Goal: Task Accomplishment & Management: Complete application form

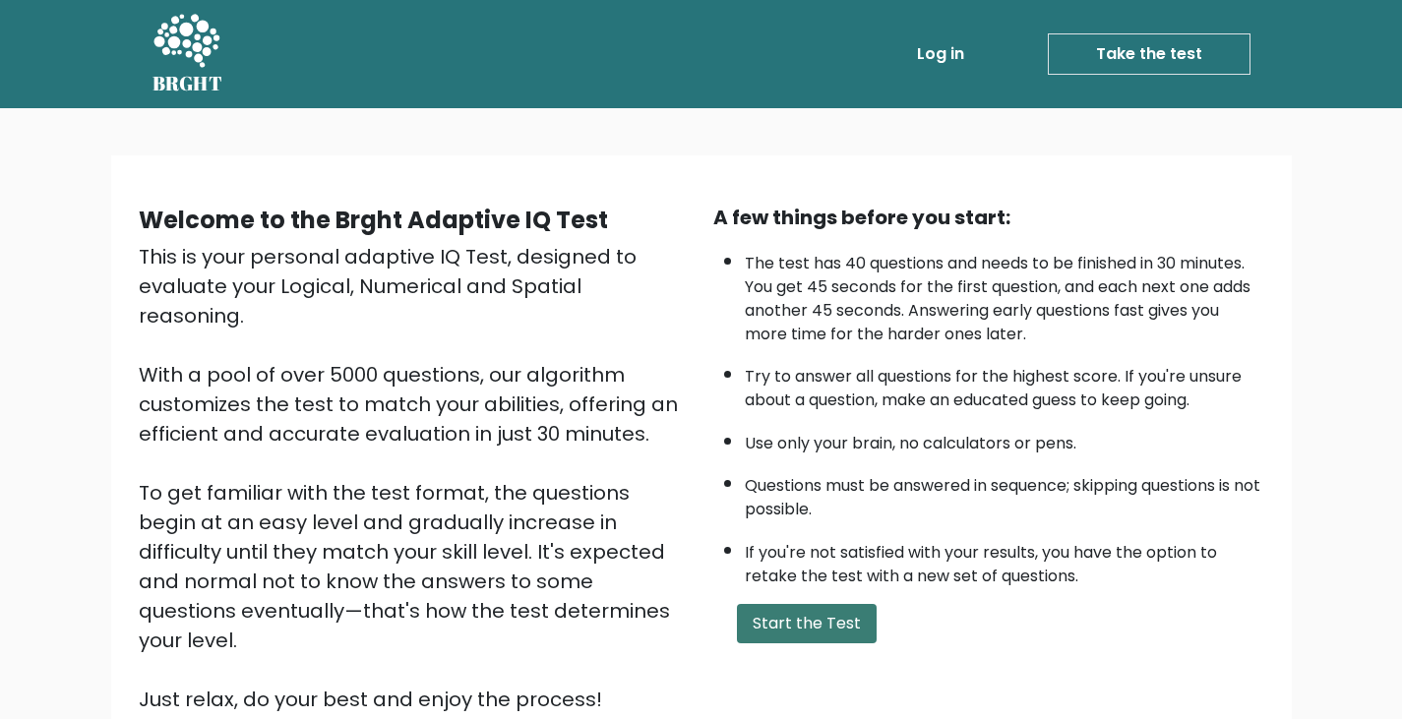
click at [835, 618] on button "Start the Test" at bounding box center [807, 623] width 140 height 39
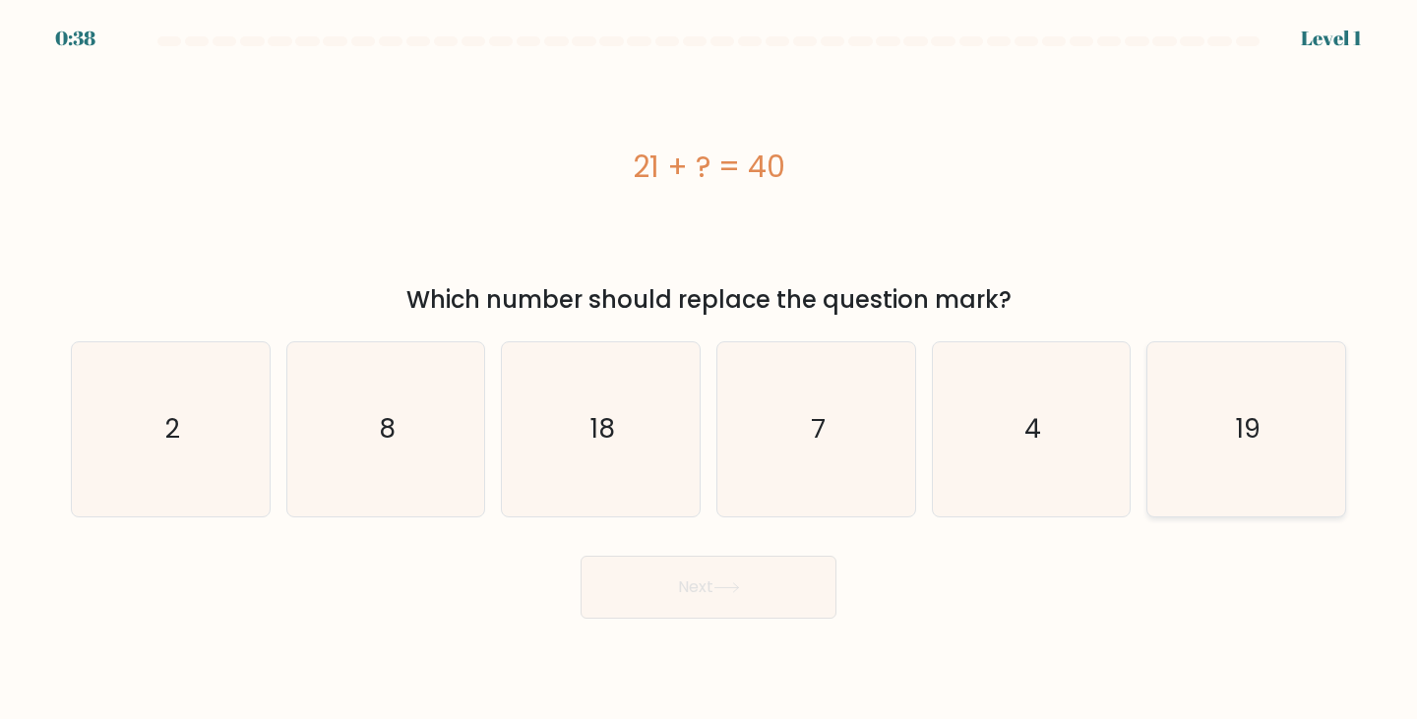
click at [1223, 428] on icon "19" at bounding box center [1246, 429] width 174 height 174
click at [710, 370] on input "f. 19" at bounding box center [709, 365] width 1 height 10
radio input "true"
click at [764, 580] on button "Next" at bounding box center [709, 587] width 256 height 63
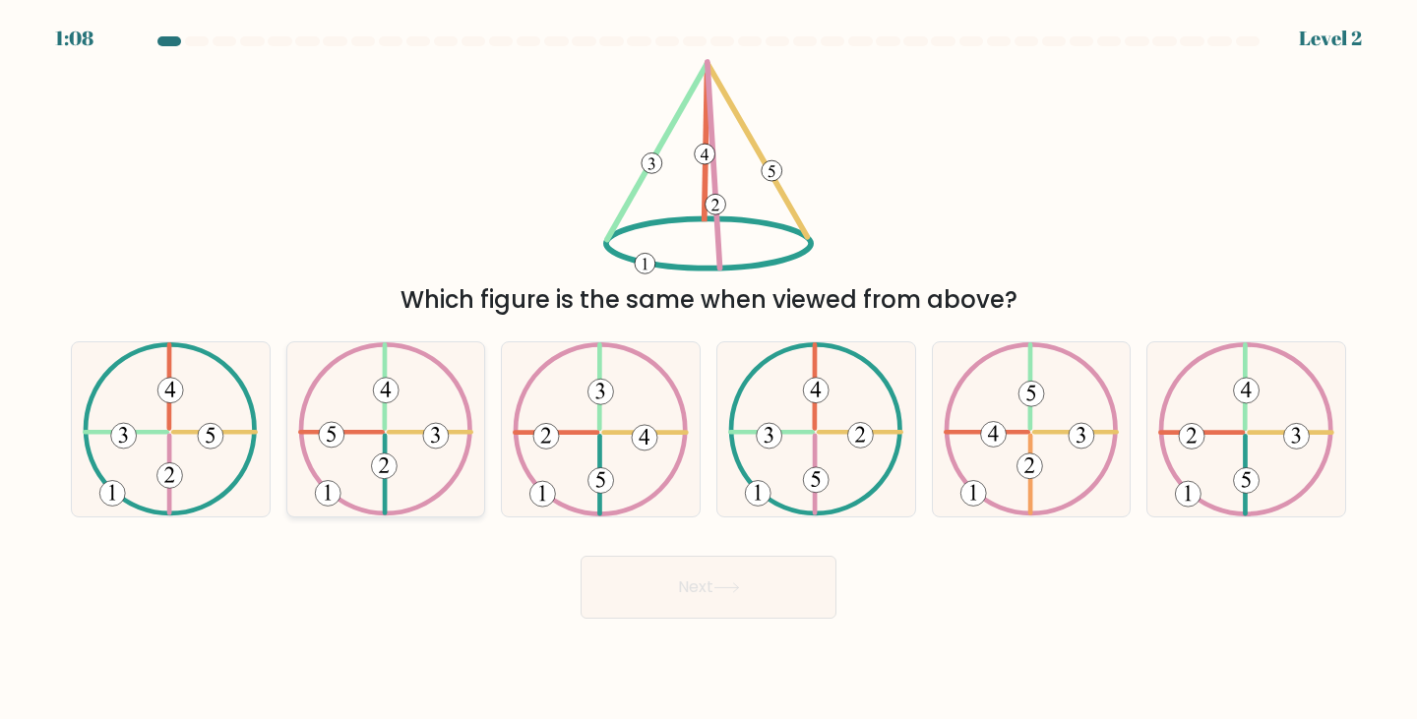
click at [364, 486] on icon at bounding box center [385, 429] width 175 height 174
click at [709, 370] on input "b." at bounding box center [709, 365] width 1 height 10
radio input "true"
click at [169, 466] on 373 at bounding box center [170, 477] width 26 height 26
click at [709, 370] on input "a." at bounding box center [709, 365] width 1 height 10
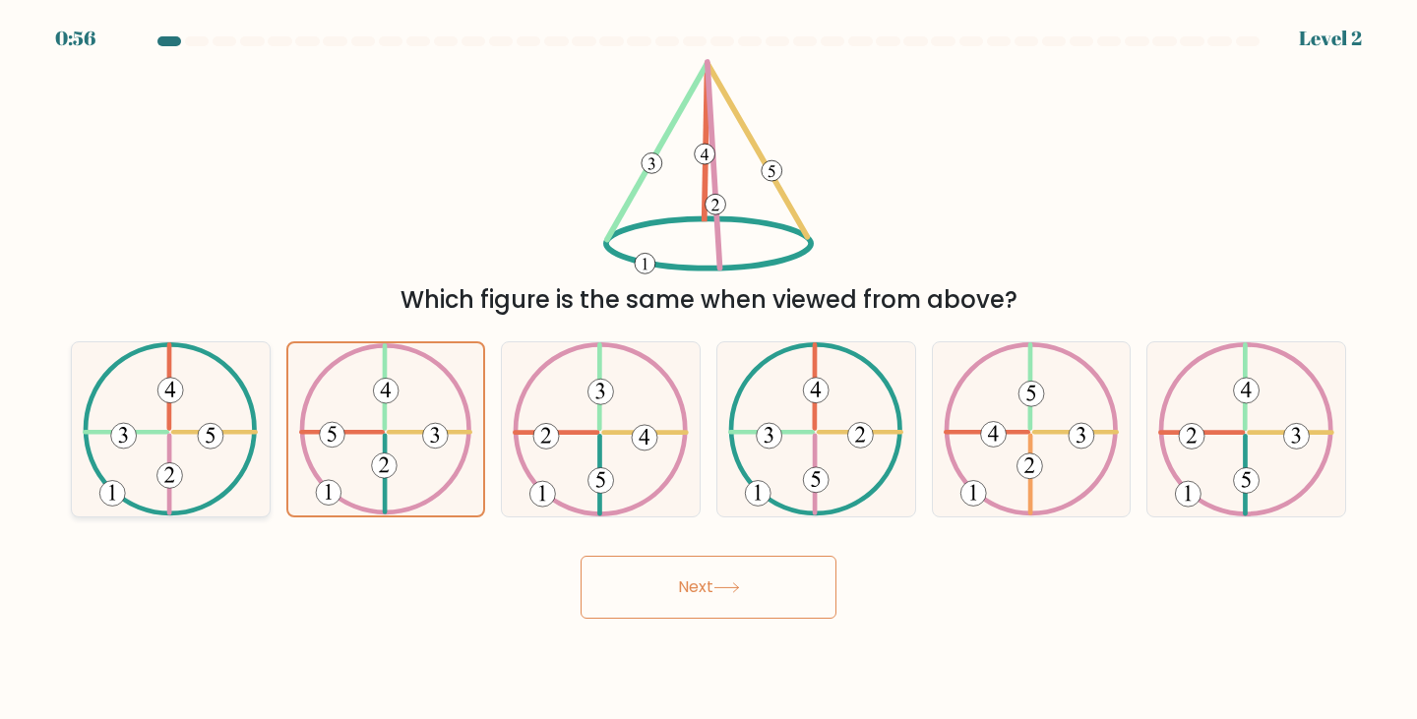
radio input "true"
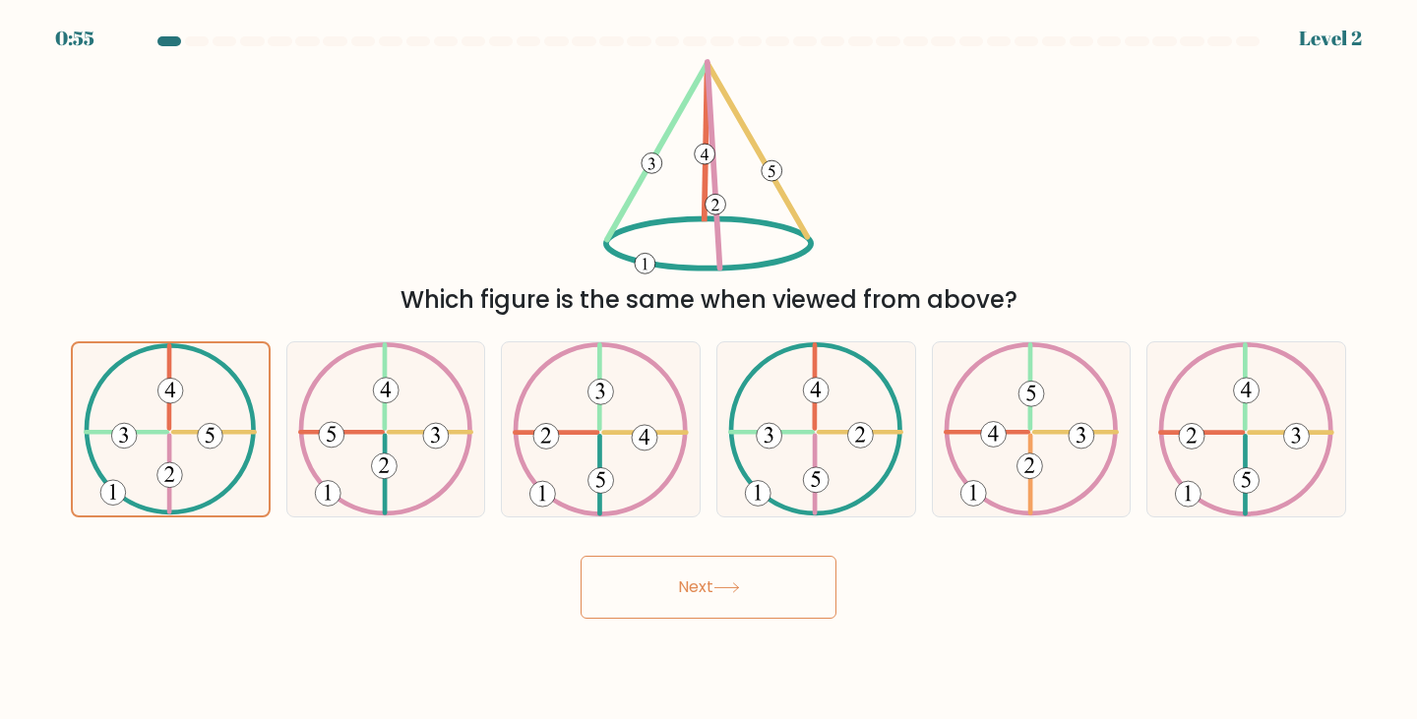
click at [670, 591] on button "Next" at bounding box center [709, 587] width 256 height 63
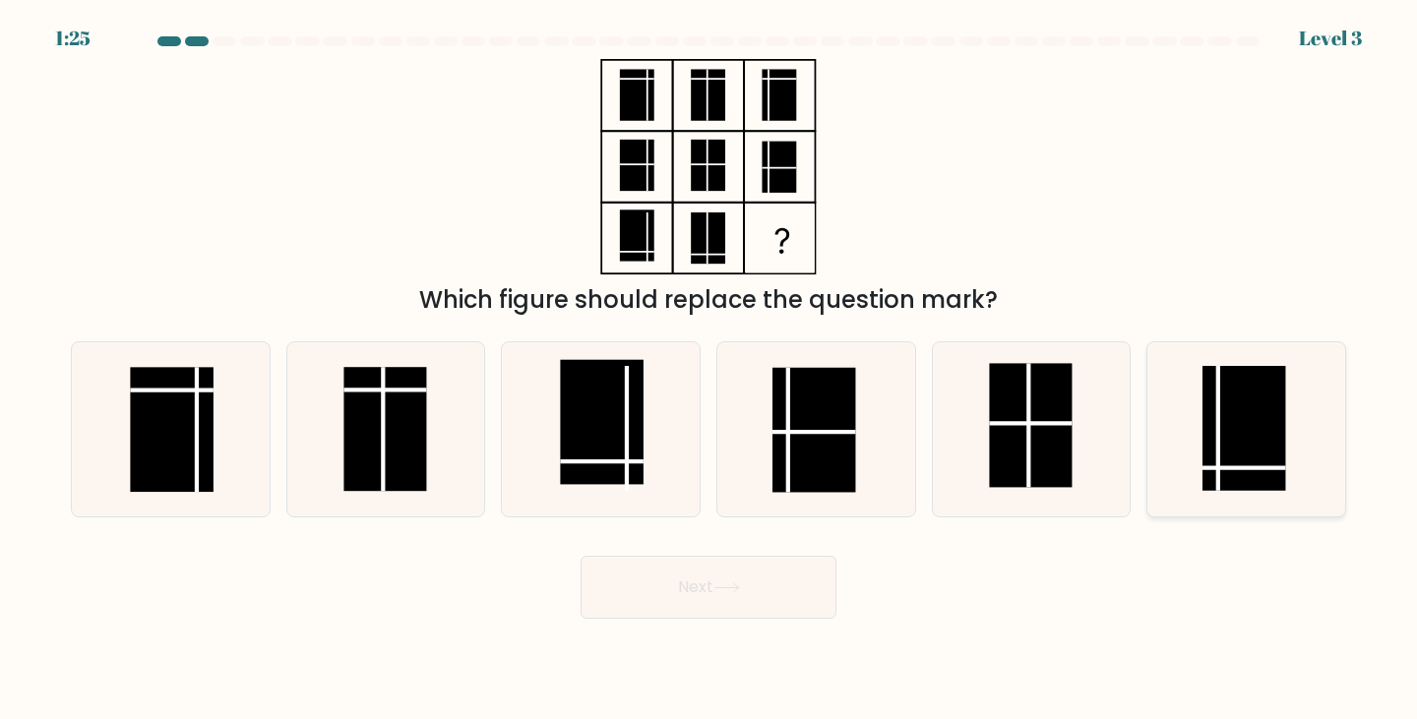
click at [1237, 473] on rect at bounding box center [1244, 428] width 83 height 124
click at [710, 370] on input "f." at bounding box center [709, 365] width 1 height 10
radio input "true"
click at [747, 605] on button "Next" at bounding box center [709, 587] width 256 height 63
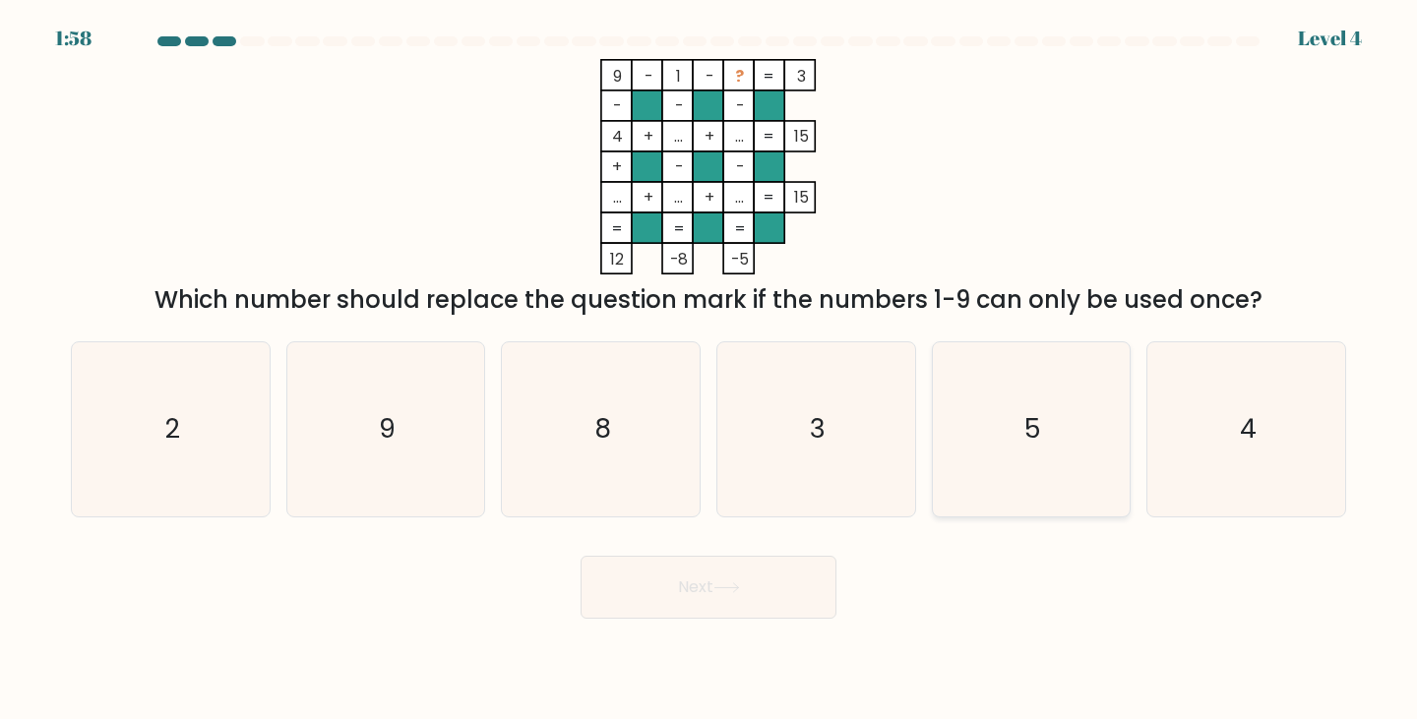
click at [1036, 434] on text "5" at bounding box center [1033, 429] width 17 height 36
click at [710, 370] on input "e. 5" at bounding box center [709, 365] width 1 height 10
radio input "true"
click at [778, 565] on button "Next" at bounding box center [709, 587] width 256 height 63
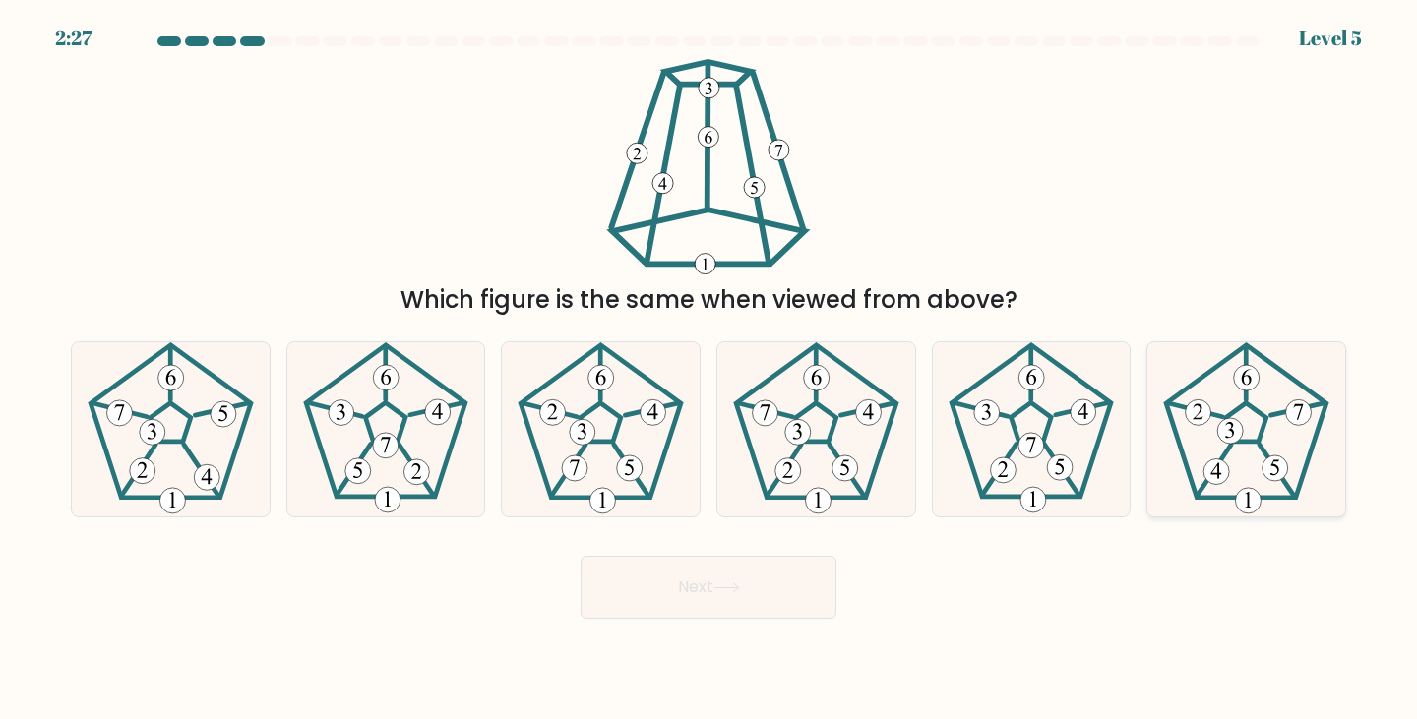
click at [1233, 466] on icon at bounding box center [1246, 429] width 174 height 174
click at [710, 370] on input "f." at bounding box center [709, 365] width 1 height 10
radio input "true"
click at [714, 602] on button "Next" at bounding box center [709, 587] width 256 height 63
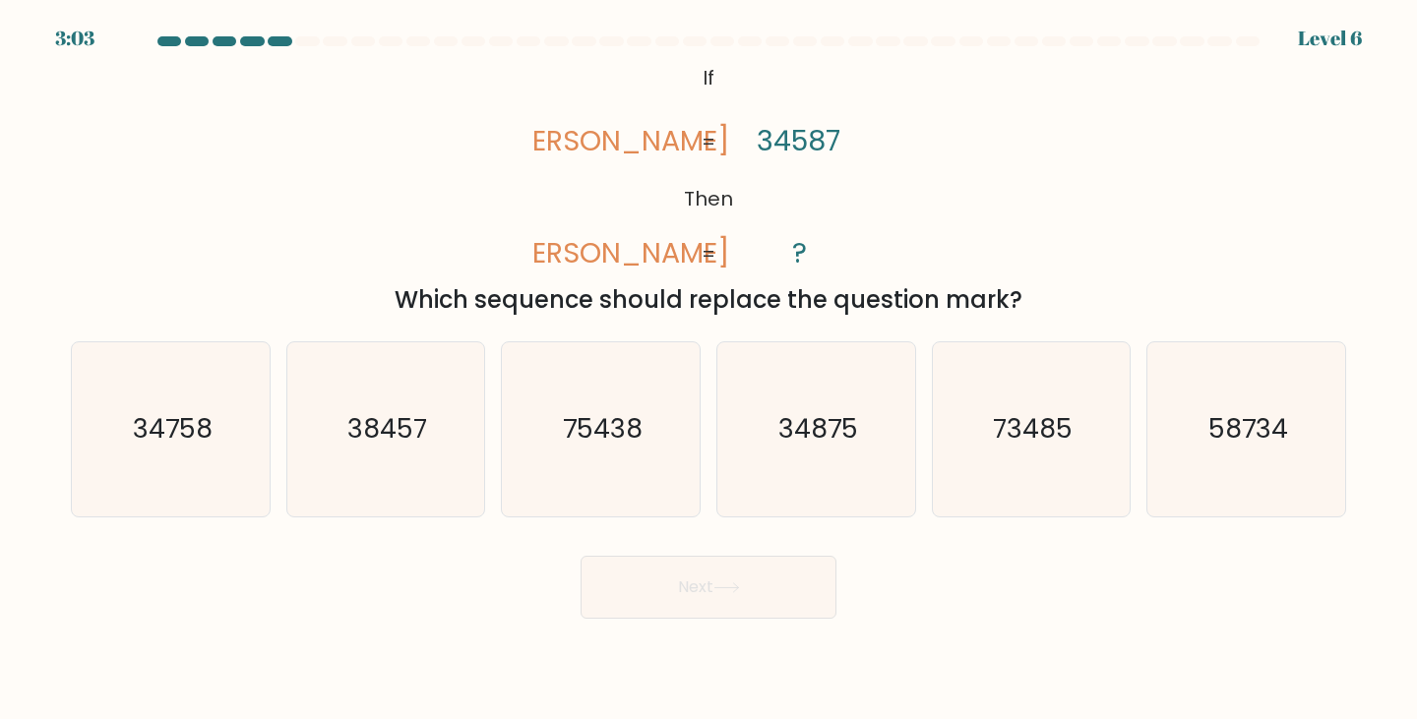
drag, startPoint x: 571, startPoint y: 56, endPoint x: 1027, endPoint y: 309, distance: 521.2
click at [1027, 309] on form "If ?" at bounding box center [708, 327] width 1417 height 583
copy div "vales veals 34587 ? = = Which sequence should replace the question mark?"
click at [403, 429] on text "38457" at bounding box center [387, 429] width 80 height 36
click at [709, 370] on input "b. 38457" at bounding box center [709, 365] width 1 height 10
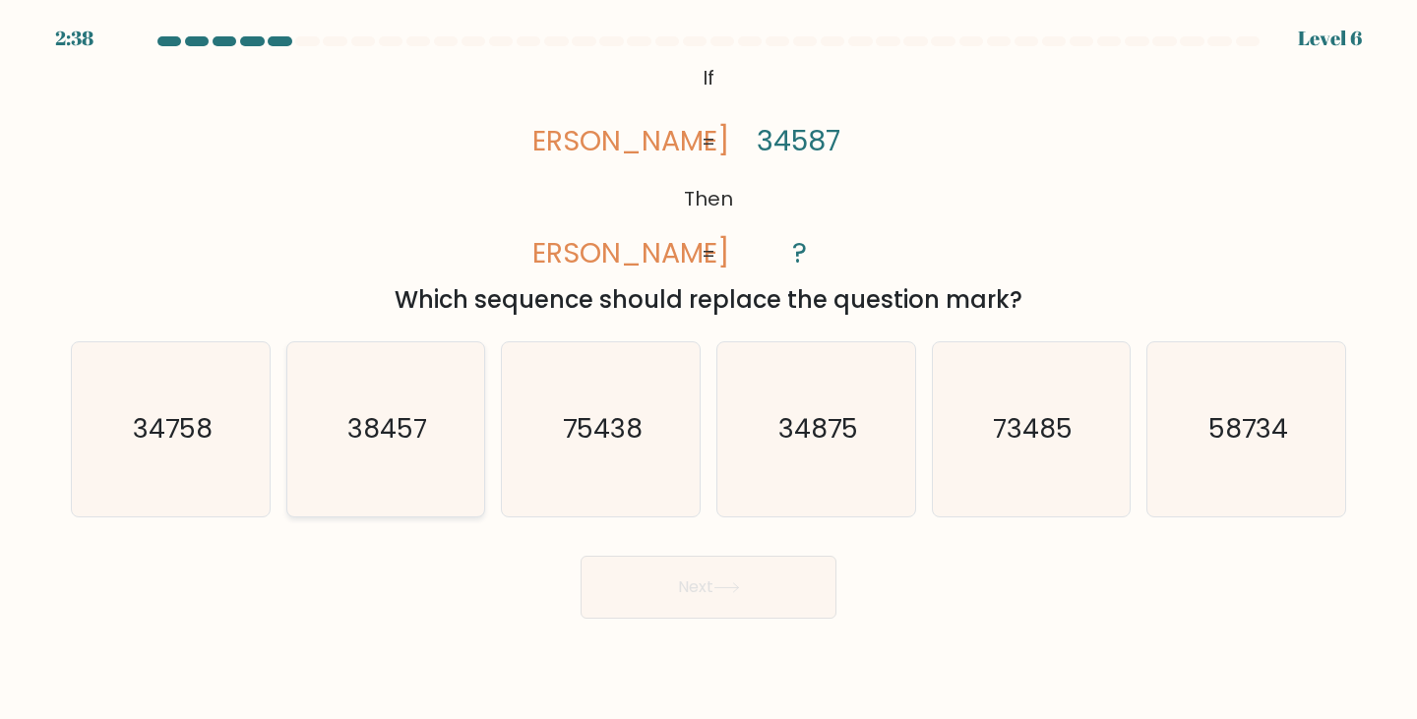
radio input "true"
click at [678, 588] on button "Next" at bounding box center [709, 587] width 256 height 63
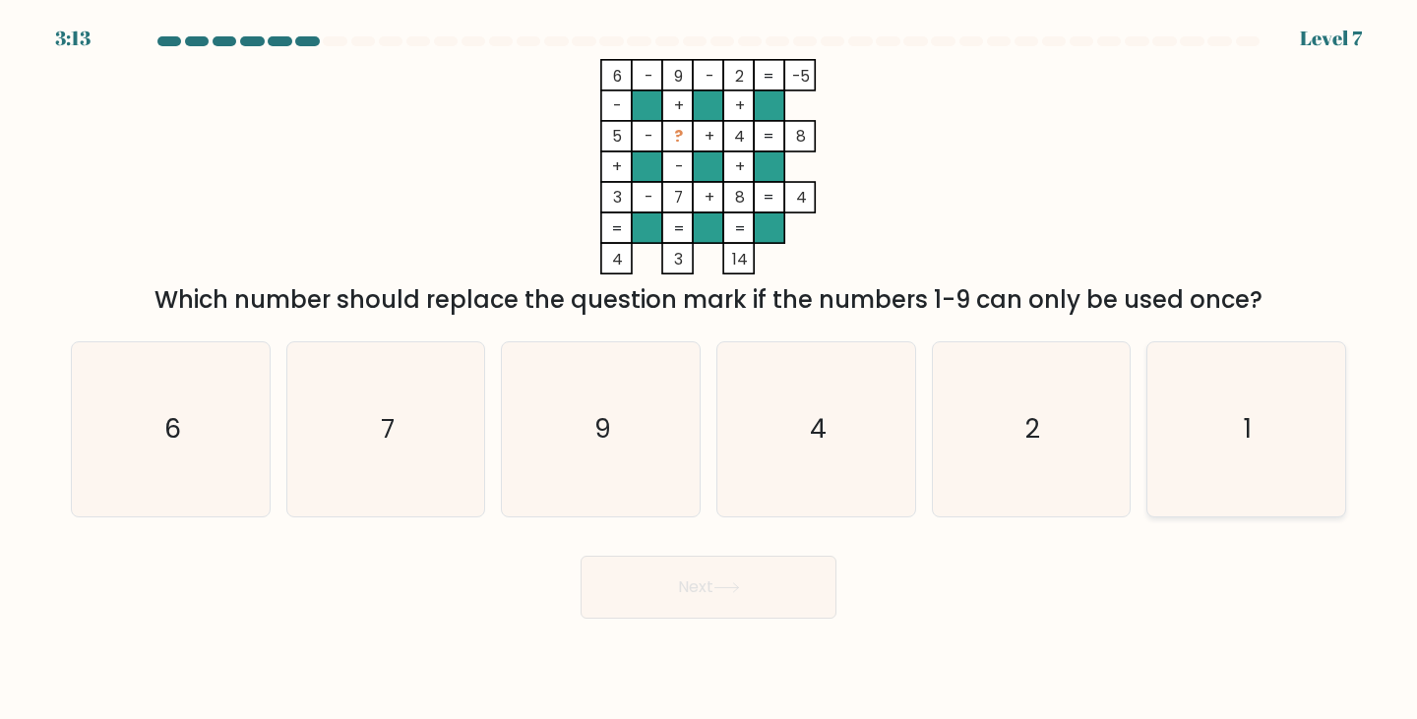
click at [1248, 428] on text "1" at bounding box center [1248, 429] width 8 height 36
click at [710, 370] on input "f. 1" at bounding box center [709, 365] width 1 height 10
radio input "true"
click at [731, 606] on button "Next" at bounding box center [709, 587] width 256 height 63
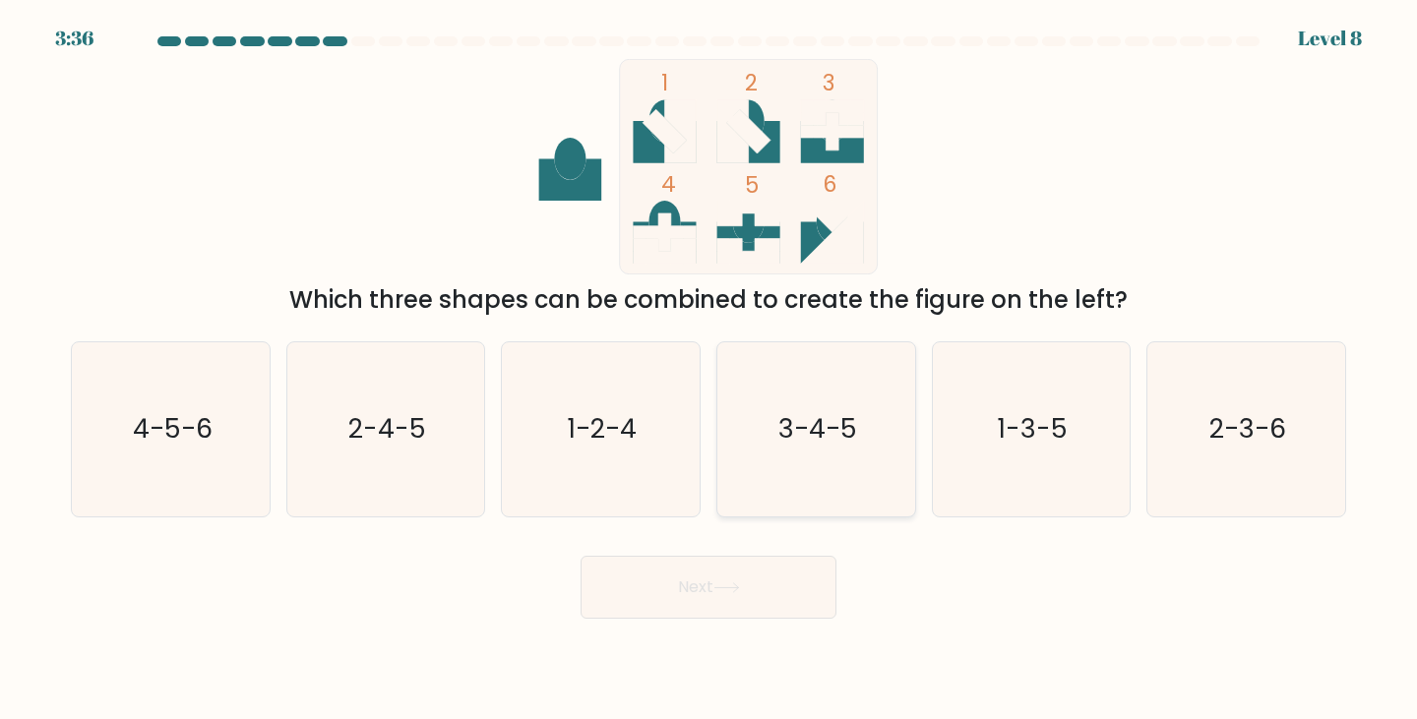
click at [806, 448] on icon "3-4-5" at bounding box center [816, 429] width 174 height 174
click at [710, 370] on input "d. 3-4-5" at bounding box center [709, 365] width 1 height 10
radio input "true"
click at [791, 592] on button "Next" at bounding box center [709, 587] width 256 height 63
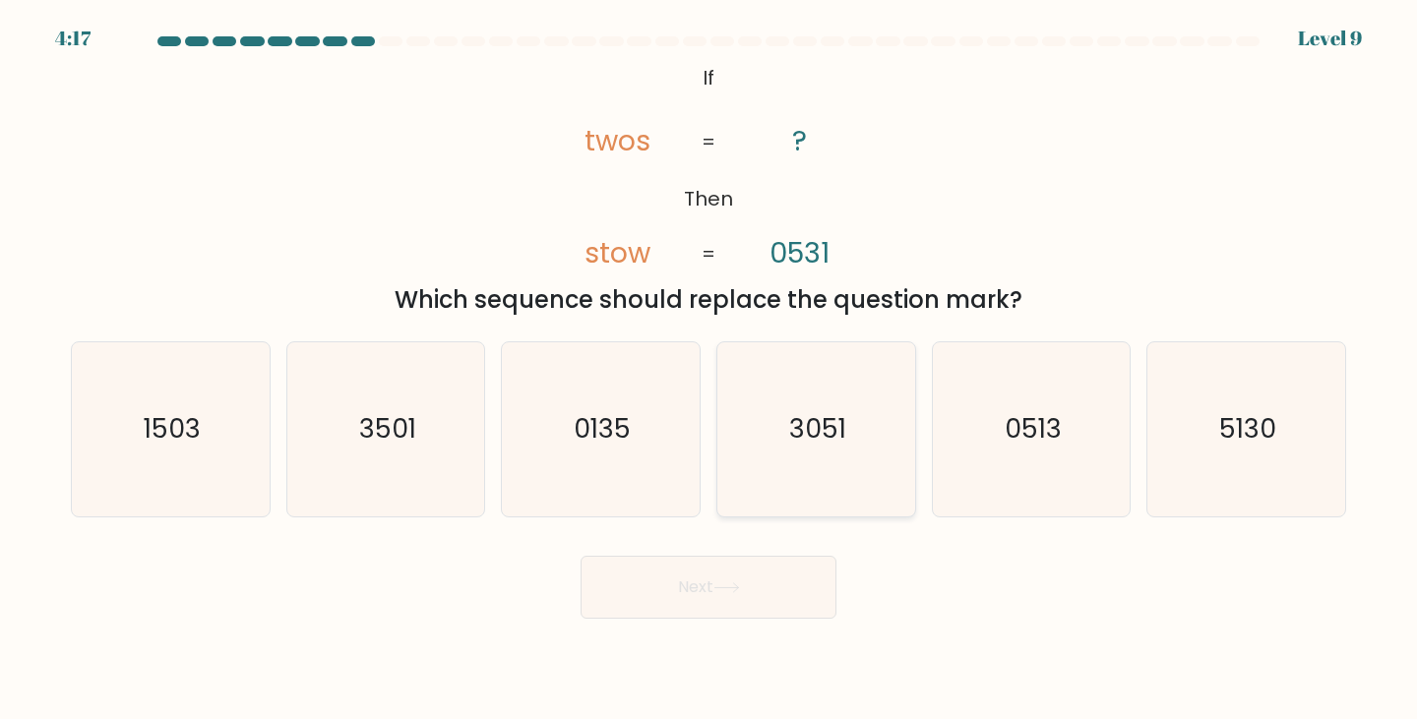
click at [813, 428] on icon "3051" at bounding box center [816, 429] width 174 height 174
click at [712, 575] on button "Next" at bounding box center [709, 587] width 256 height 63
click at [614, 417] on text "0135" at bounding box center [602, 429] width 57 height 36
click at [709, 370] on input "c. 0135" at bounding box center [709, 365] width 1 height 10
radio input "true"
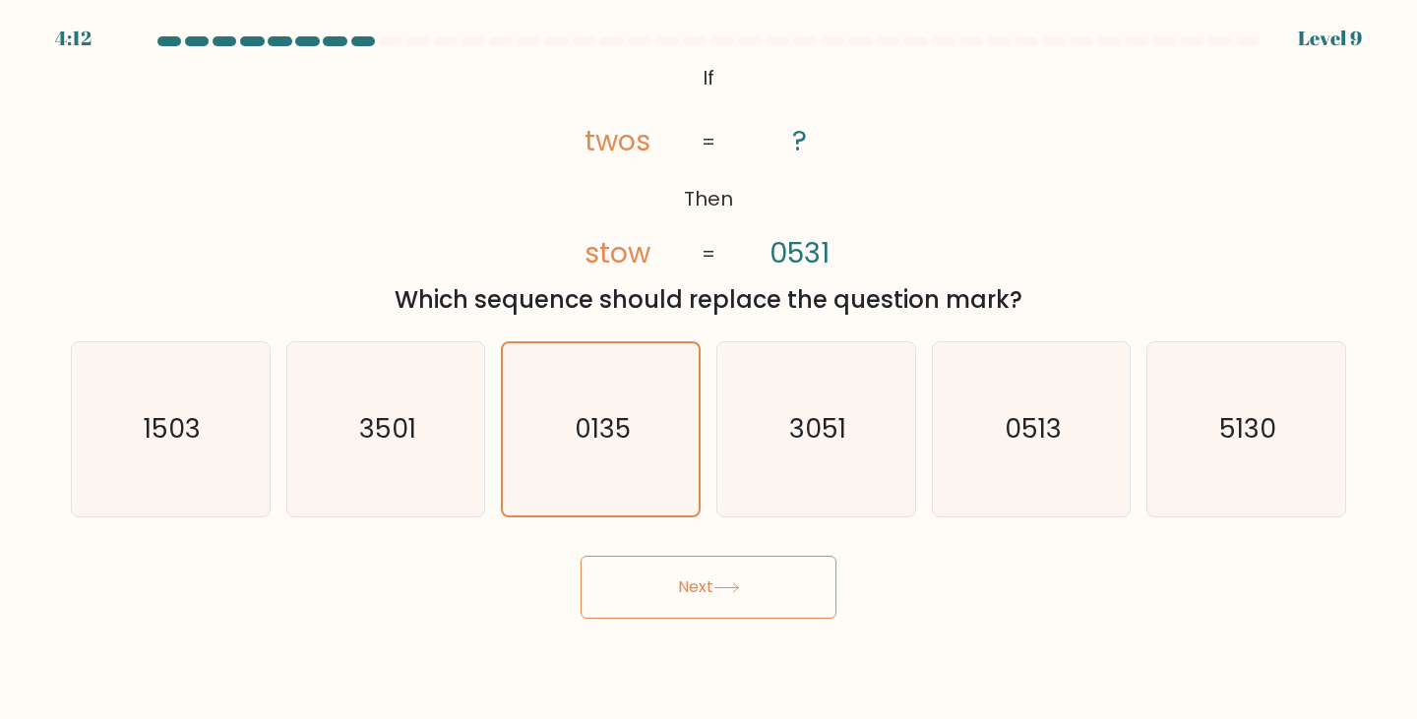
click at [722, 602] on button "Next" at bounding box center [709, 587] width 256 height 63
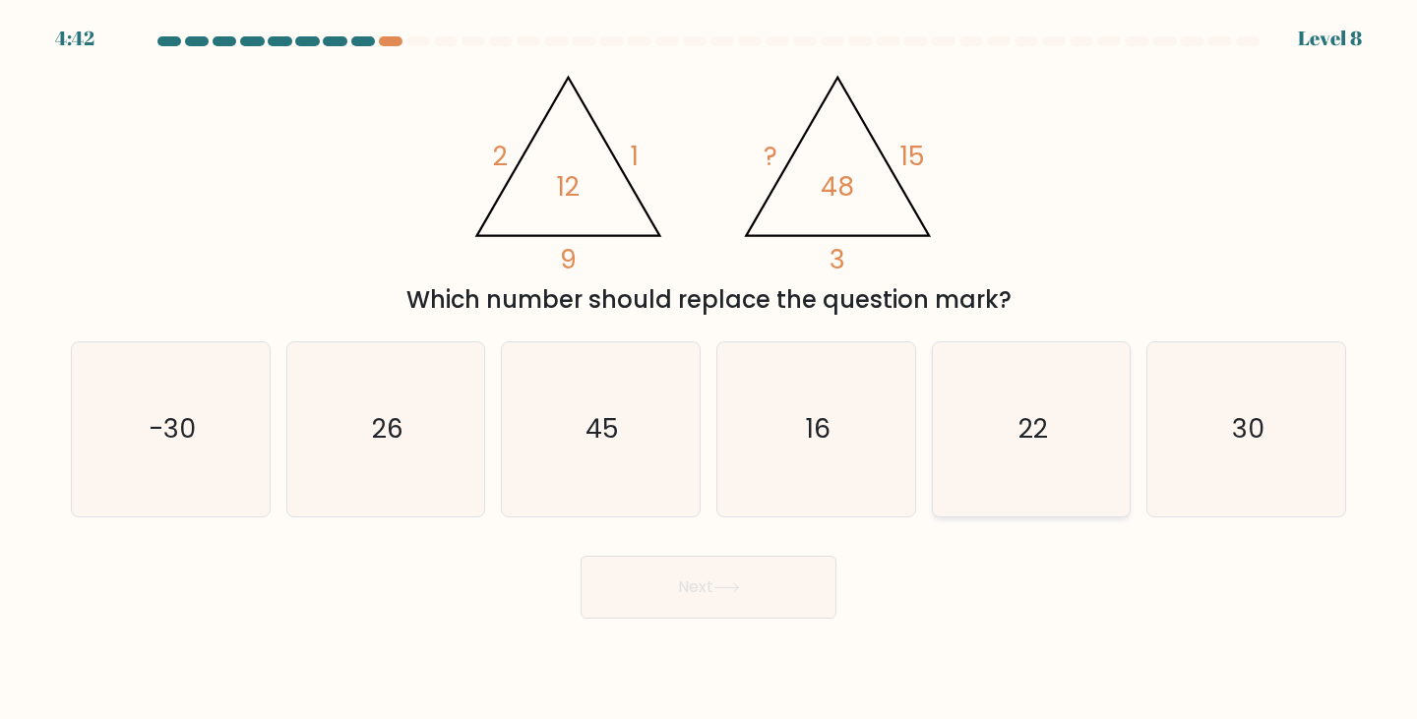
click at [1025, 443] on text "22" at bounding box center [1034, 429] width 30 height 36
click at [710, 370] on input "e. 22" at bounding box center [709, 365] width 1 height 10
radio input "true"
click at [728, 578] on button "Next" at bounding box center [709, 587] width 256 height 63
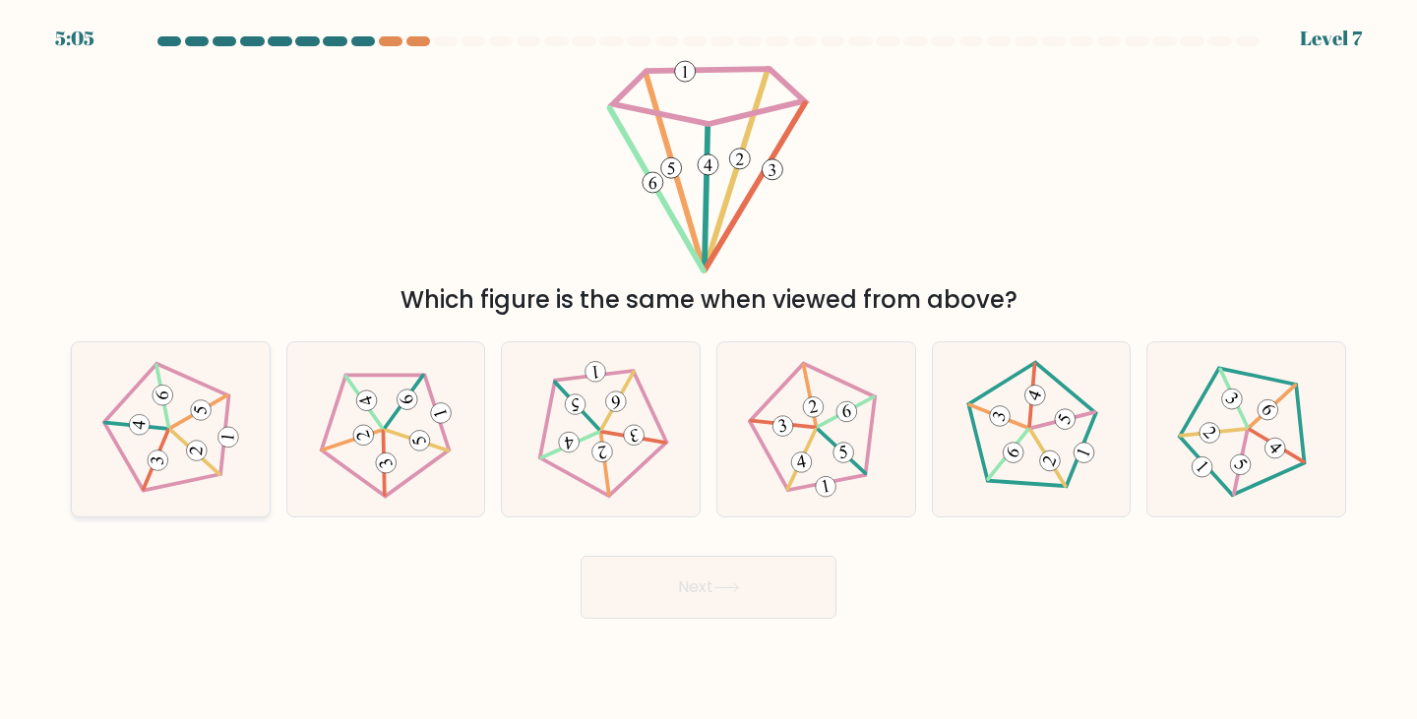
click at [165, 446] on icon at bounding box center [170, 429] width 139 height 139
click at [709, 370] on input "a." at bounding box center [709, 365] width 1 height 10
radio input "true"
click at [733, 613] on button "Next" at bounding box center [709, 587] width 256 height 63
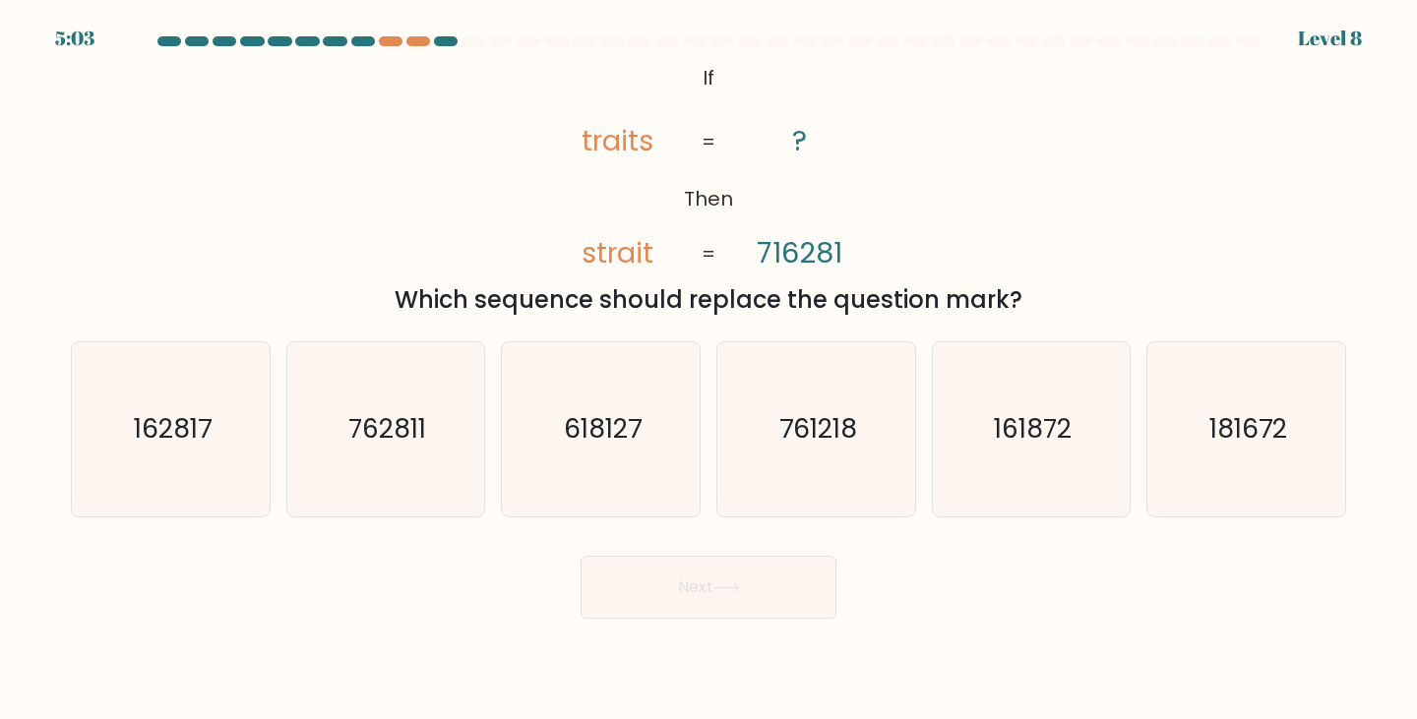
click at [713, 599] on button "Next" at bounding box center [709, 587] width 256 height 63
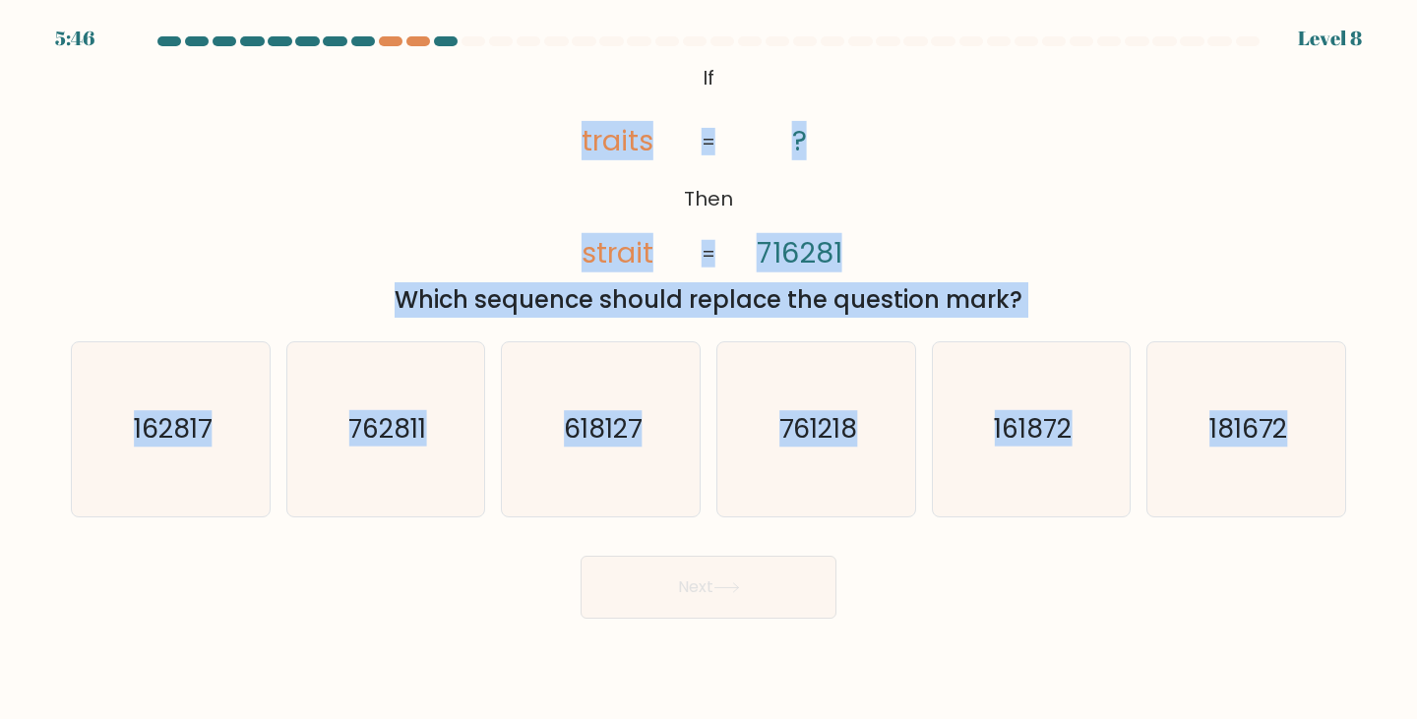
drag, startPoint x: 417, startPoint y: 94, endPoint x: 1322, endPoint y: 528, distance: 1002.8
click at [1392, 546] on form "If ?" at bounding box center [708, 327] width 1417 height 583
copy form "traits strait ? 716281 = = Which sequence should replace the question mark? a. …"
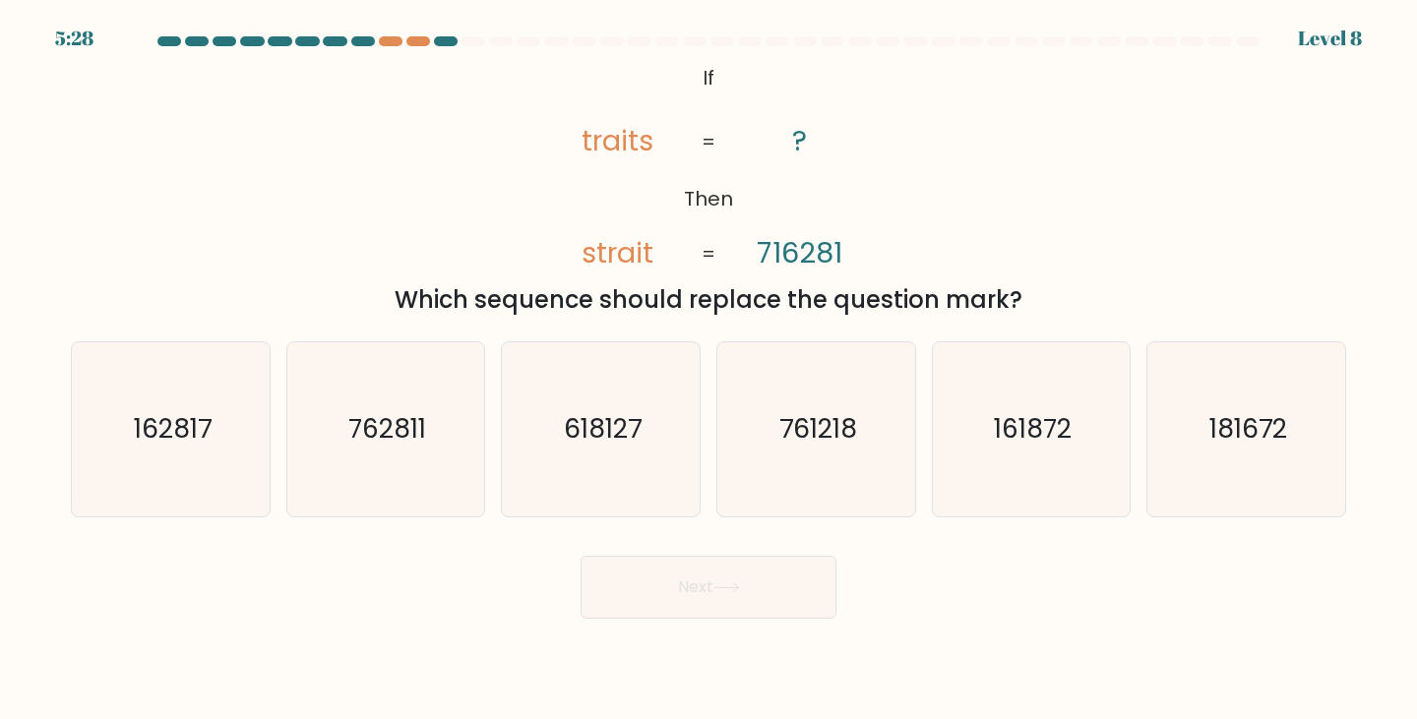
click at [705, 546] on div "Next" at bounding box center [708, 580] width 1299 height 78
click at [175, 437] on text "162817" at bounding box center [173, 429] width 78 height 36
click at [709, 370] on input "a. 162817" at bounding box center [709, 365] width 1 height 10
radio input "true"
click at [709, 584] on button "Next" at bounding box center [709, 587] width 256 height 63
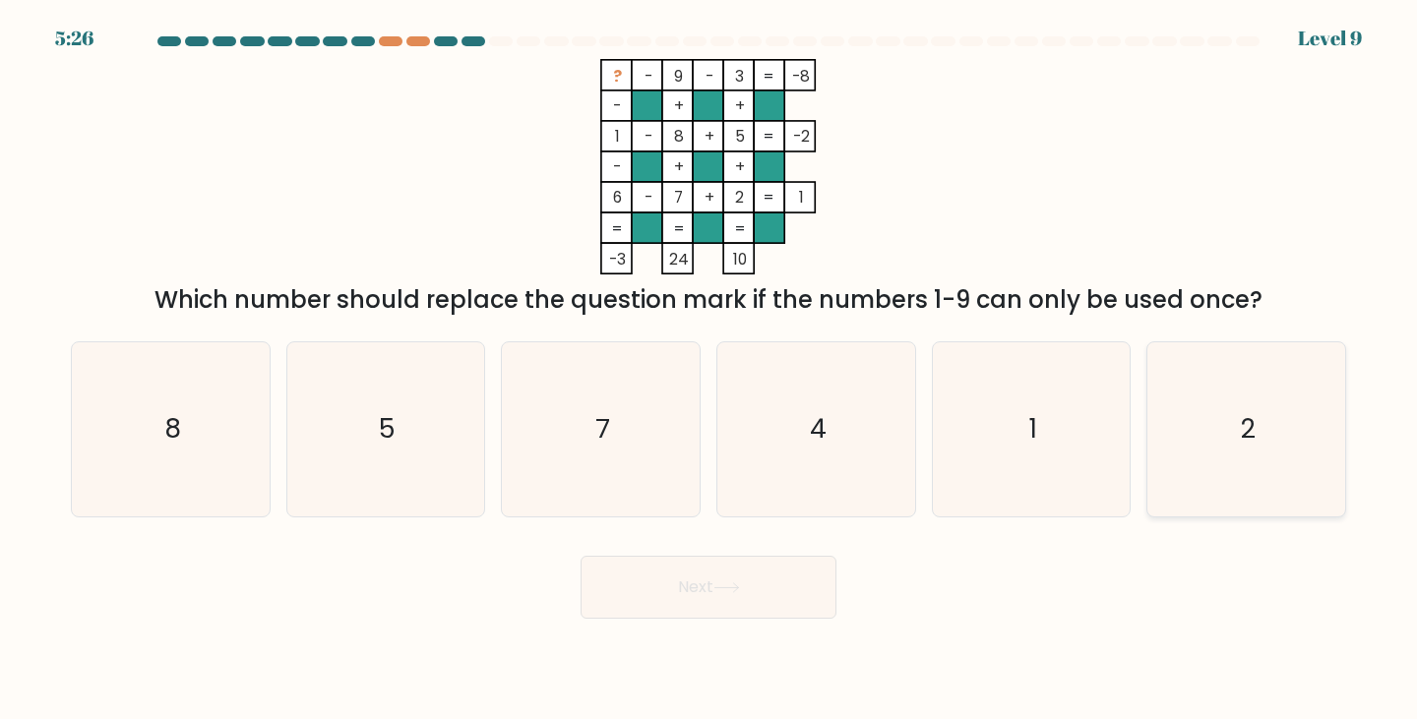
click at [1224, 464] on icon "2" at bounding box center [1246, 429] width 174 height 174
click at [710, 370] on input "f. 2" at bounding box center [709, 365] width 1 height 10
radio input "true"
drag, startPoint x: 1273, startPoint y: 399, endPoint x: 1262, endPoint y: 410, distance: 16.0
click at [1271, 404] on icon "2" at bounding box center [1246, 429] width 172 height 172
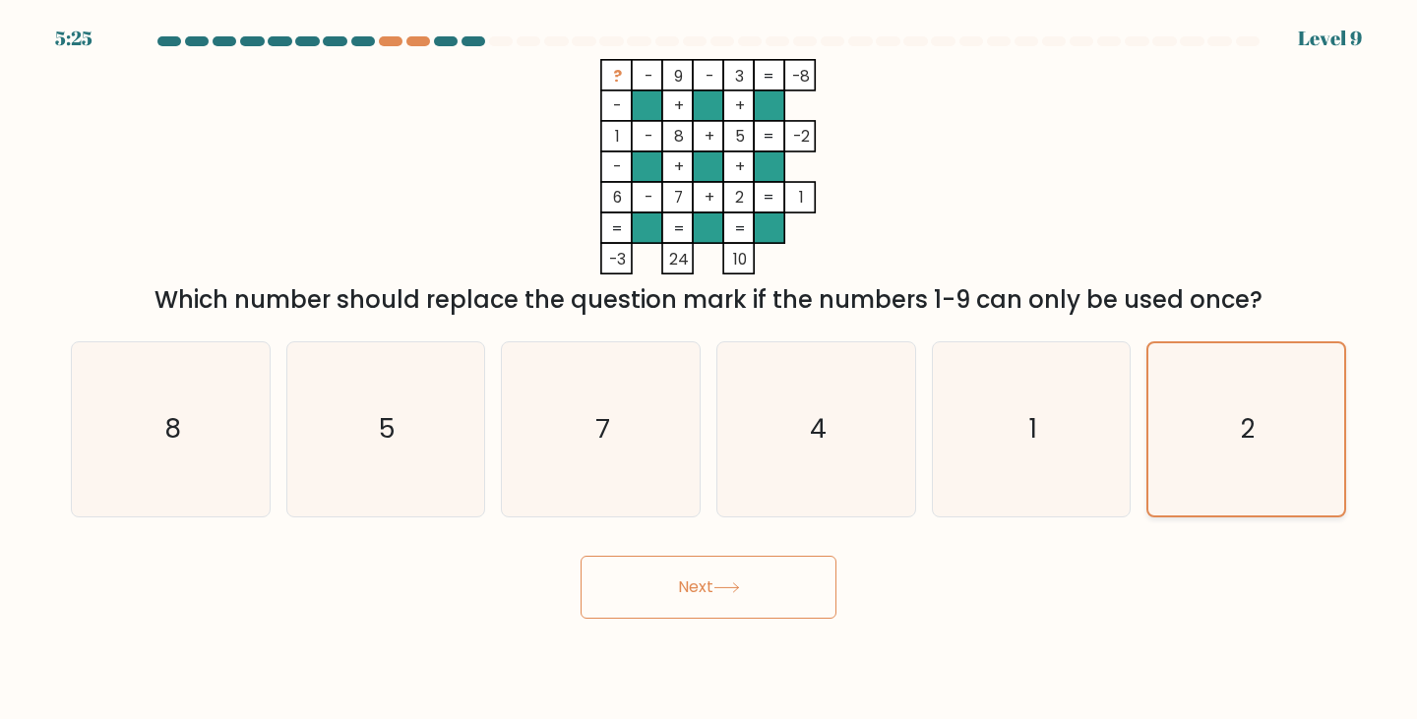
click at [710, 370] on input "f. 2" at bounding box center [709, 365] width 1 height 10
click at [726, 576] on button "Next" at bounding box center [709, 587] width 256 height 63
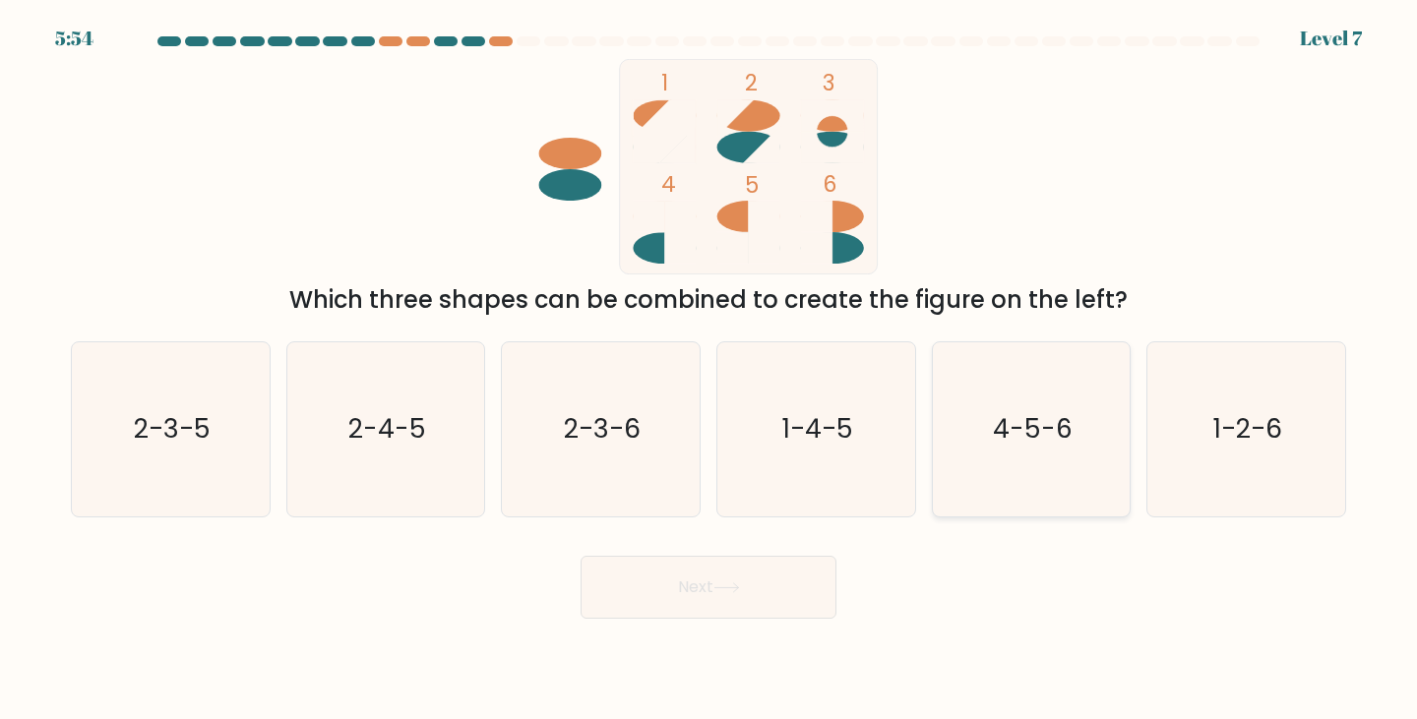
click at [1026, 436] on text "4-5-6" at bounding box center [1033, 429] width 80 height 36
click at [710, 370] on input "e. 4-5-6" at bounding box center [709, 365] width 1 height 10
radio input "true"
drag, startPoint x: 834, startPoint y: 611, endPoint x: 785, endPoint y: 600, distance: 49.4
click at [827, 609] on button "Next" at bounding box center [709, 587] width 256 height 63
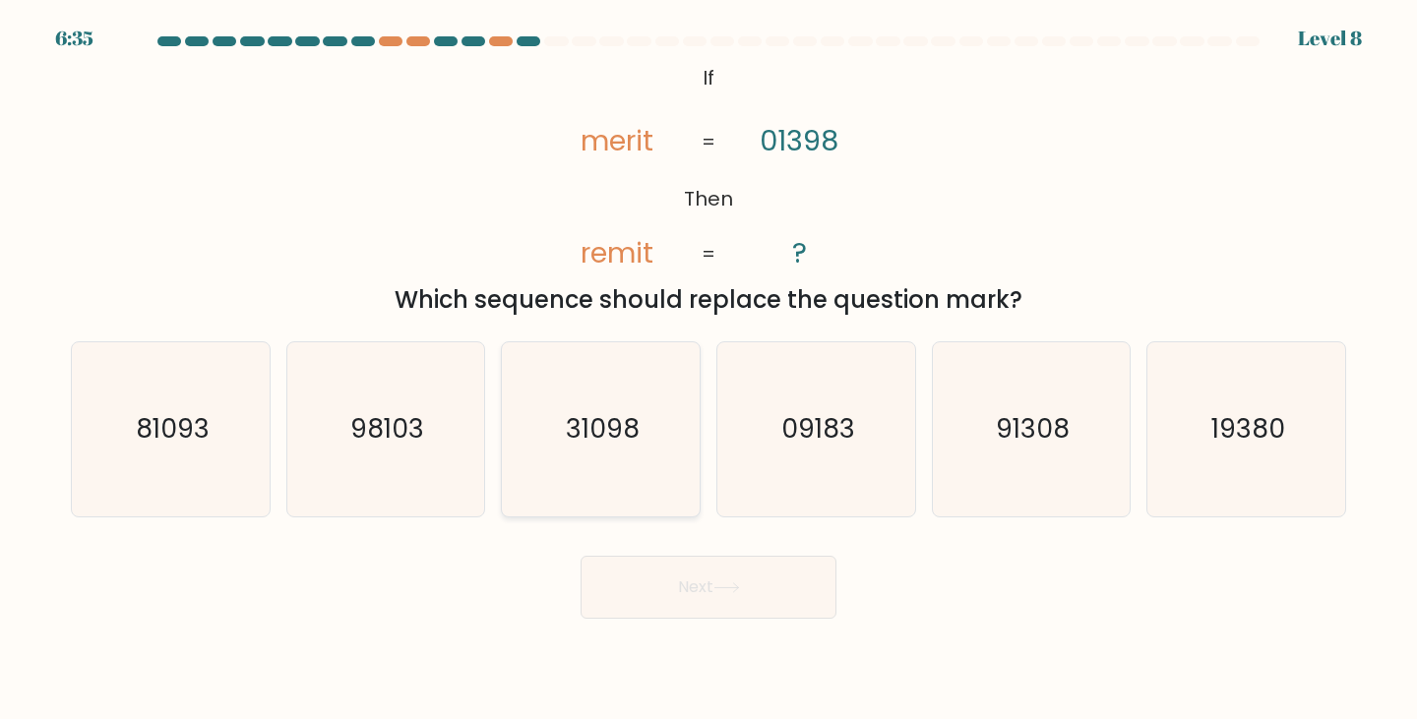
click at [609, 445] on text "31098" at bounding box center [603, 429] width 74 height 36
click at [709, 370] on input "c. 31098" at bounding box center [709, 365] width 1 height 10
radio input "true"
drag, startPoint x: 698, startPoint y: 581, endPoint x: 705, endPoint y: 589, distance: 10.5
click at [699, 581] on button "Next" at bounding box center [709, 587] width 256 height 63
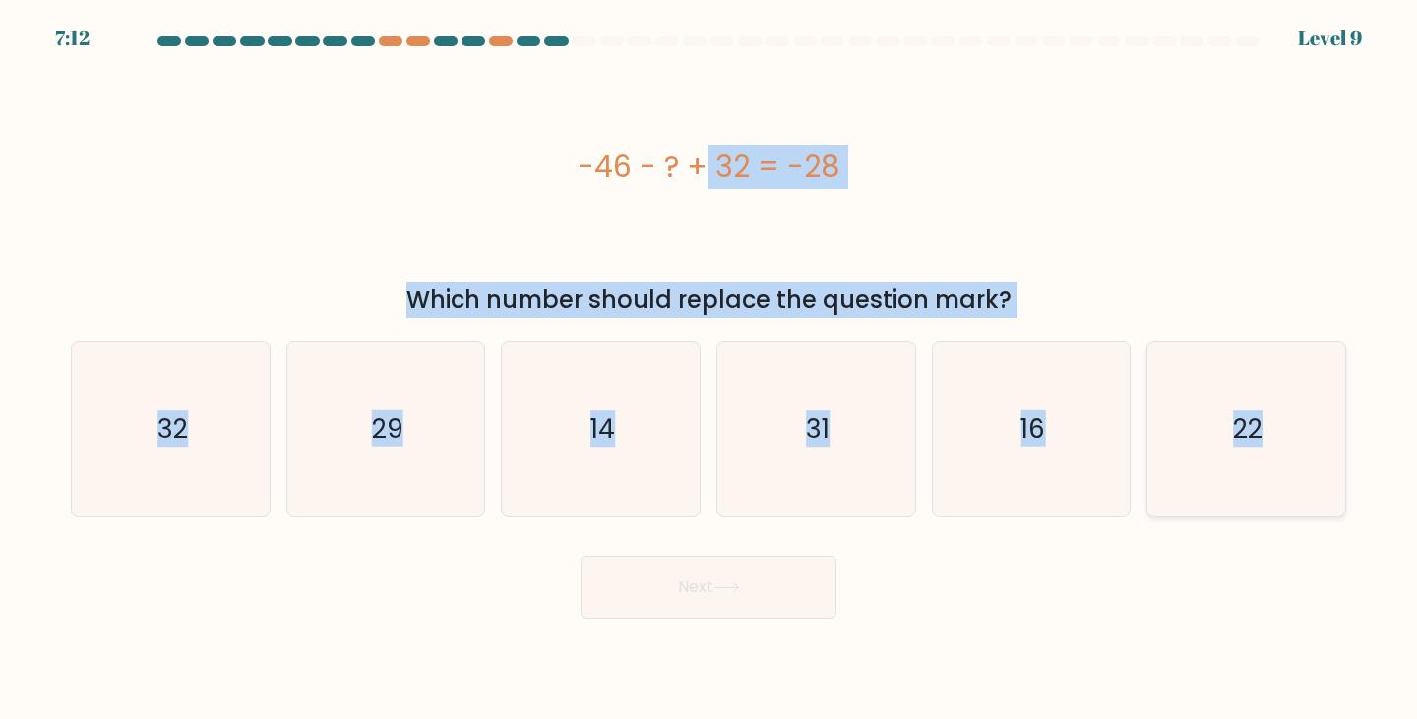
drag, startPoint x: 534, startPoint y: 153, endPoint x: 1273, endPoint y: 413, distance: 782.9
click at [1289, 421] on form "a." at bounding box center [708, 327] width 1417 height 583
copy form "-46 - ? + 32 = -28 Which number should replace the question mark? a. 32 b. 29 c…"
click at [592, 427] on text "14" at bounding box center [603, 429] width 25 height 36
click at [709, 370] on input "c. 14" at bounding box center [709, 365] width 1 height 10
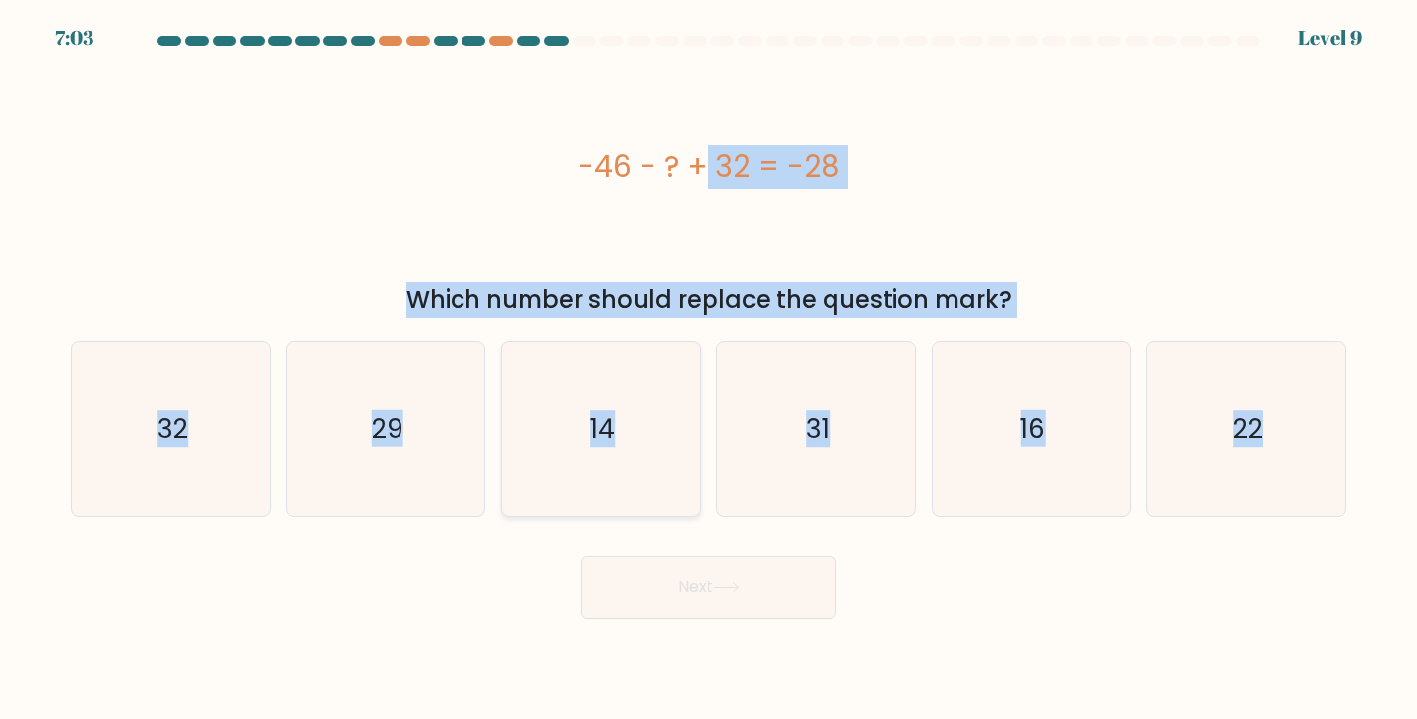
radio input "true"
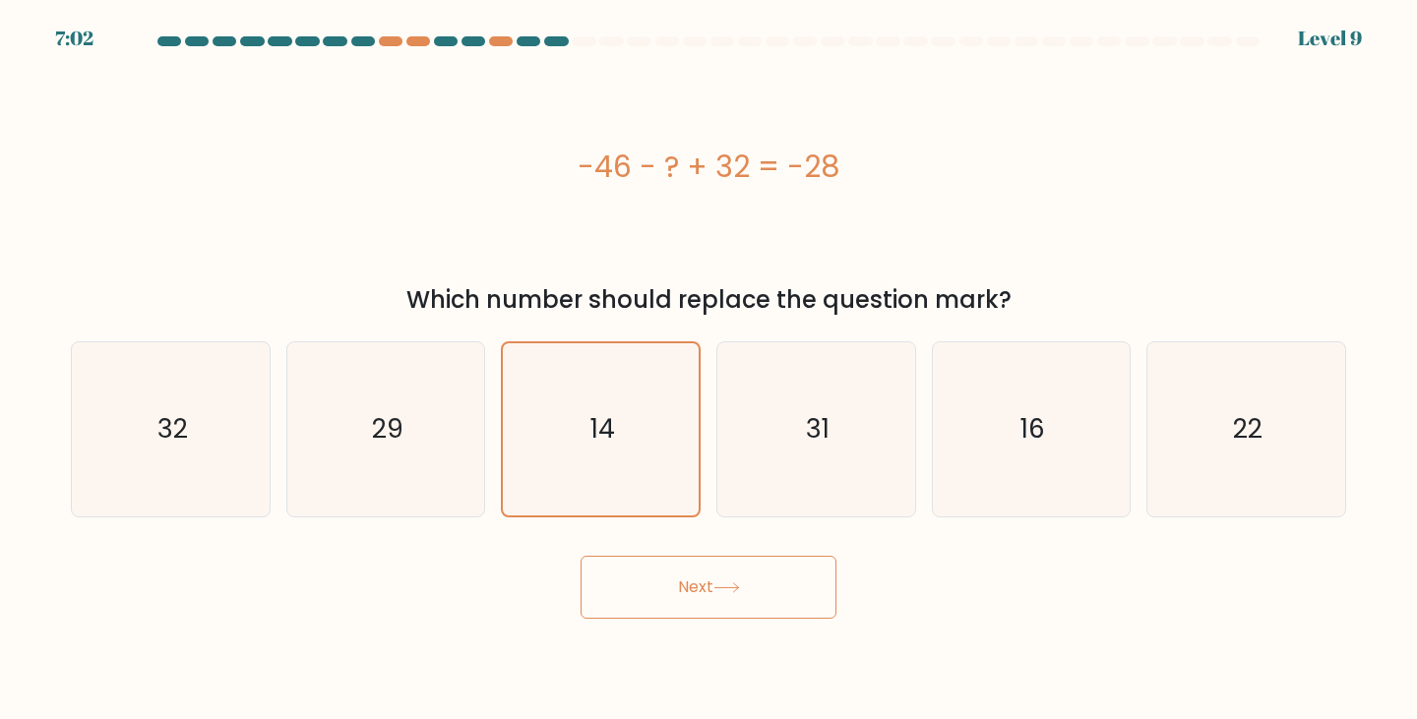
drag, startPoint x: 691, startPoint y: 549, endPoint x: 700, endPoint y: 609, distance: 60.7
click at [697, 591] on div "Next" at bounding box center [708, 580] width 1299 height 78
click at [703, 599] on button "Next" at bounding box center [709, 587] width 256 height 63
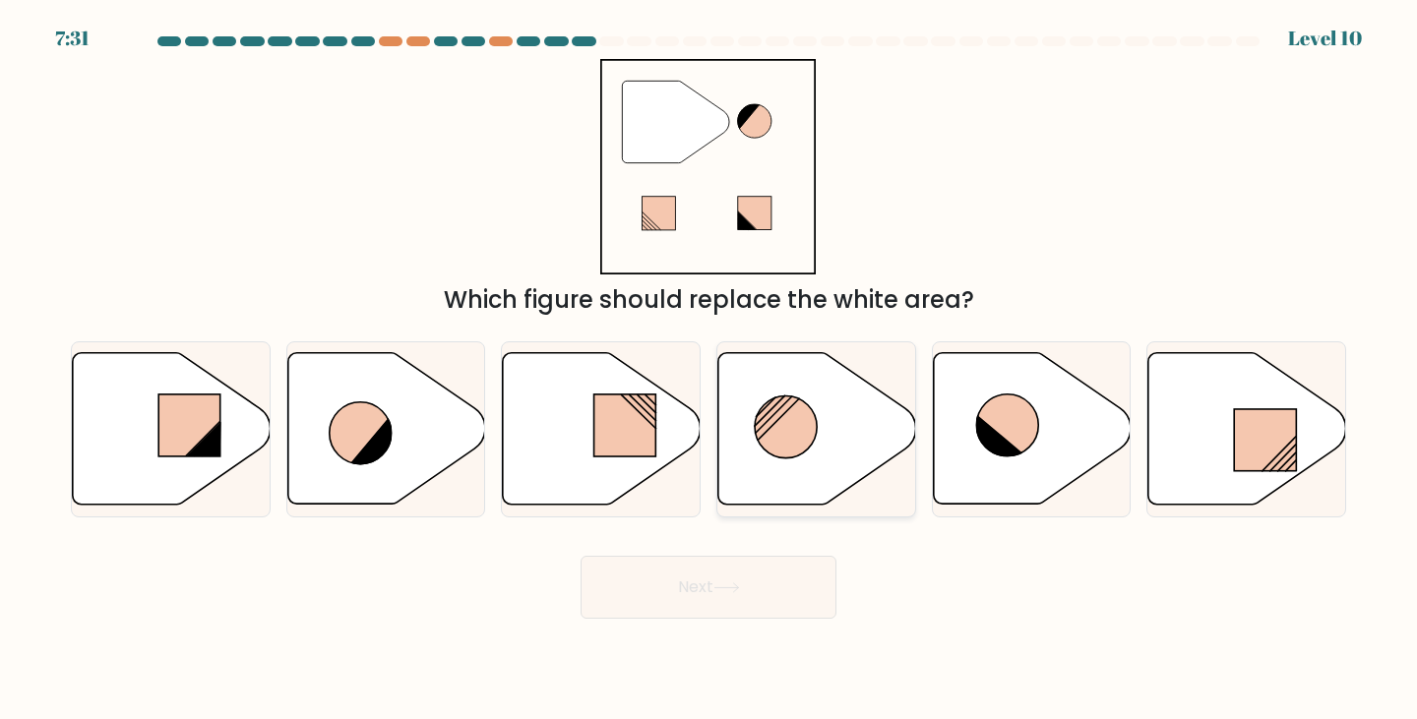
click at [798, 451] on circle at bounding box center [786, 428] width 62 height 62
click at [710, 370] on input "d." at bounding box center [709, 365] width 1 height 10
radio input "true"
click at [757, 607] on button "Next" at bounding box center [709, 587] width 256 height 63
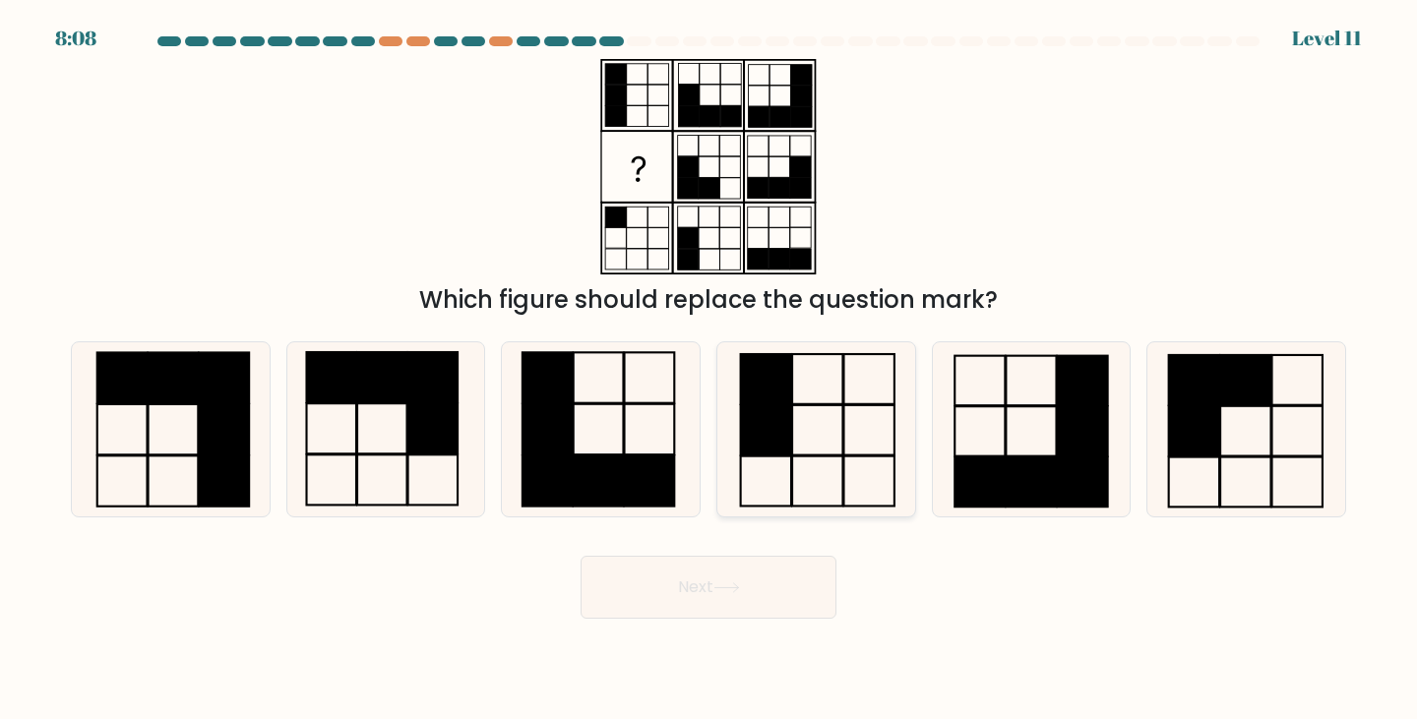
click at [803, 459] on icon at bounding box center [816, 429] width 174 height 174
click at [710, 370] on input "d." at bounding box center [709, 365] width 1 height 10
radio input "true"
click at [727, 617] on button "Next" at bounding box center [709, 587] width 256 height 63
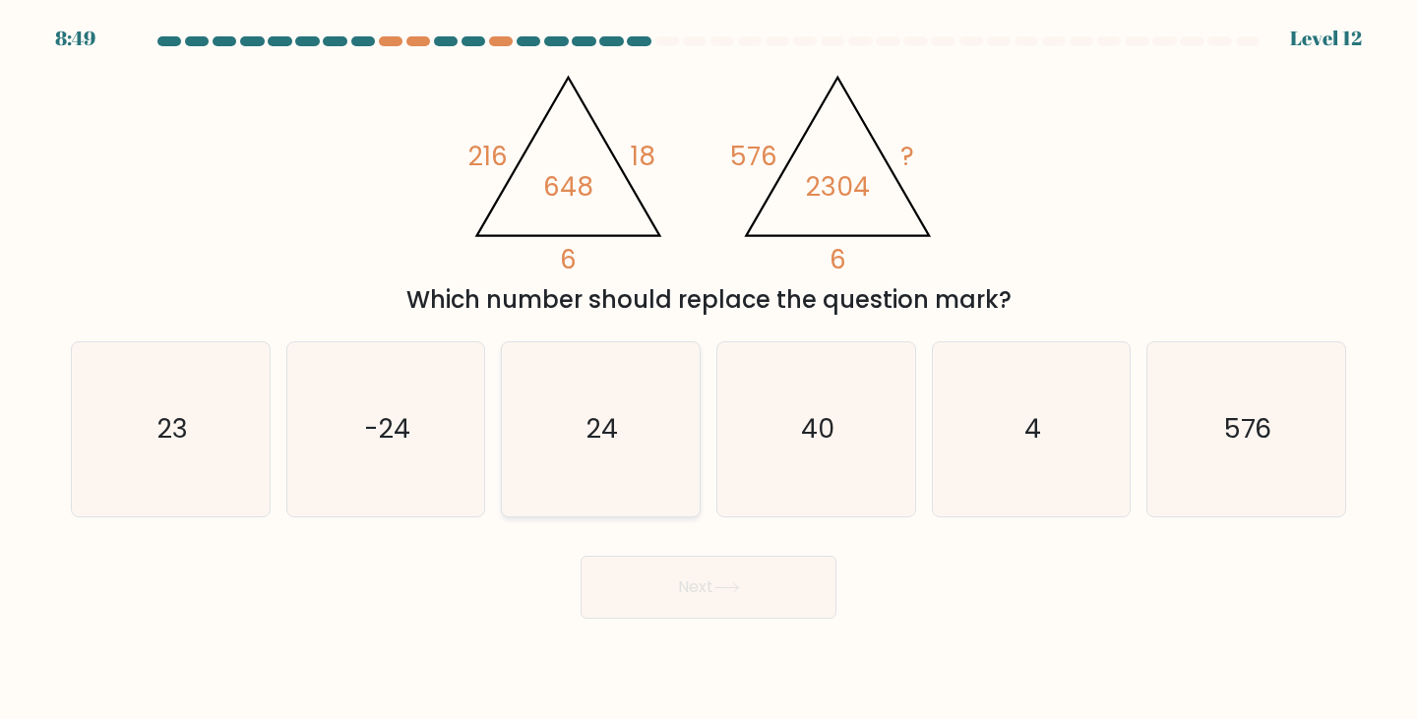
click at [591, 437] on icon "24" at bounding box center [601, 429] width 174 height 174
click at [709, 370] on input "c. 24" at bounding box center [709, 365] width 1 height 10
radio input "true"
click at [703, 597] on button "Next" at bounding box center [709, 587] width 256 height 63
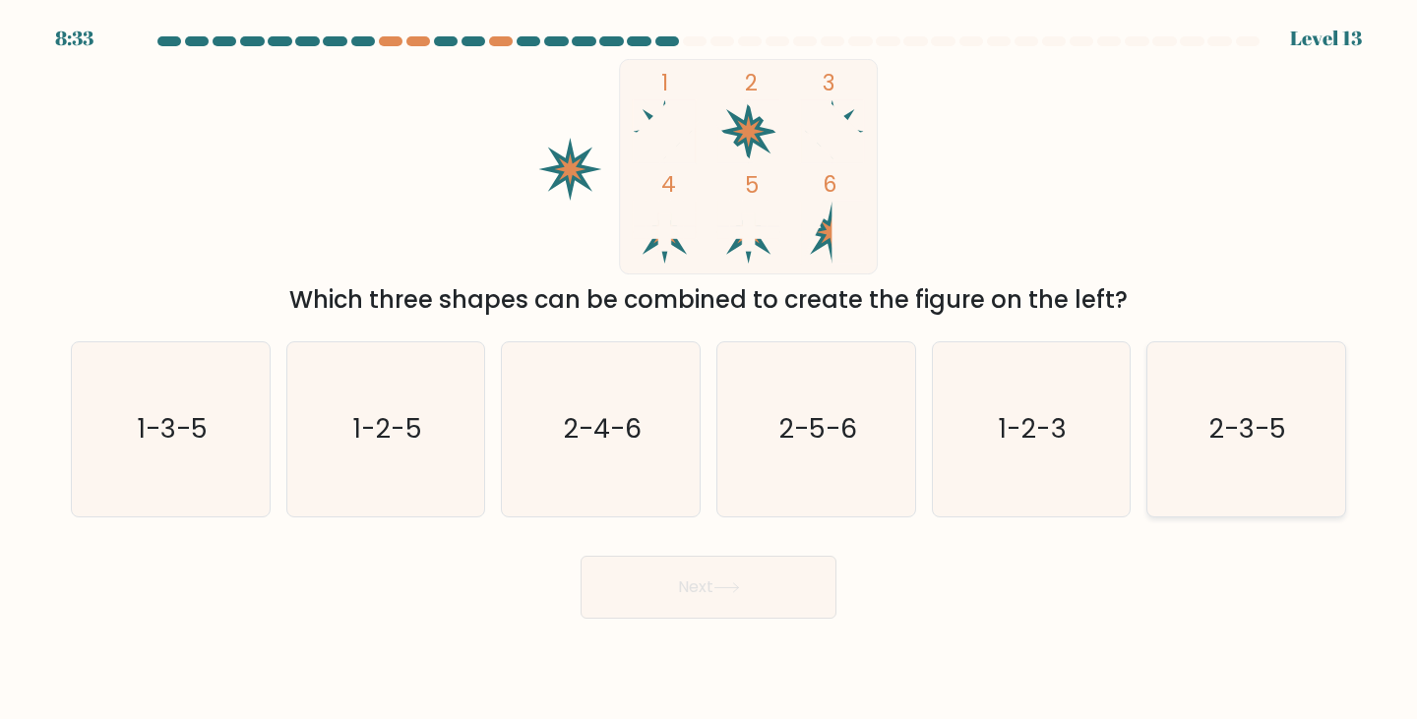
click at [1232, 422] on text "2-3-5" at bounding box center [1248, 429] width 77 height 36
click at [710, 370] on input "f. 2-3-5" at bounding box center [709, 365] width 1 height 10
radio input "true"
click at [763, 597] on button "Next" at bounding box center [709, 587] width 256 height 63
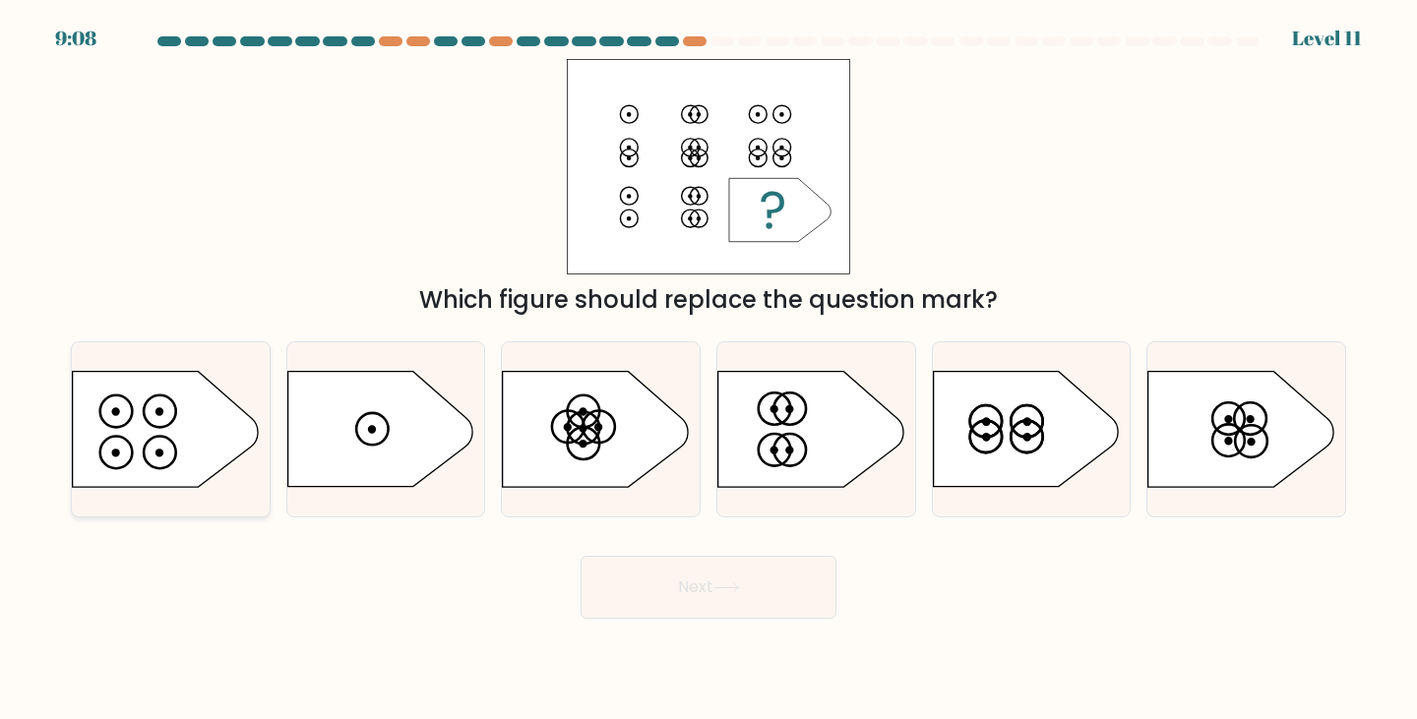
click at [163, 444] on icon at bounding box center [165, 429] width 185 height 115
click at [709, 370] on input "a." at bounding box center [709, 365] width 1 height 10
radio input "true"
click at [746, 589] on button "Next" at bounding box center [709, 587] width 256 height 63
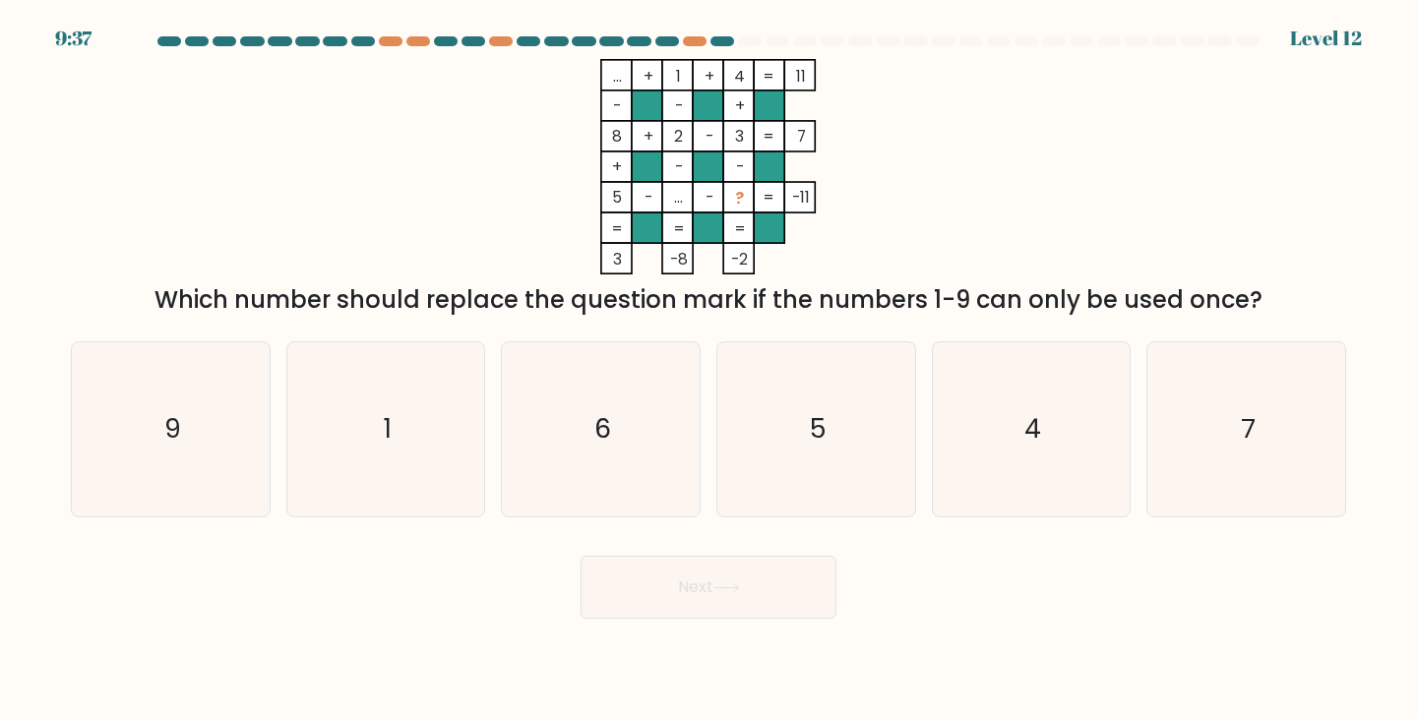
click at [673, 201] on icon "... + 1 + 4 11 - - + 8 + 2 - 3 7 + - - 5 - ... - ? = -11 = = = = 3 -8 -2 =" at bounding box center [708, 167] width 591 height 216
drag, startPoint x: 715, startPoint y: 202, endPoint x: 734, endPoint y: 204, distance: 19.8
click at [731, 204] on icon "... + 1 + 4 11 - - + 8 + 2 - 3 7 + - - 5 - ... - ? = -11 = = = = 3 -8 -2 =" at bounding box center [708, 167] width 591 height 216
click at [985, 207] on icon "... + 1 + 4 11 - - + 8 + 2 - 3 7 + - - 5 - ... - ? = -11 = = = = 3 -8 -2 =" at bounding box center [708, 167] width 591 height 216
click at [1031, 430] on text "4" at bounding box center [1033, 429] width 17 height 36
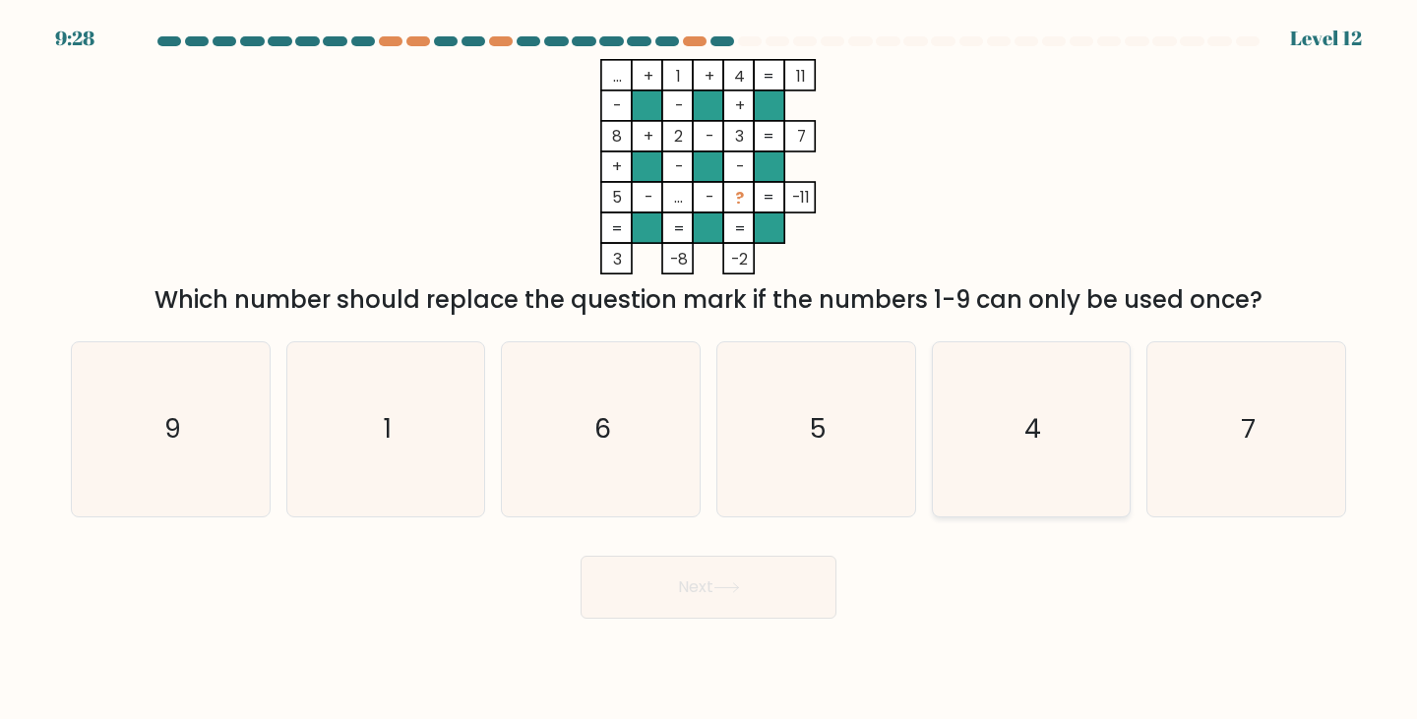
click at [710, 370] on input "e. 4" at bounding box center [709, 365] width 1 height 10
radio input "true"
click at [729, 609] on button "Next" at bounding box center [709, 587] width 256 height 63
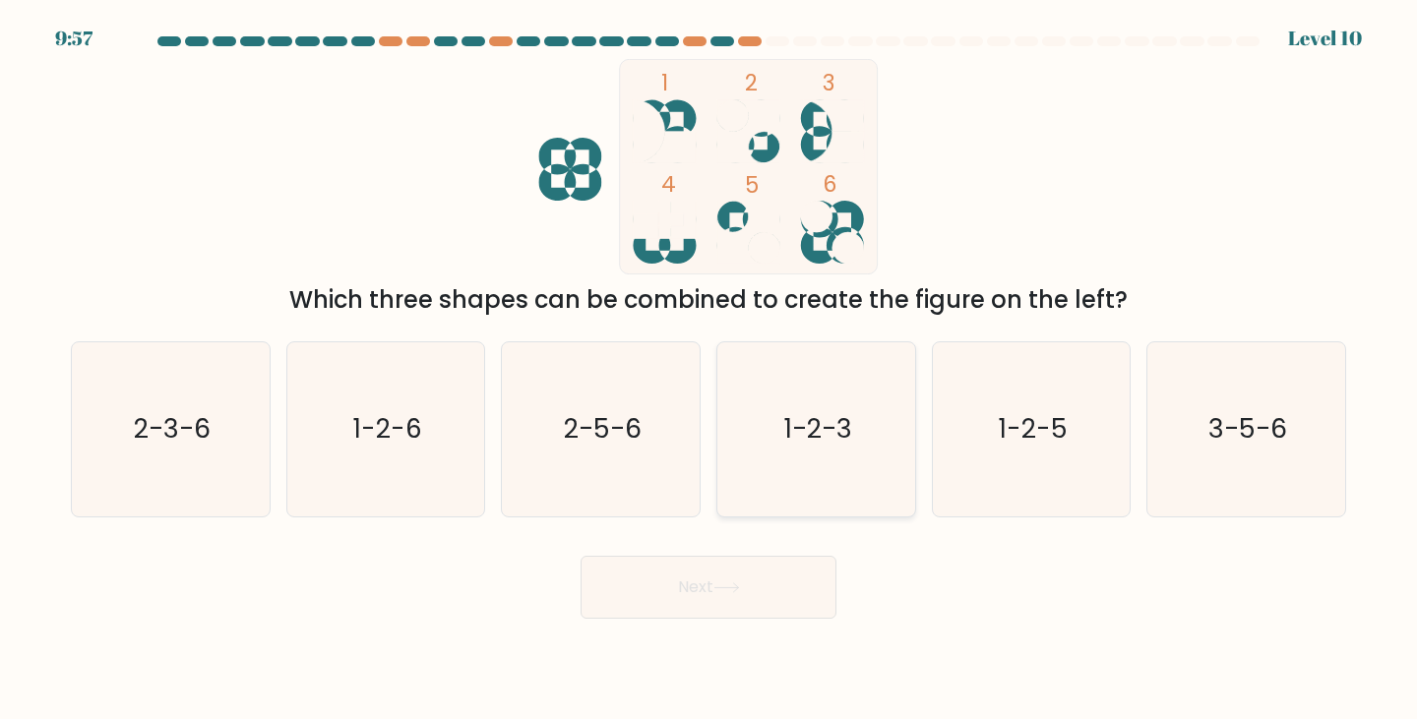
click at [827, 444] on text "1-2-3" at bounding box center [818, 429] width 68 height 36
click at [710, 370] on input "d. 1-2-3" at bounding box center [709, 365] width 1 height 10
radio input "true"
drag, startPoint x: 585, startPoint y: 433, endPoint x: 601, endPoint y: 436, distance: 17.0
click at [588, 433] on text "2-5-6" at bounding box center [603, 429] width 78 height 36
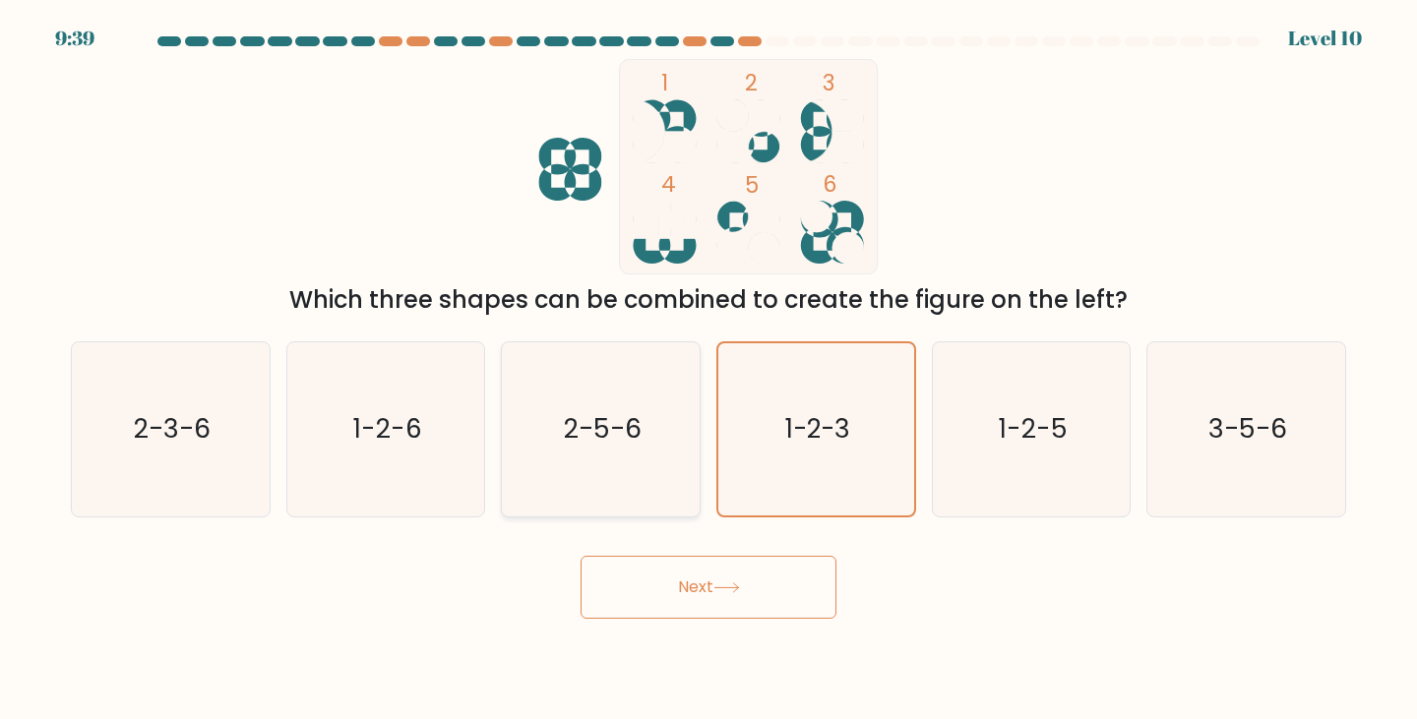
click at [612, 458] on icon "2-5-6" at bounding box center [601, 429] width 174 height 174
click at [709, 370] on input "c. 2-5-6" at bounding box center [709, 365] width 1 height 10
radio input "true"
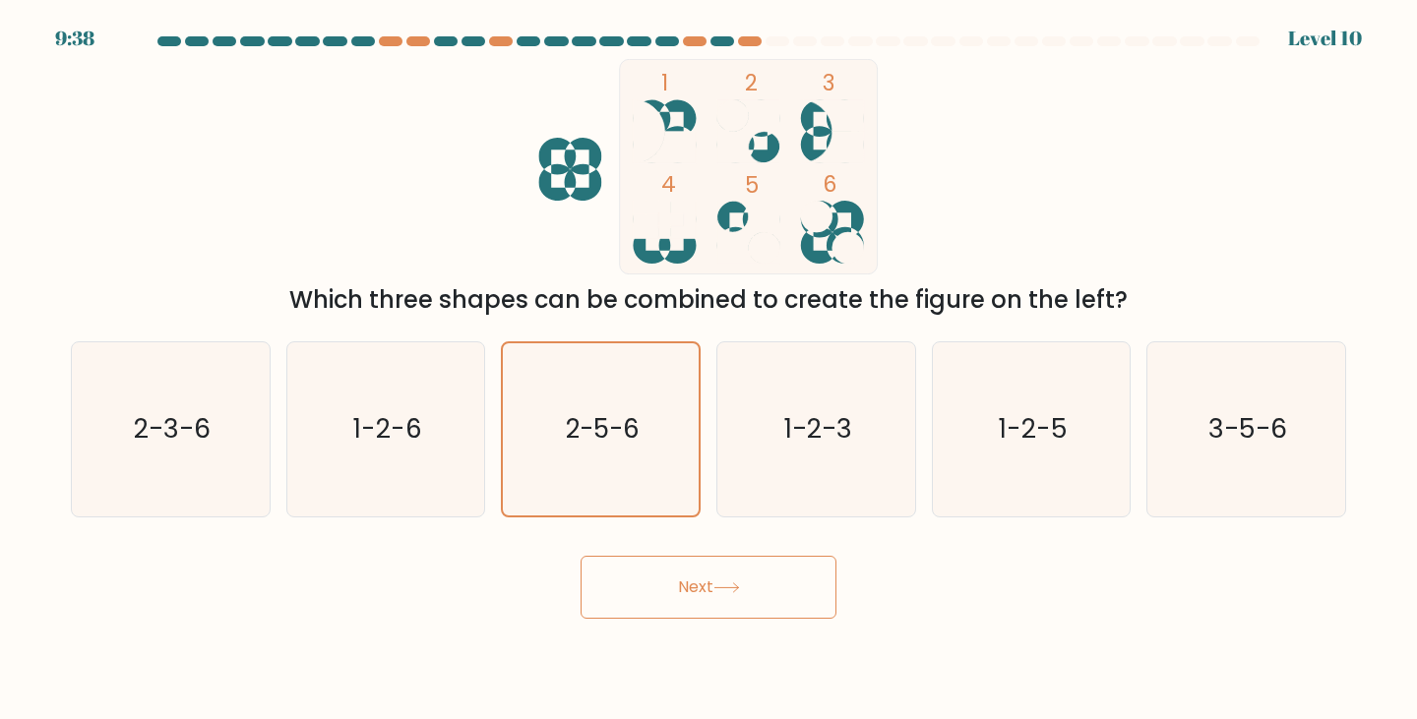
drag, startPoint x: 672, startPoint y: 559, endPoint x: 679, endPoint y: 571, distance: 13.7
click at [678, 567] on button "Next" at bounding box center [709, 587] width 256 height 63
click at [682, 579] on button "Next" at bounding box center [709, 587] width 256 height 63
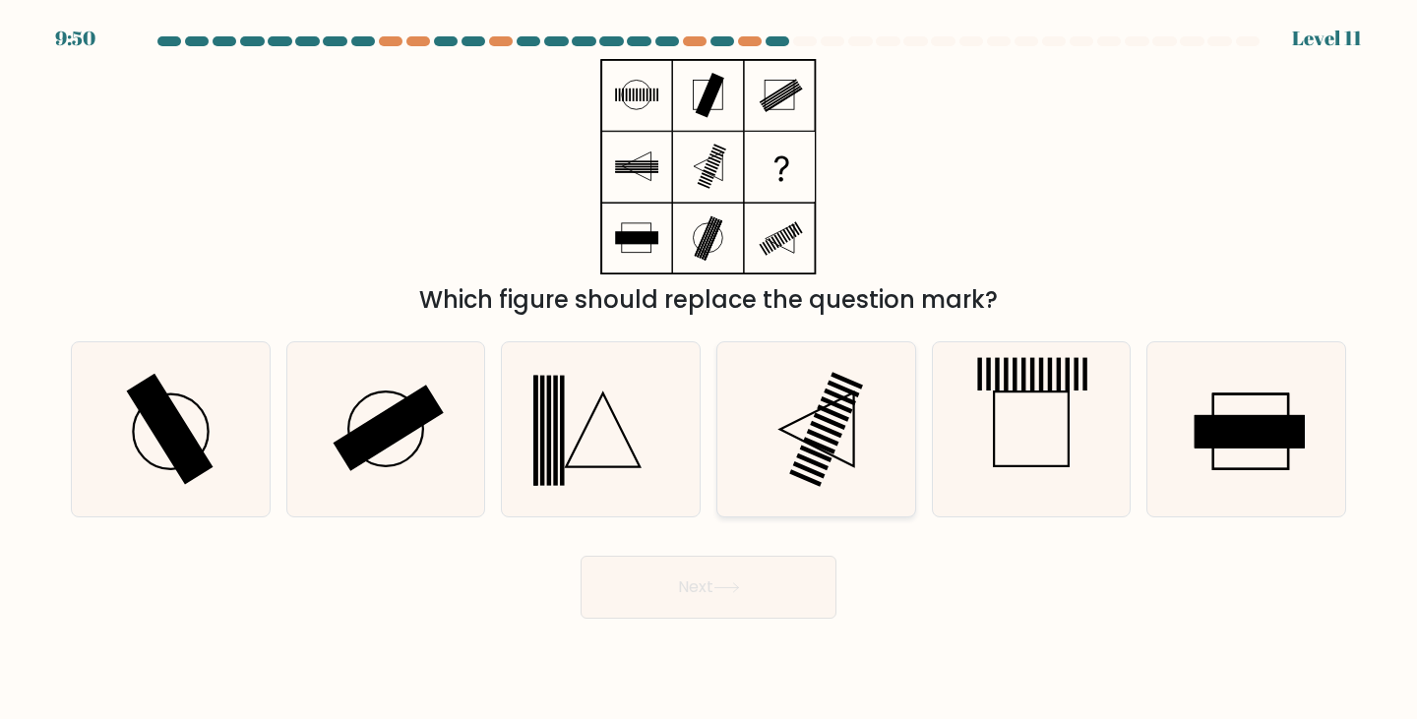
click at [820, 409] on rect at bounding box center [833, 413] width 32 height 17
click at [710, 370] on input "d." at bounding box center [709, 365] width 1 height 10
radio input "true"
click at [782, 616] on button "Next" at bounding box center [709, 587] width 256 height 63
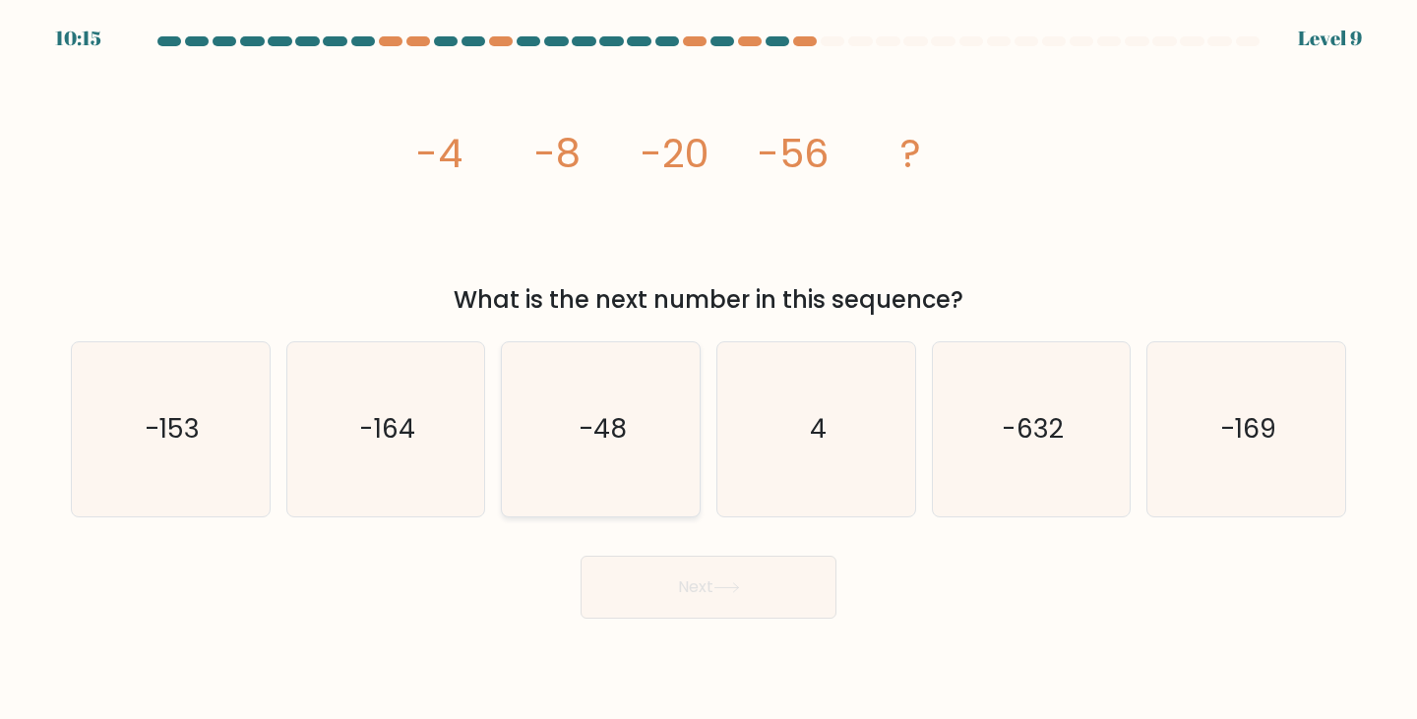
click at [653, 429] on icon "-48" at bounding box center [601, 429] width 174 height 174
click at [709, 370] on input "c. -48" at bounding box center [709, 365] width 1 height 10
radio input "true"
click at [697, 579] on button "Next" at bounding box center [709, 587] width 256 height 63
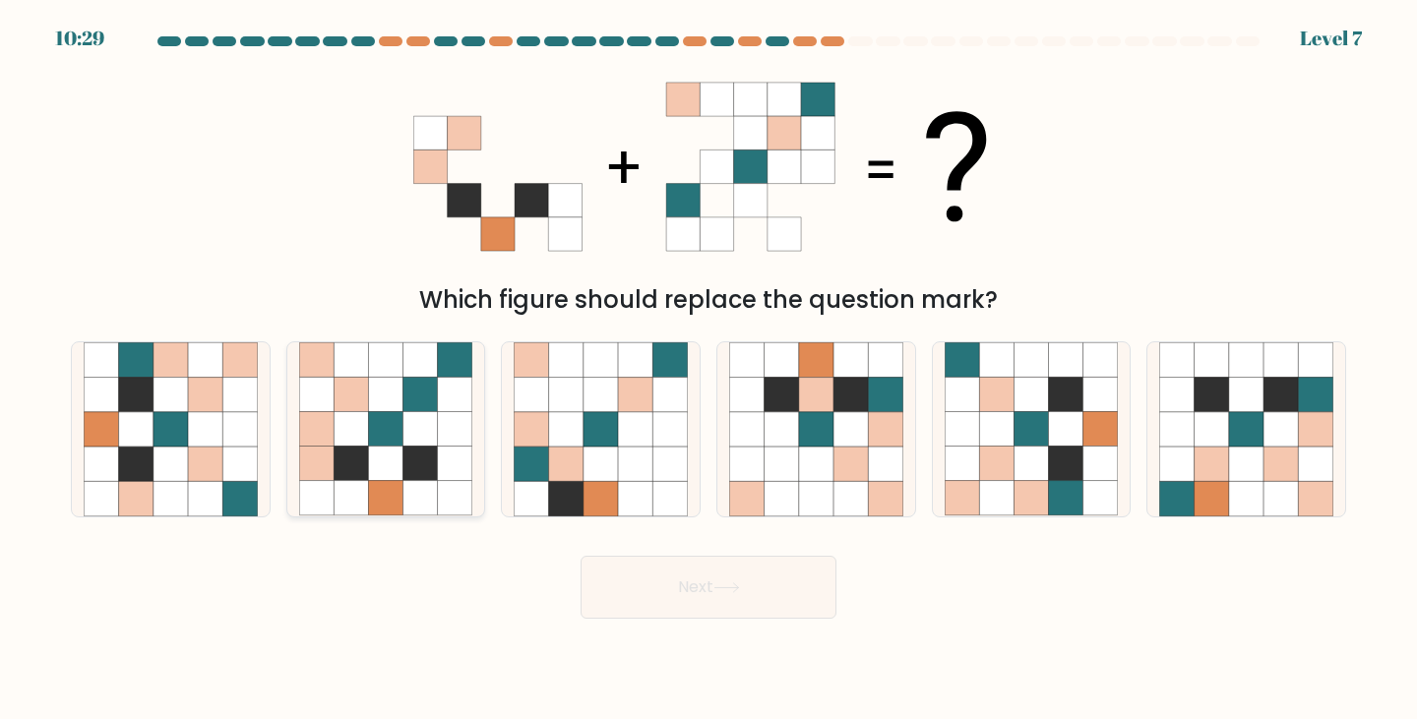
click at [358, 437] on icon at bounding box center [351, 429] width 34 height 34
click at [709, 370] on input "b." at bounding box center [709, 365] width 1 height 10
radio input "true"
click at [578, 465] on icon at bounding box center [566, 464] width 34 height 34
click at [709, 370] on input "c." at bounding box center [709, 365] width 1 height 10
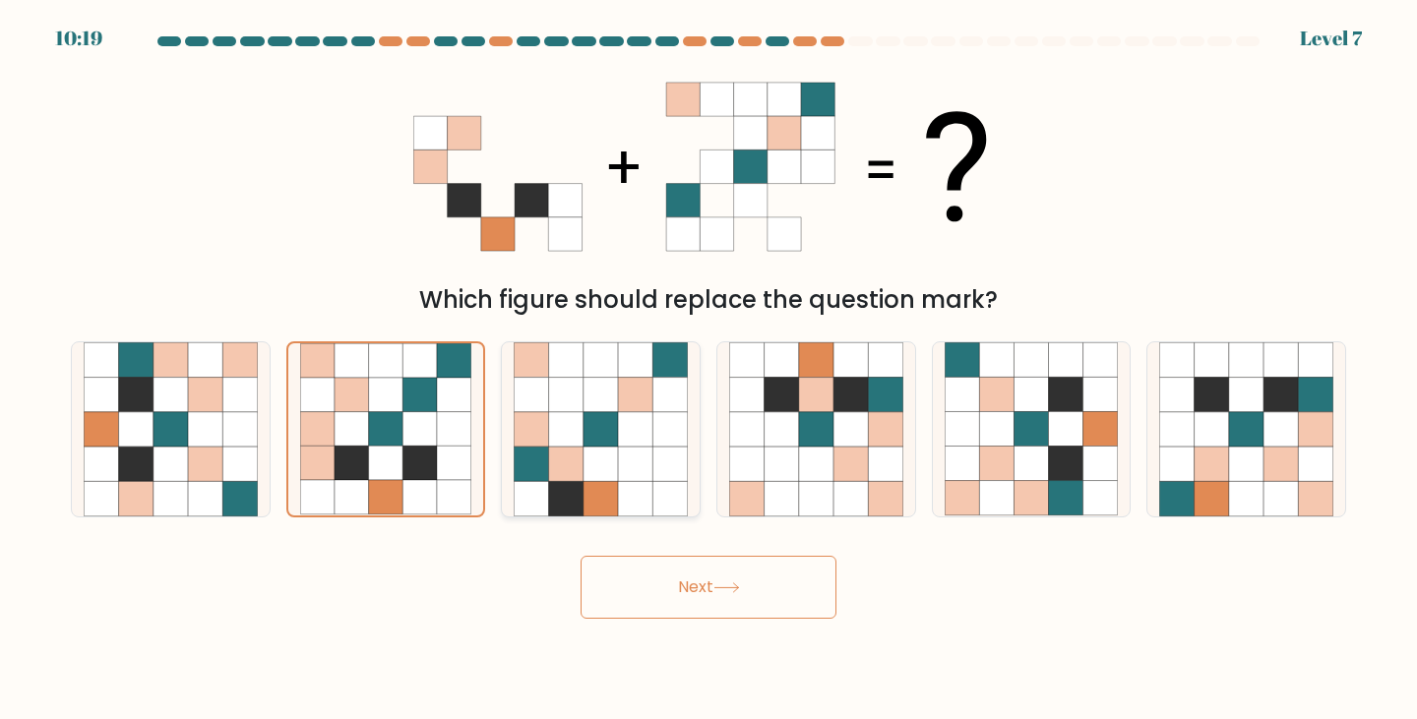
radio input "true"
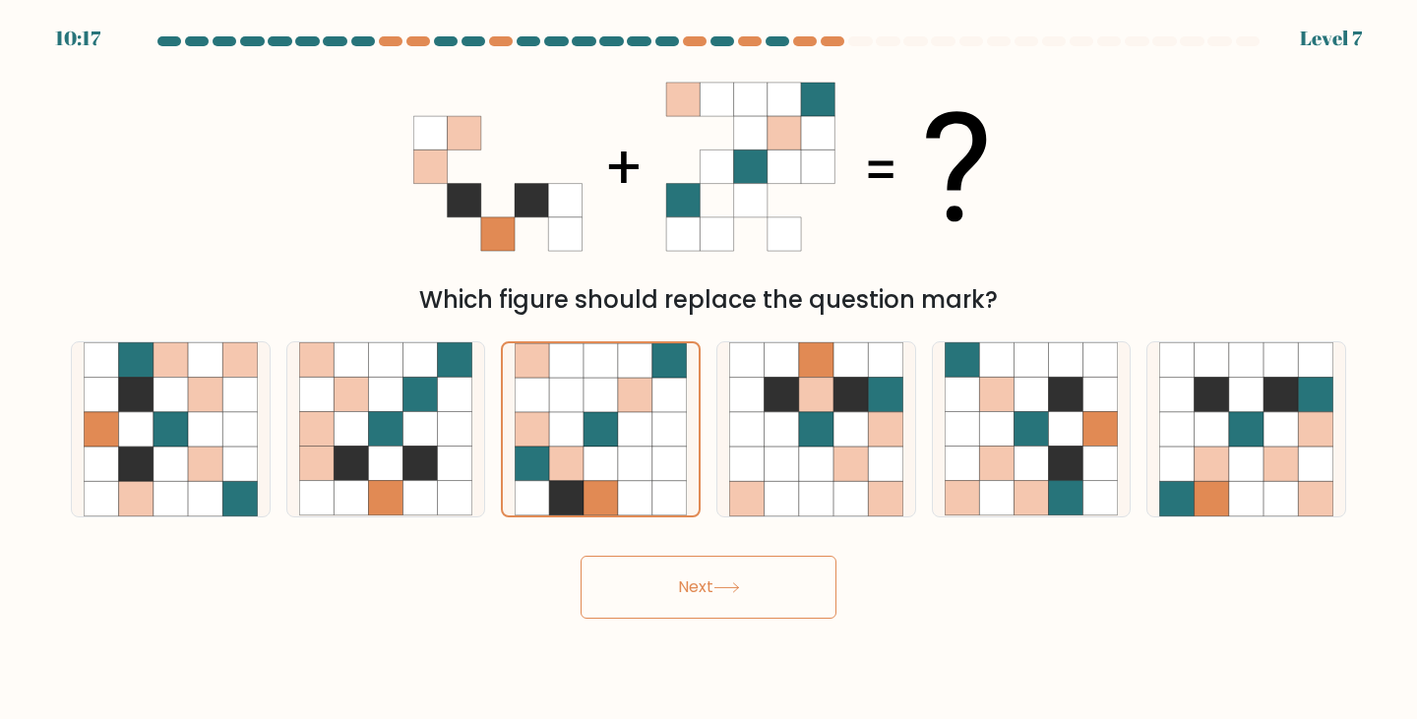
click at [687, 590] on button "Next" at bounding box center [709, 587] width 256 height 63
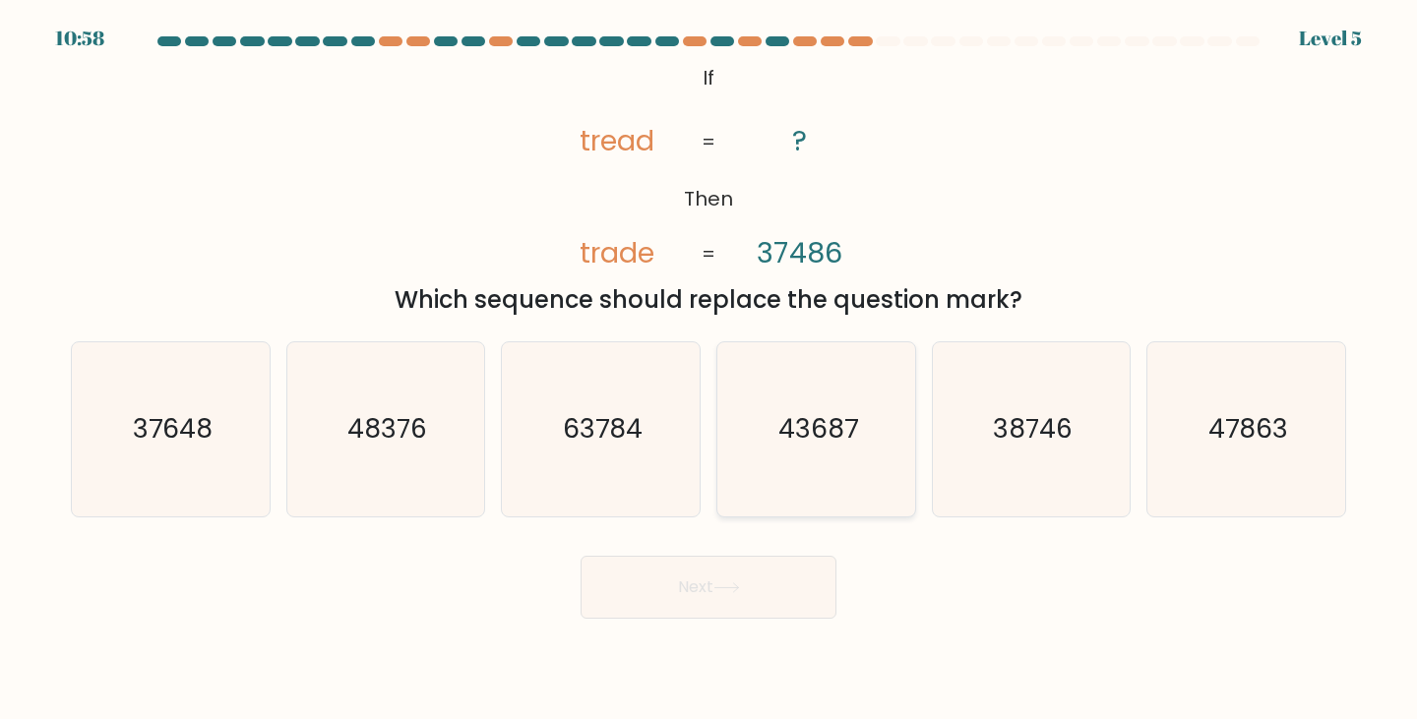
drag, startPoint x: 836, startPoint y: 423, endPoint x: 847, endPoint y: 432, distance: 14.8
click at [838, 424] on text "43687" at bounding box center [818, 429] width 80 height 36
drag, startPoint x: 771, startPoint y: 598, endPoint x: 757, endPoint y: 592, distance: 15.0
click at [765, 595] on button "Next" at bounding box center [709, 587] width 256 height 63
click at [1020, 424] on text "38746" at bounding box center [1033, 429] width 80 height 36
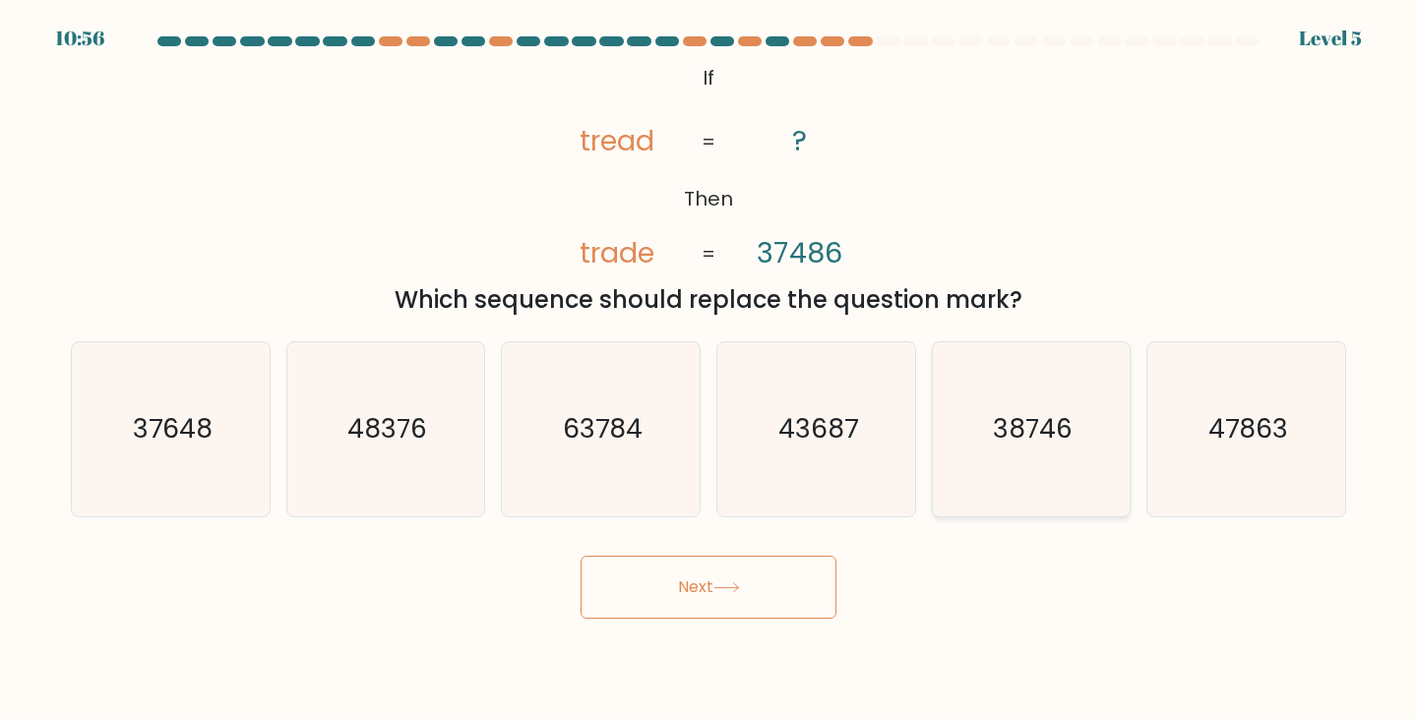
click at [710, 370] on input "e. 38746" at bounding box center [709, 365] width 1 height 10
radio input "true"
click at [715, 557] on button "Next" at bounding box center [709, 587] width 256 height 63
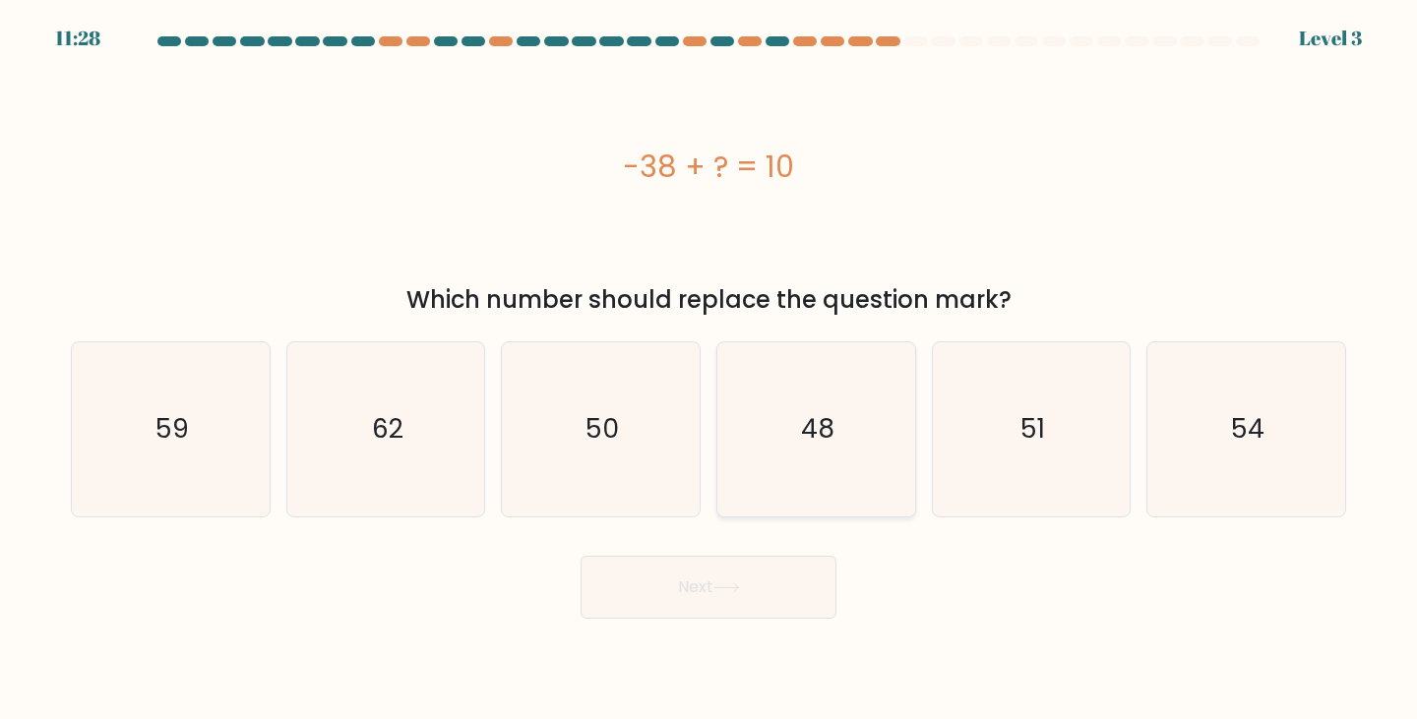
click at [819, 441] on text "48" at bounding box center [817, 429] width 33 height 36
click at [710, 370] on input "d. 48" at bounding box center [709, 365] width 1 height 10
radio input "true"
click at [767, 586] on button "Next" at bounding box center [709, 587] width 256 height 63
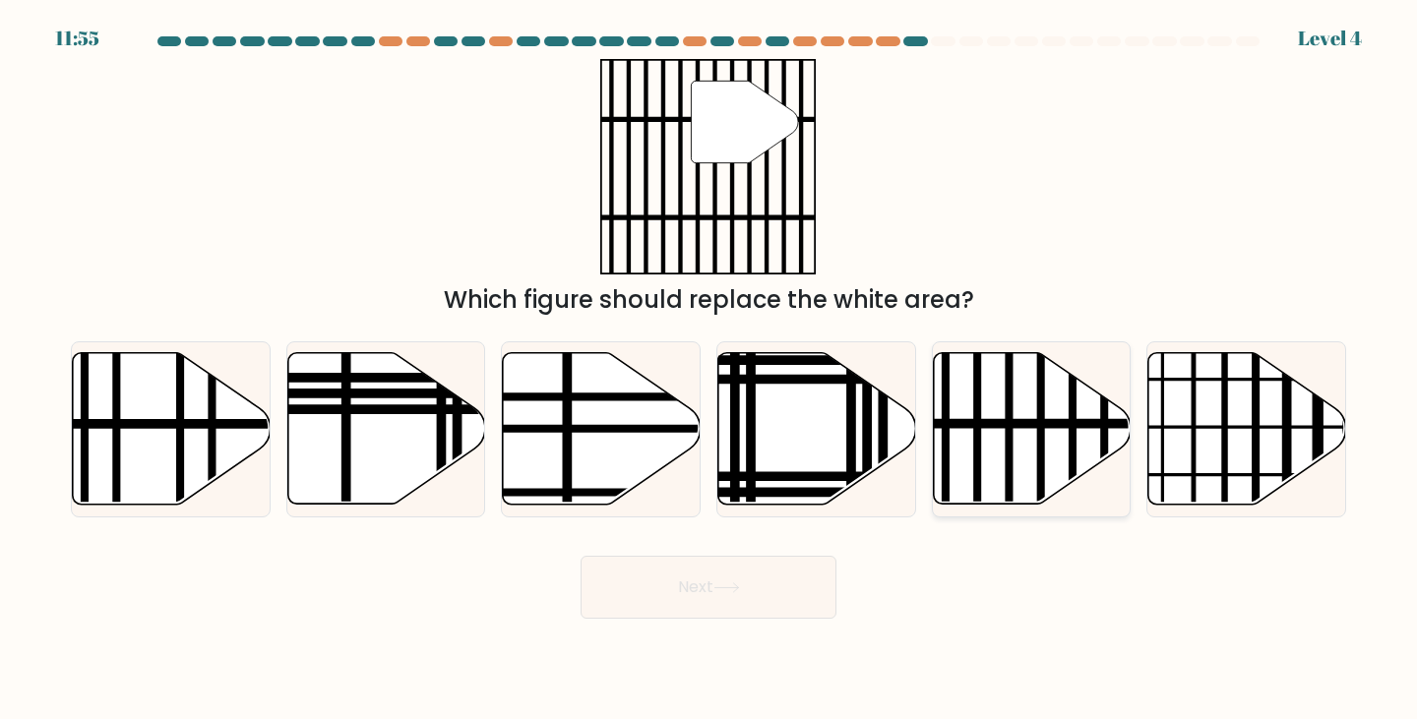
click at [1062, 437] on icon at bounding box center [1032, 429] width 198 height 152
click at [710, 370] on input "e." at bounding box center [709, 365] width 1 height 10
radio input "true"
click at [781, 568] on button "Next" at bounding box center [709, 587] width 256 height 63
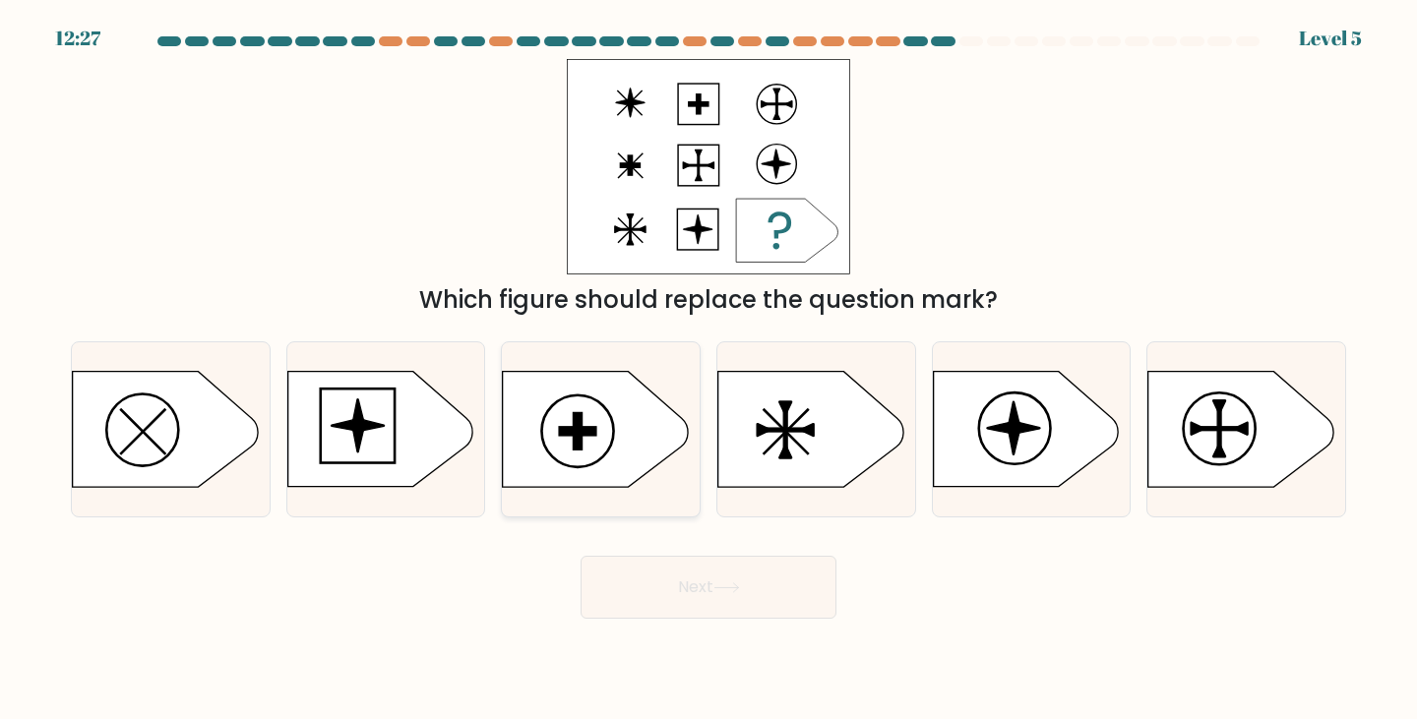
click at [563, 456] on icon at bounding box center [595, 429] width 185 height 115
click at [709, 370] on input "c." at bounding box center [709, 365] width 1 height 10
radio input "true"
click at [732, 590] on icon at bounding box center [727, 588] width 27 height 11
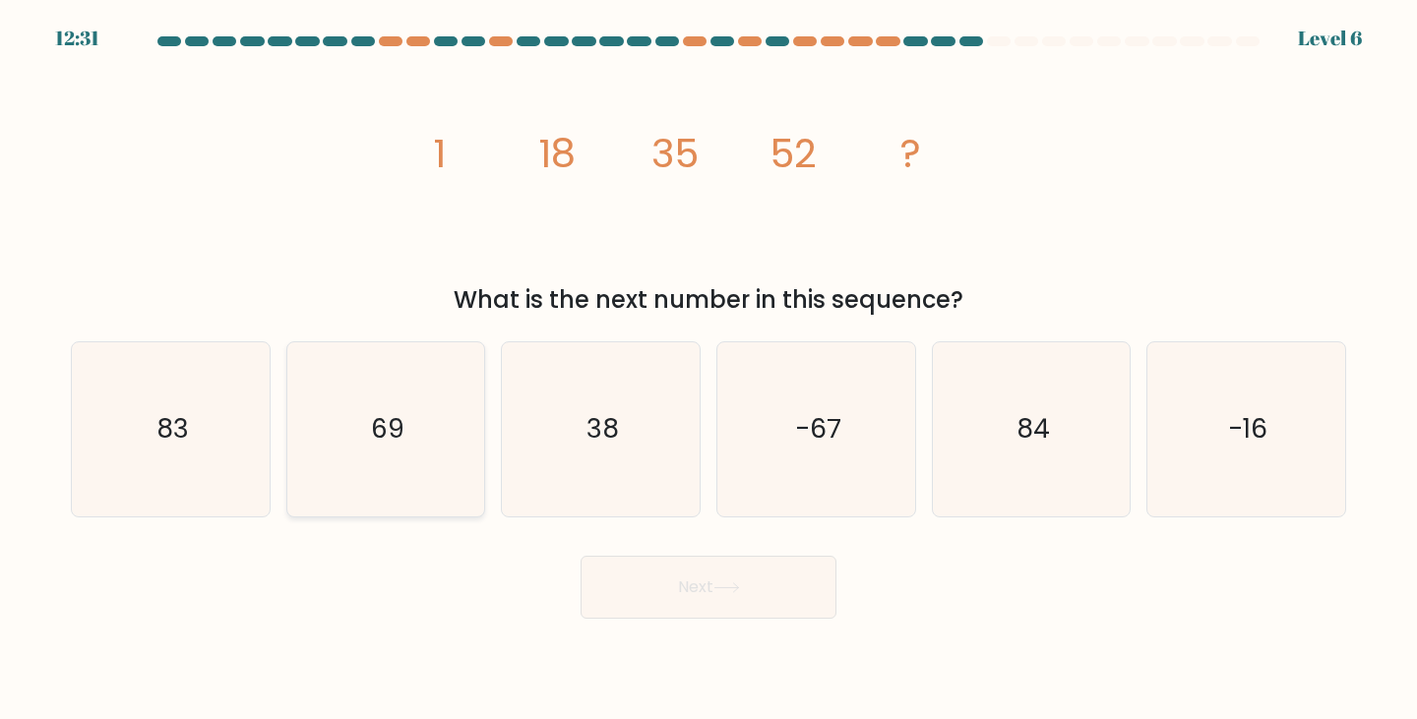
click at [382, 416] on text "69" at bounding box center [387, 429] width 33 height 36
click at [709, 370] on input "b. 69" at bounding box center [709, 365] width 1 height 10
radio input "true"
click at [664, 599] on button "Next" at bounding box center [709, 587] width 256 height 63
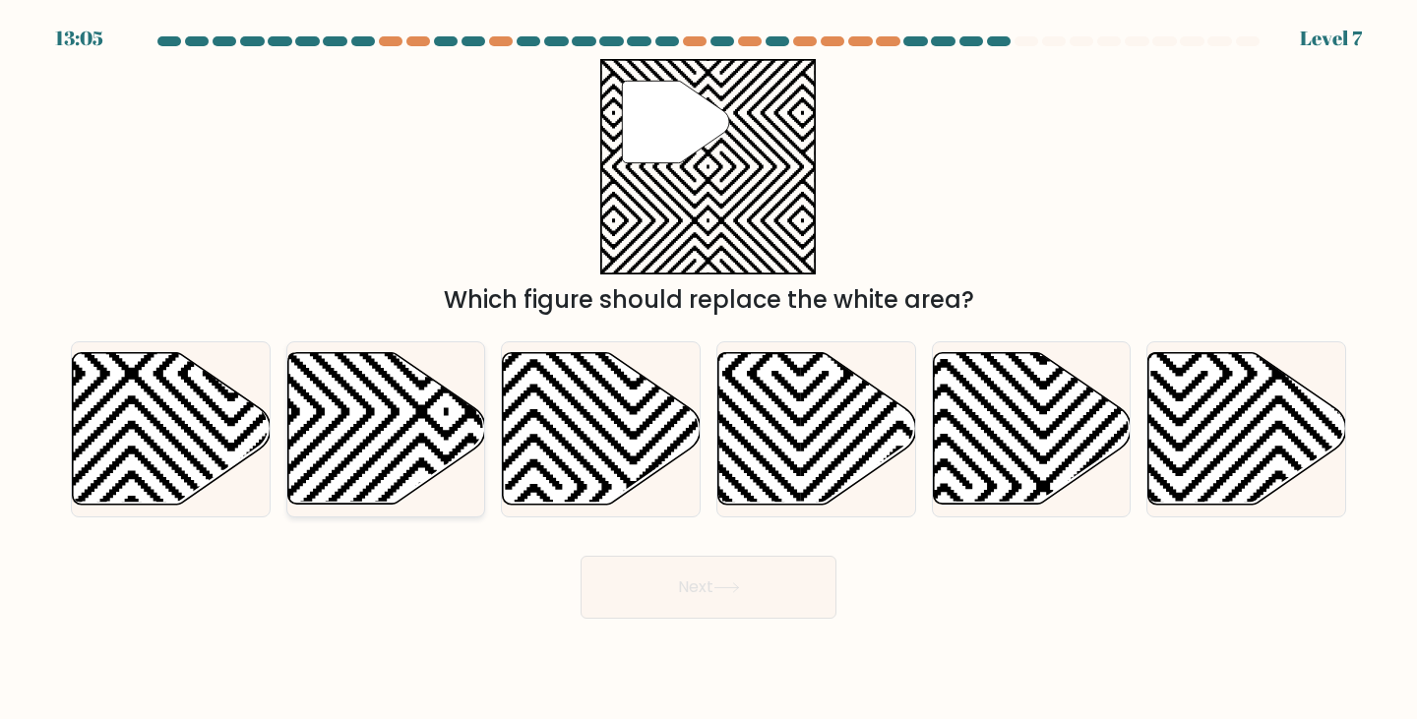
click at [367, 443] on icon at bounding box center [446, 512] width 399 height 399
click at [709, 370] on input "b." at bounding box center [709, 365] width 1 height 10
radio input "true"
click at [693, 582] on button "Next" at bounding box center [709, 587] width 256 height 63
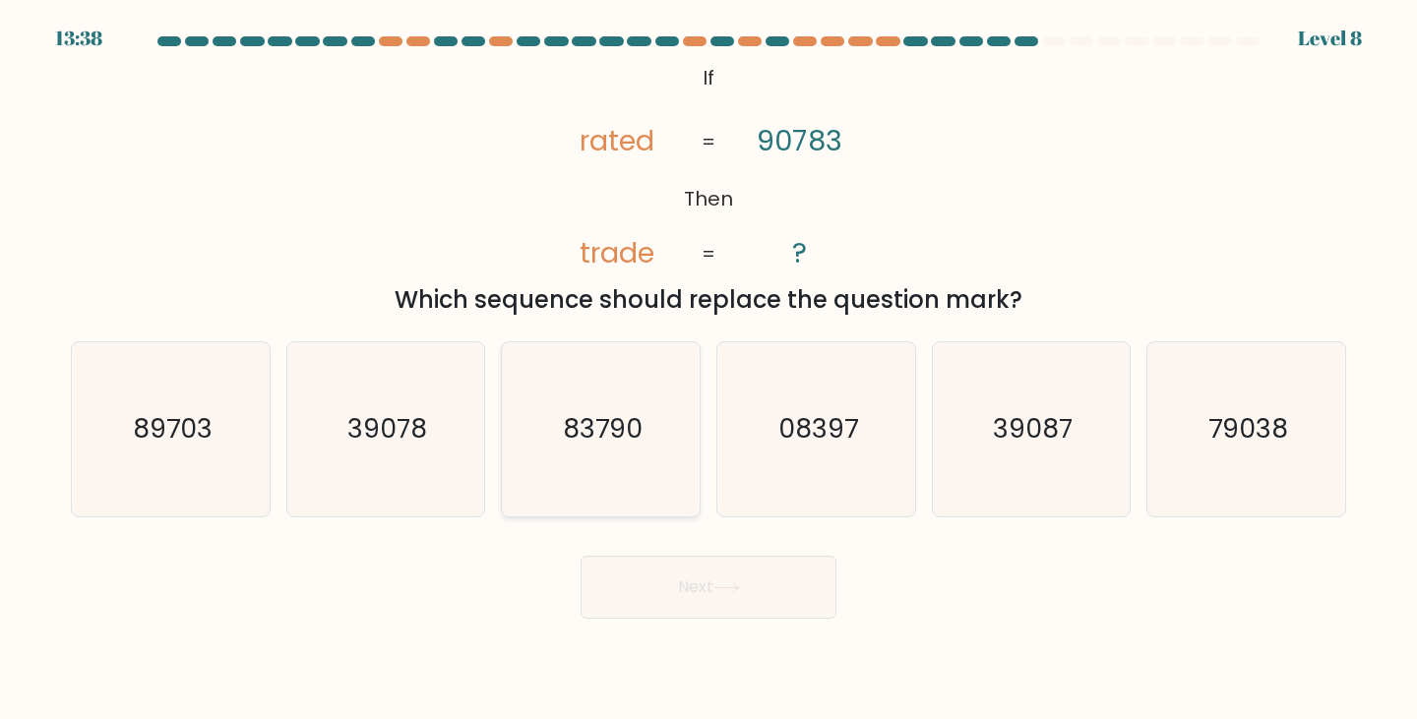
click at [593, 436] on text "83790" at bounding box center [603, 429] width 80 height 36
click at [709, 370] on input "c. 83790" at bounding box center [709, 365] width 1 height 10
radio input "true"
click at [658, 581] on button "Next" at bounding box center [709, 587] width 256 height 63
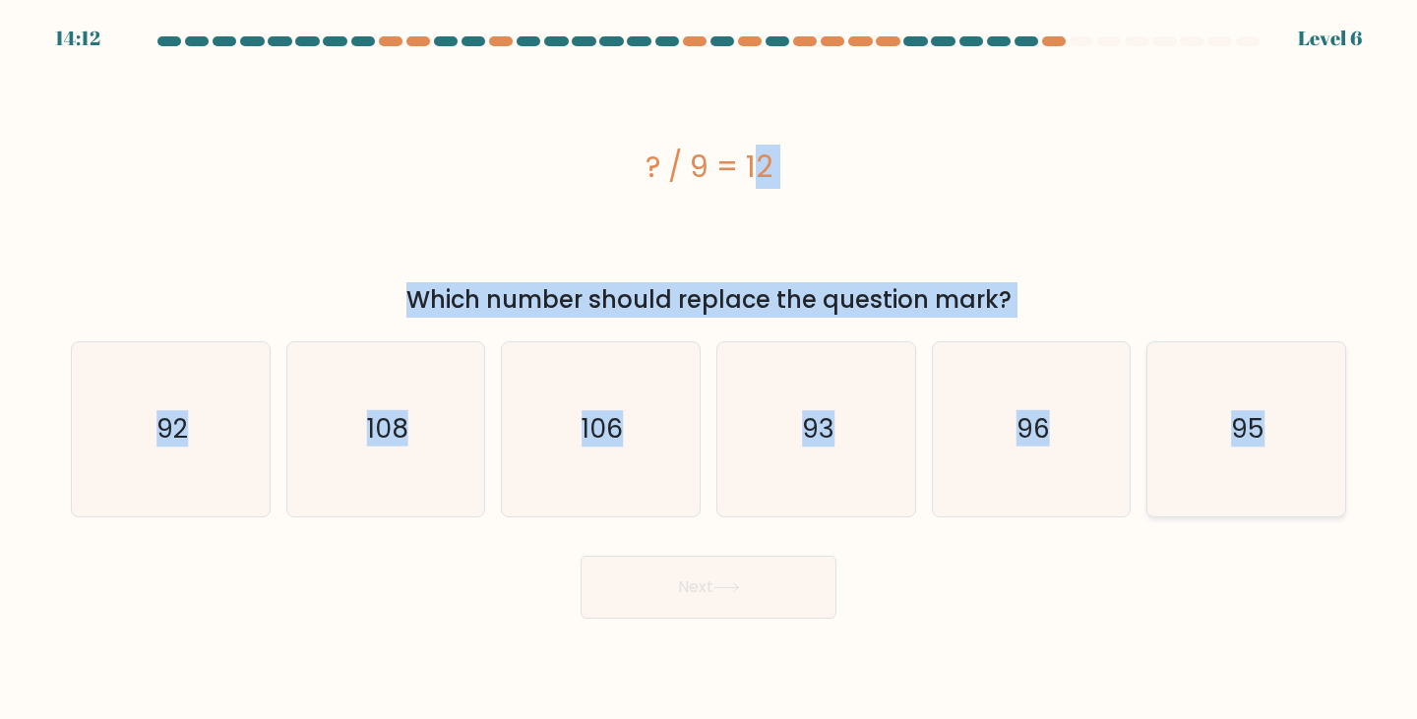
drag, startPoint x: 579, startPoint y: 139, endPoint x: 1309, endPoint y: 466, distance: 800.0
click at [1311, 467] on form "a." at bounding box center [708, 327] width 1417 height 583
copy form "? / 9 = 12 Which number should replace the question mark? a. 92 b. 108 c. 106 d…"
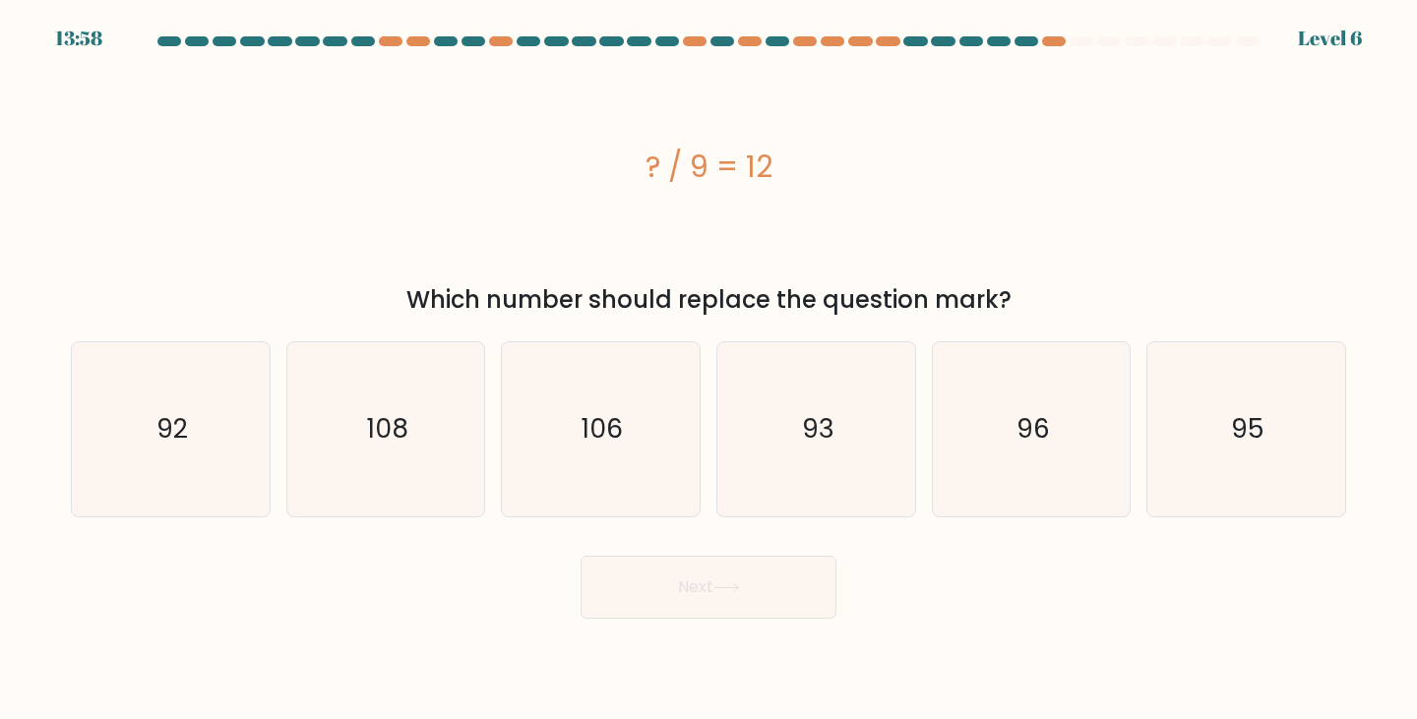
click at [584, 536] on form "a." at bounding box center [708, 327] width 1417 height 583
click at [370, 428] on text "108" at bounding box center [387, 429] width 41 height 36
click at [709, 370] on input "b. 108" at bounding box center [709, 365] width 1 height 10
radio input "true"
click at [687, 580] on button "Next" at bounding box center [709, 587] width 256 height 63
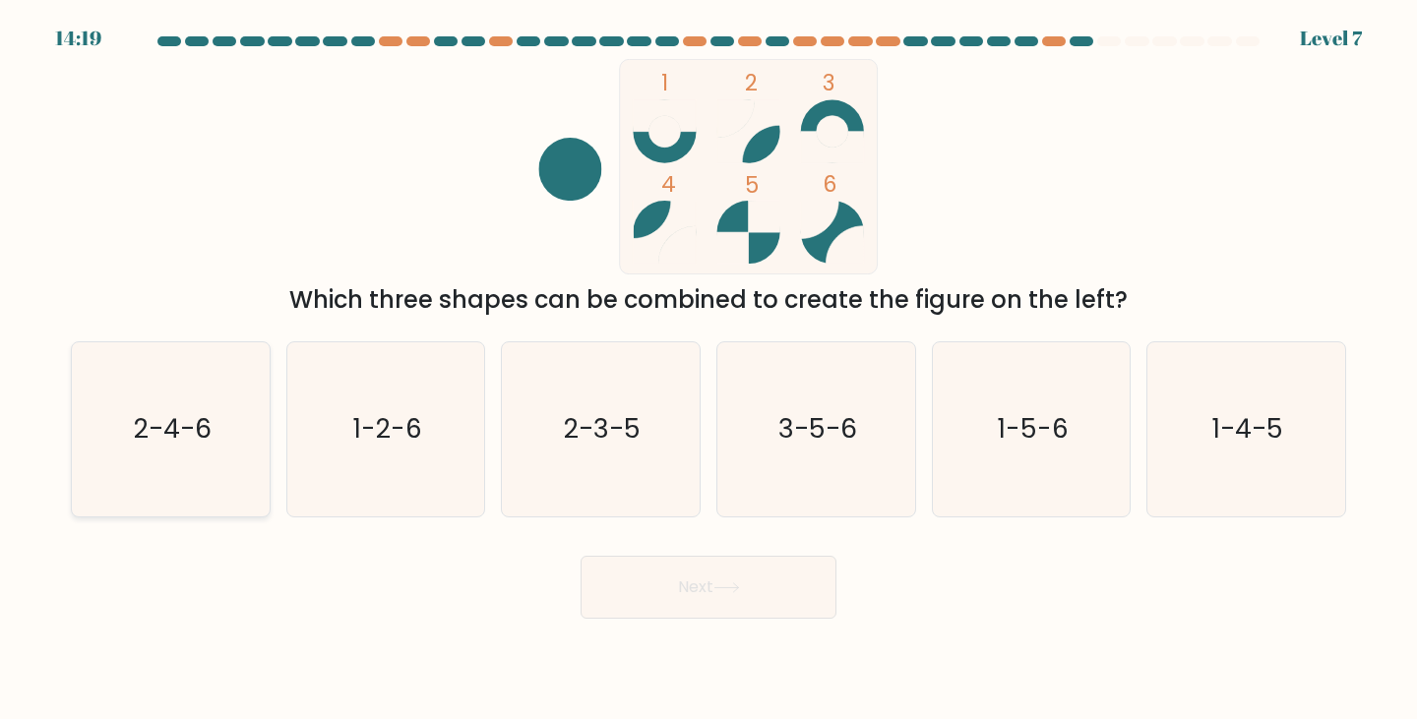
click at [163, 423] on text "2-4-6" at bounding box center [173, 429] width 78 height 36
click at [709, 370] on input "a. 2-4-6" at bounding box center [709, 365] width 1 height 10
radio input "true"
click at [656, 582] on button "Next" at bounding box center [709, 587] width 256 height 63
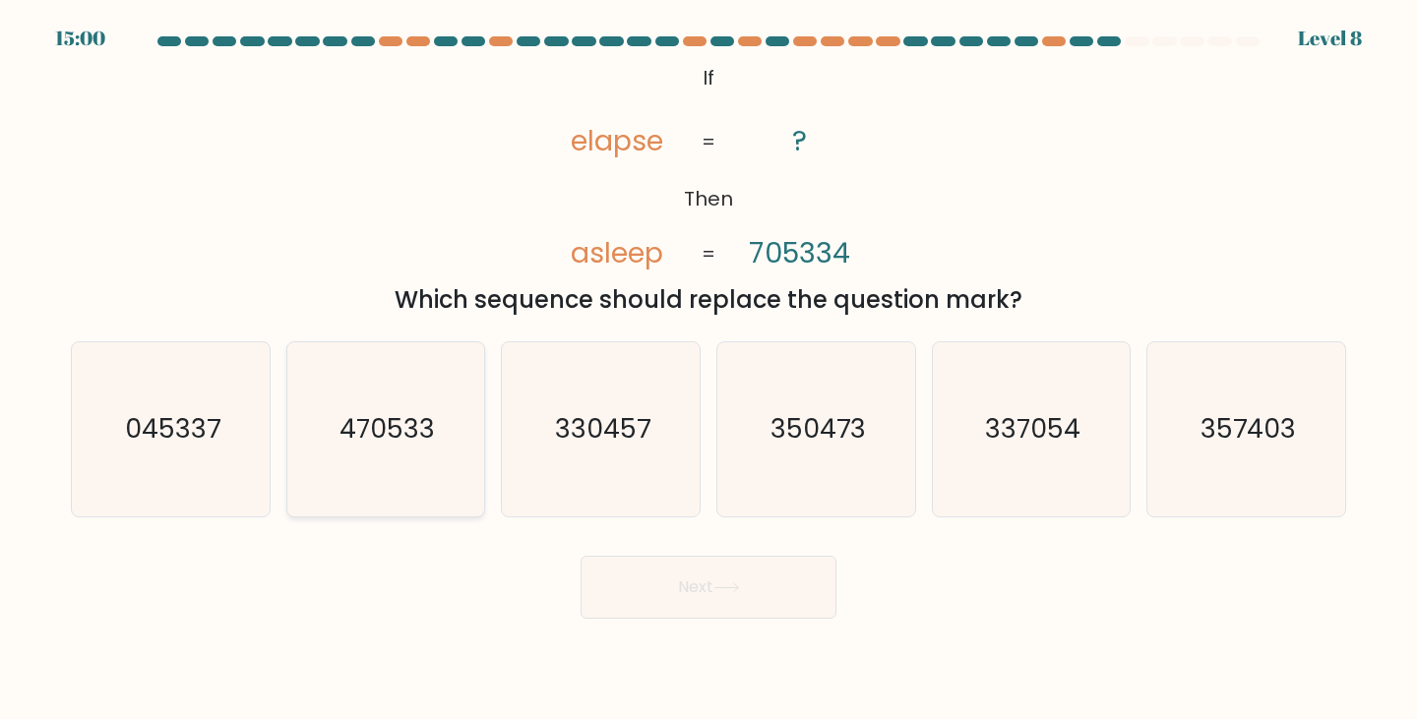
drag, startPoint x: 415, startPoint y: 432, endPoint x: 425, endPoint y: 433, distance: 9.9
click at [417, 430] on text "470533" at bounding box center [387, 429] width 95 height 36
click at [709, 370] on input "b. 470533" at bounding box center [709, 365] width 1 height 10
radio input "true"
click at [684, 595] on button "Next" at bounding box center [709, 587] width 256 height 63
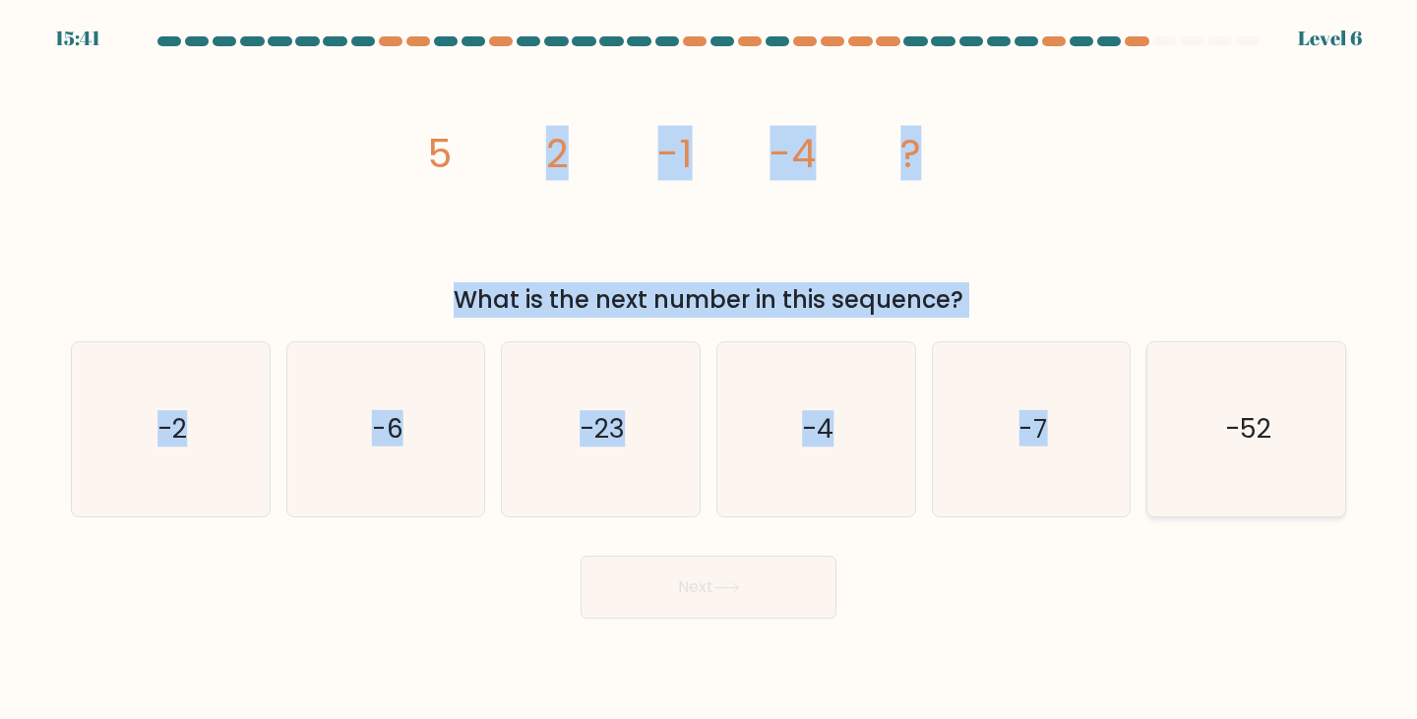
drag, startPoint x: 207, startPoint y: 113, endPoint x: 1217, endPoint y: 443, distance: 1063.2
click at [1217, 443] on form at bounding box center [708, 327] width 1417 height 583
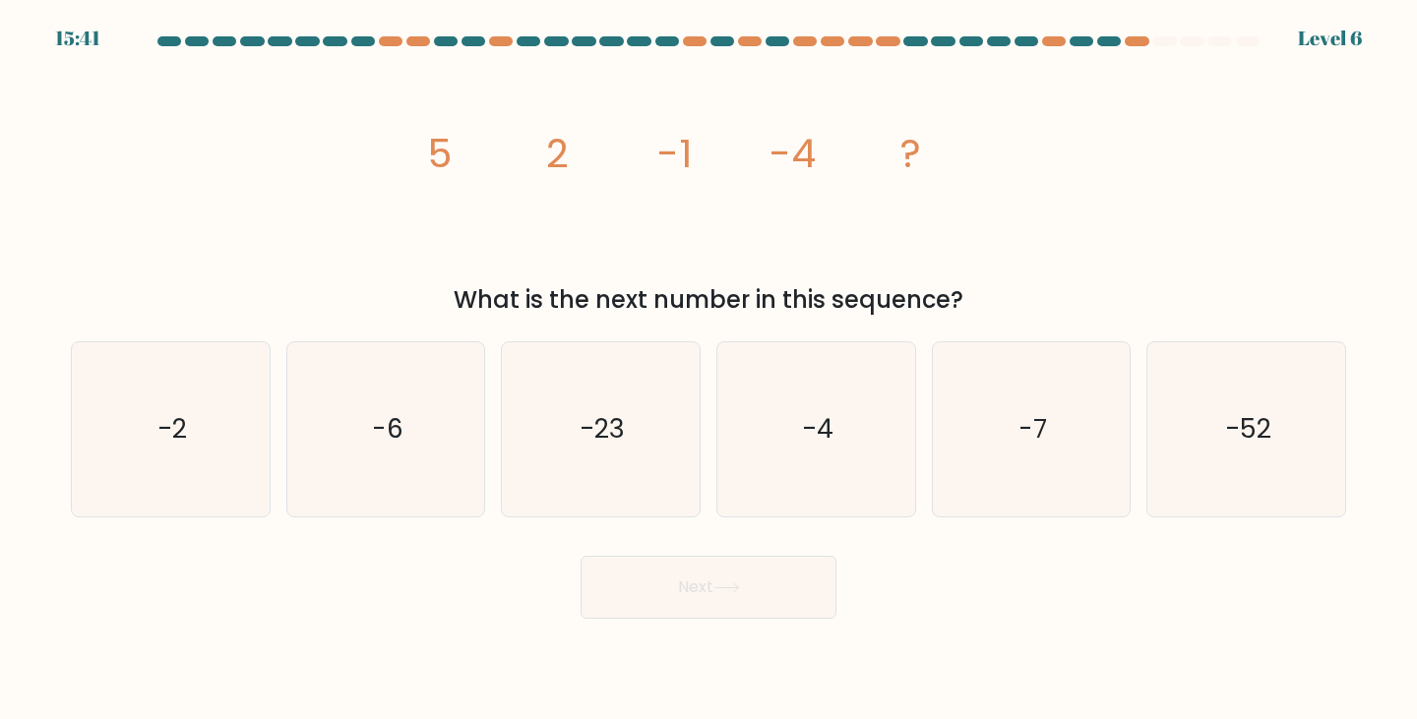
drag, startPoint x: 269, startPoint y: 164, endPoint x: 275, endPoint y: 151, distance: 15.0
click at [269, 162] on div "image/svg+xml 5 2 -1 -4 ? What is the next number in this sequence?" at bounding box center [708, 188] width 1299 height 259
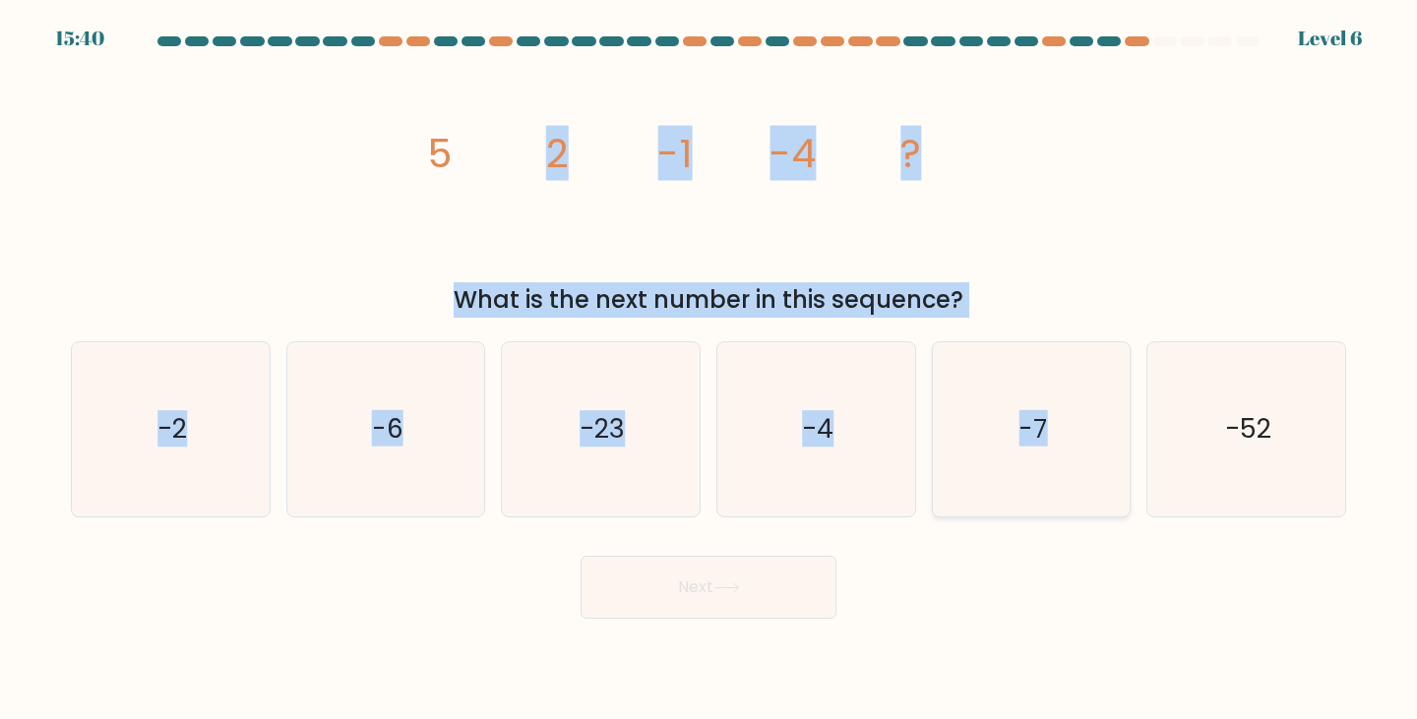
drag, startPoint x: 329, startPoint y: 131, endPoint x: 1018, endPoint y: 391, distance: 736.3
click at [1186, 431] on form at bounding box center [708, 327] width 1417 height 583
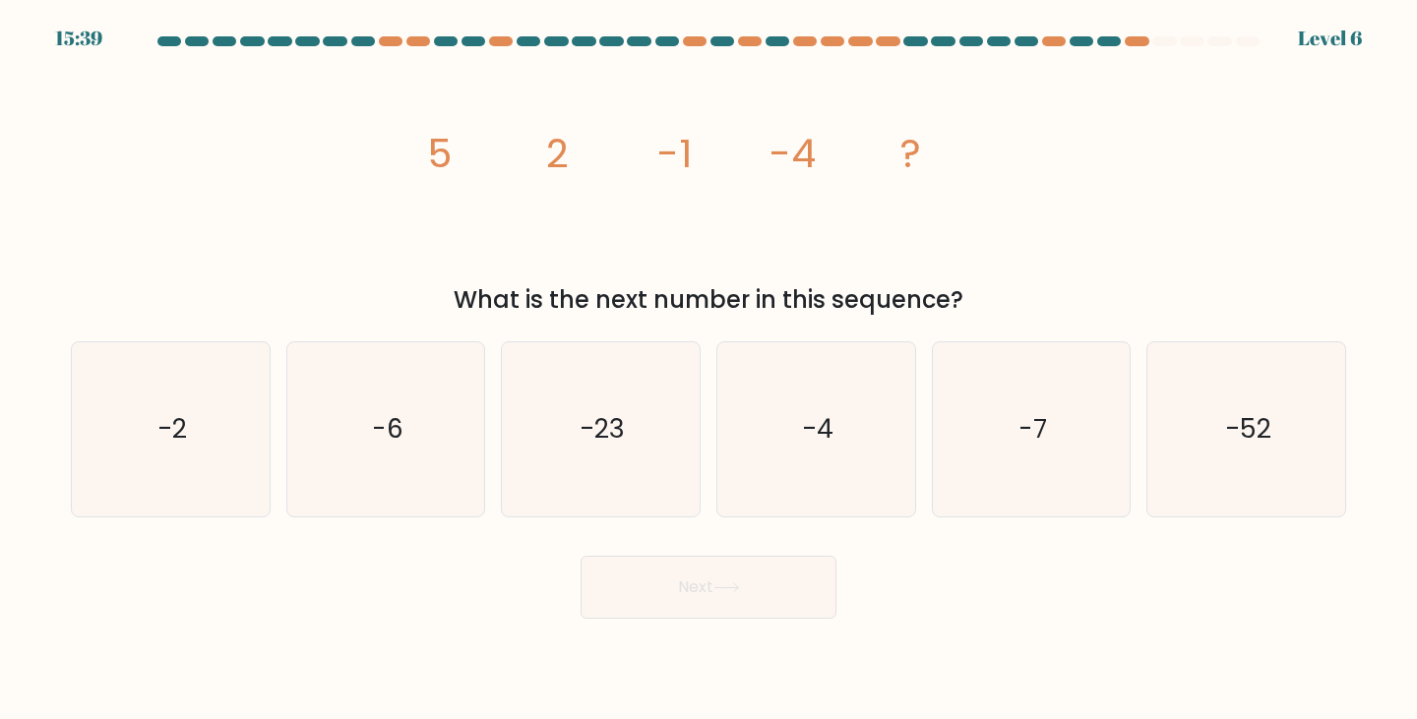
drag, startPoint x: 345, startPoint y: 158, endPoint x: 322, endPoint y: 115, distance: 49.3
click at [340, 143] on div "image/svg+xml 5 2 -1 -4 ? What is the next number in this sequence?" at bounding box center [708, 188] width 1299 height 259
drag, startPoint x: 318, startPoint y: 106, endPoint x: 490, endPoint y: 168, distance: 183.1
click at [659, 247] on div "image/svg+xml 5 2 -1 -4 ? What is the next number in this sequence?" at bounding box center [708, 188] width 1299 height 259
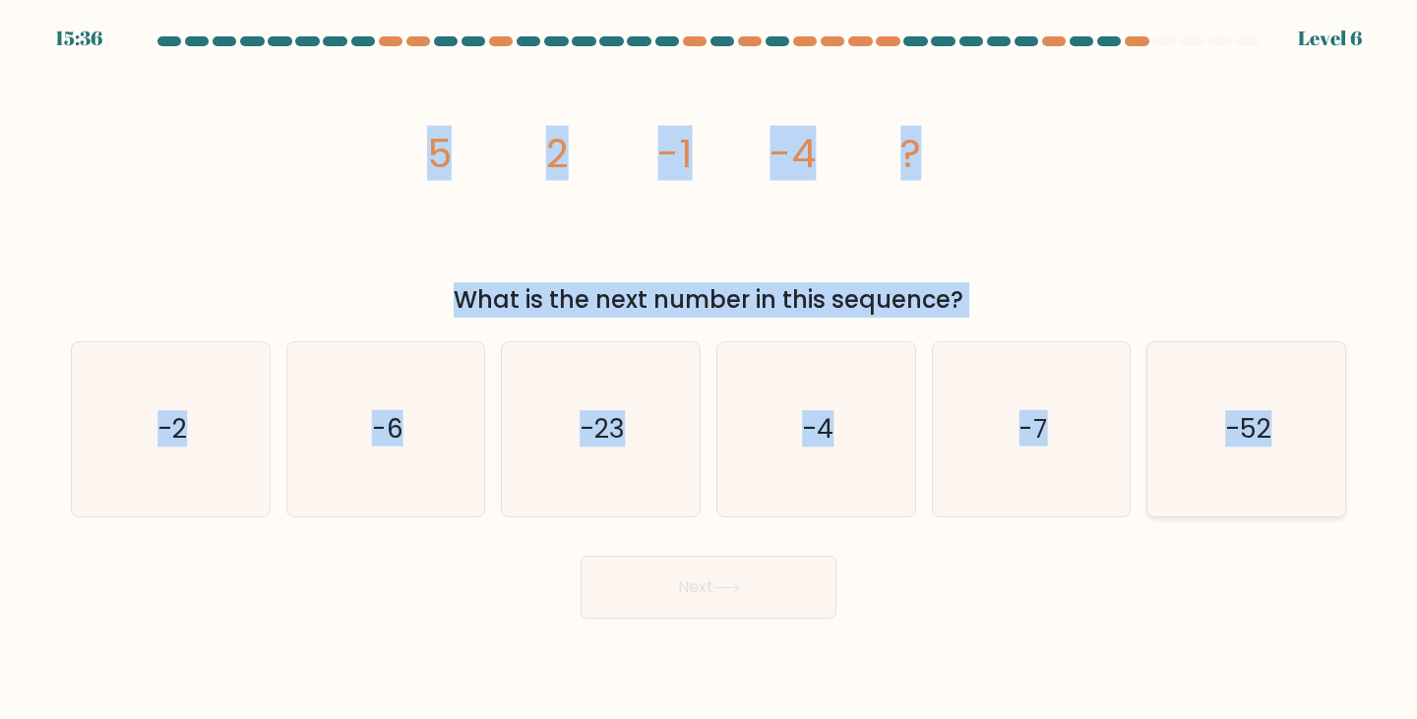
drag, startPoint x: 347, startPoint y: 139, endPoint x: 1332, endPoint y: 433, distance: 1027.2
click at [1332, 433] on form at bounding box center [708, 327] width 1417 height 583
copy form "5 2 -1 -4 ? What is the next number in this sequence? a. -2 b. -6 c. -23 d. -4 …"
drag, startPoint x: 811, startPoint y: 563, endPoint x: 878, endPoint y: 553, distance: 67.6
click at [818, 564] on button "Next" at bounding box center [709, 587] width 256 height 63
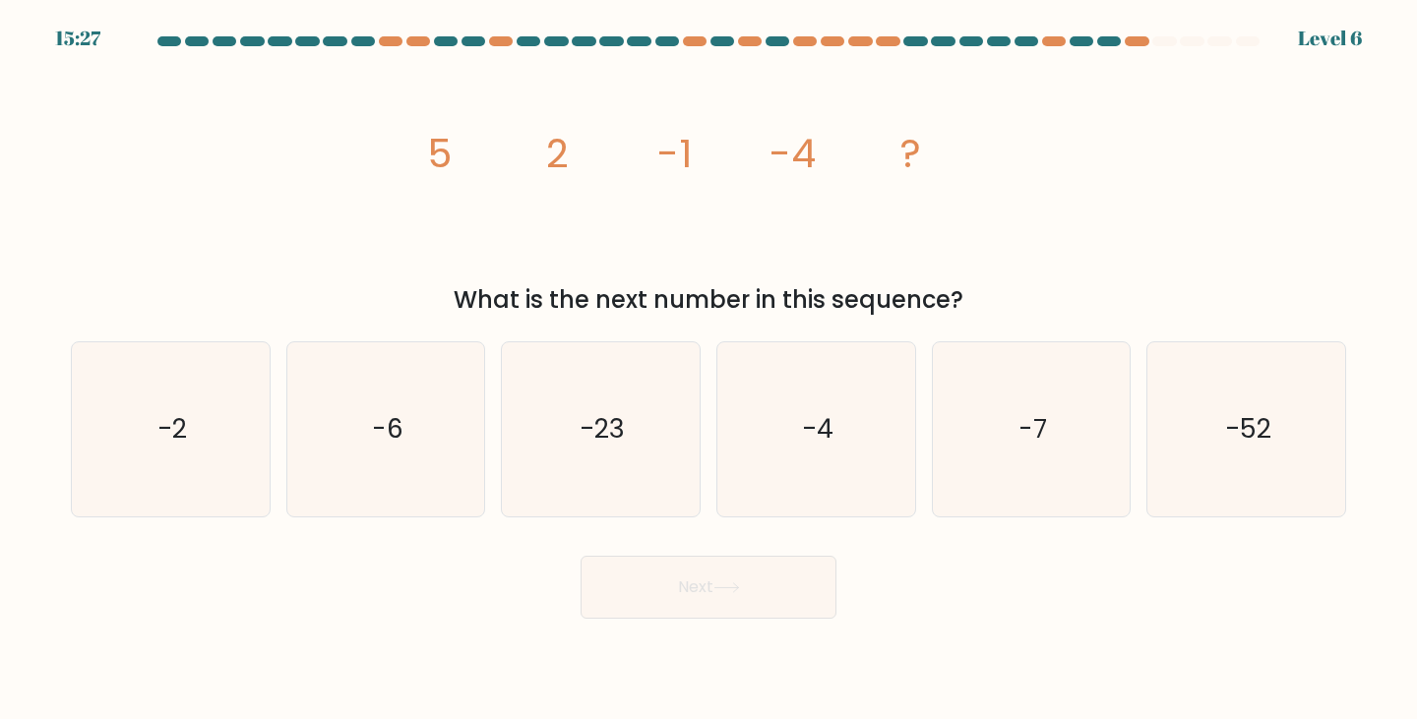
click at [1064, 565] on div "Next" at bounding box center [708, 580] width 1299 height 78
click at [1033, 422] on text "-7" at bounding box center [1033, 429] width 29 height 36
click at [710, 370] on input "e. -7" at bounding box center [709, 365] width 1 height 10
radio input "true"
click at [702, 585] on button "Next" at bounding box center [709, 587] width 256 height 63
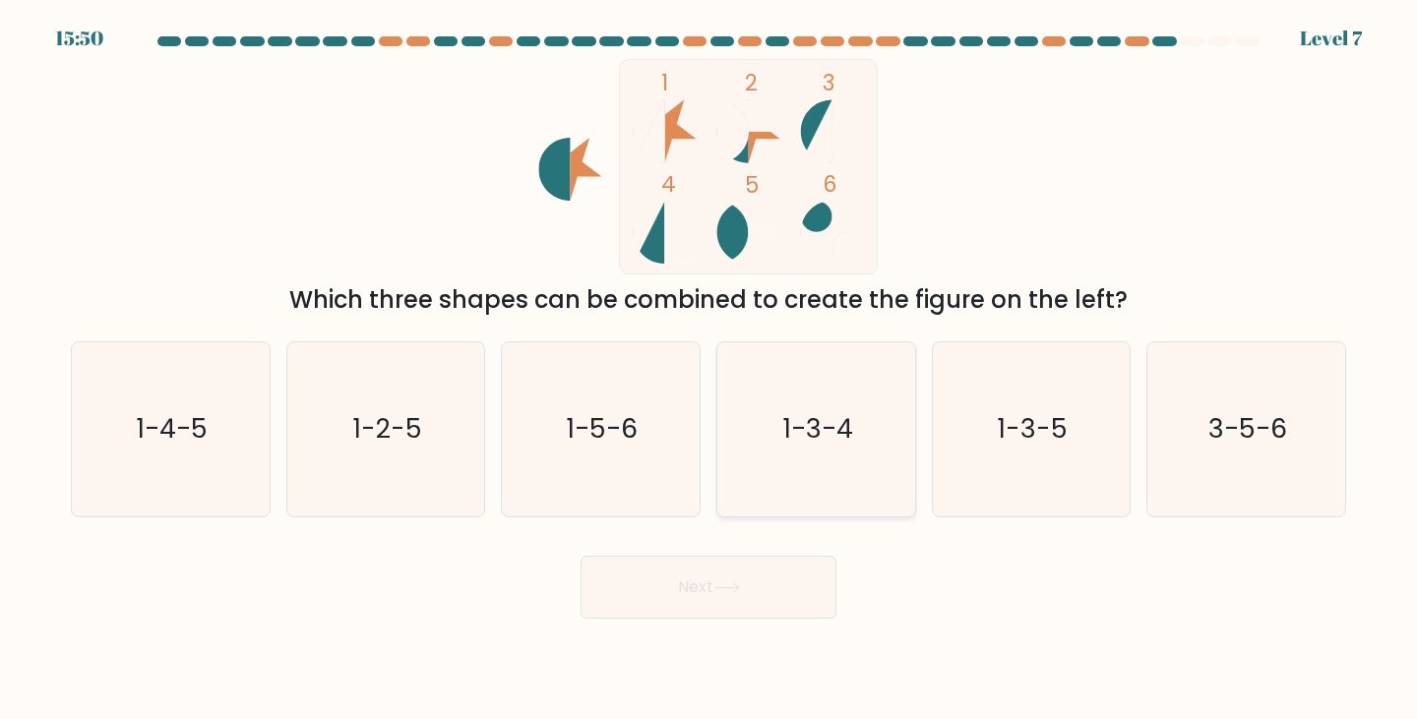
click at [809, 429] on text "1-3-4" at bounding box center [818, 429] width 70 height 36
click at [710, 370] on input "d. 1-3-4" at bounding box center [709, 365] width 1 height 10
radio input "true"
click at [770, 592] on button "Next" at bounding box center [709, 587] width 256 height 63
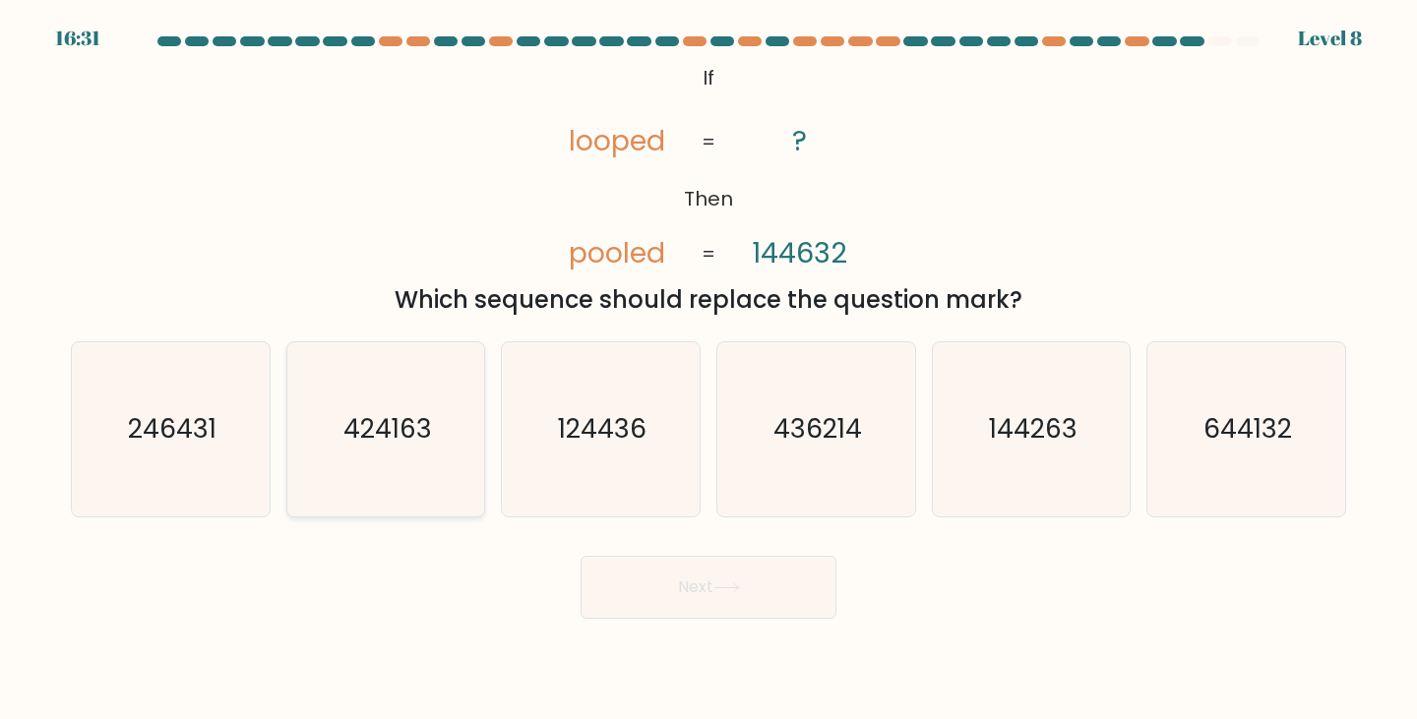
click at [388, 424] on text "424163" at bounding box center [387, 429] width 89 height 36
click at [709, 370] on input "b. 424163" at bounding box center [709, 365] width 1 height 10
radio input "true"
click at [686, 584] on button "Next" at bounding box center [709, 587] width 256 height 63
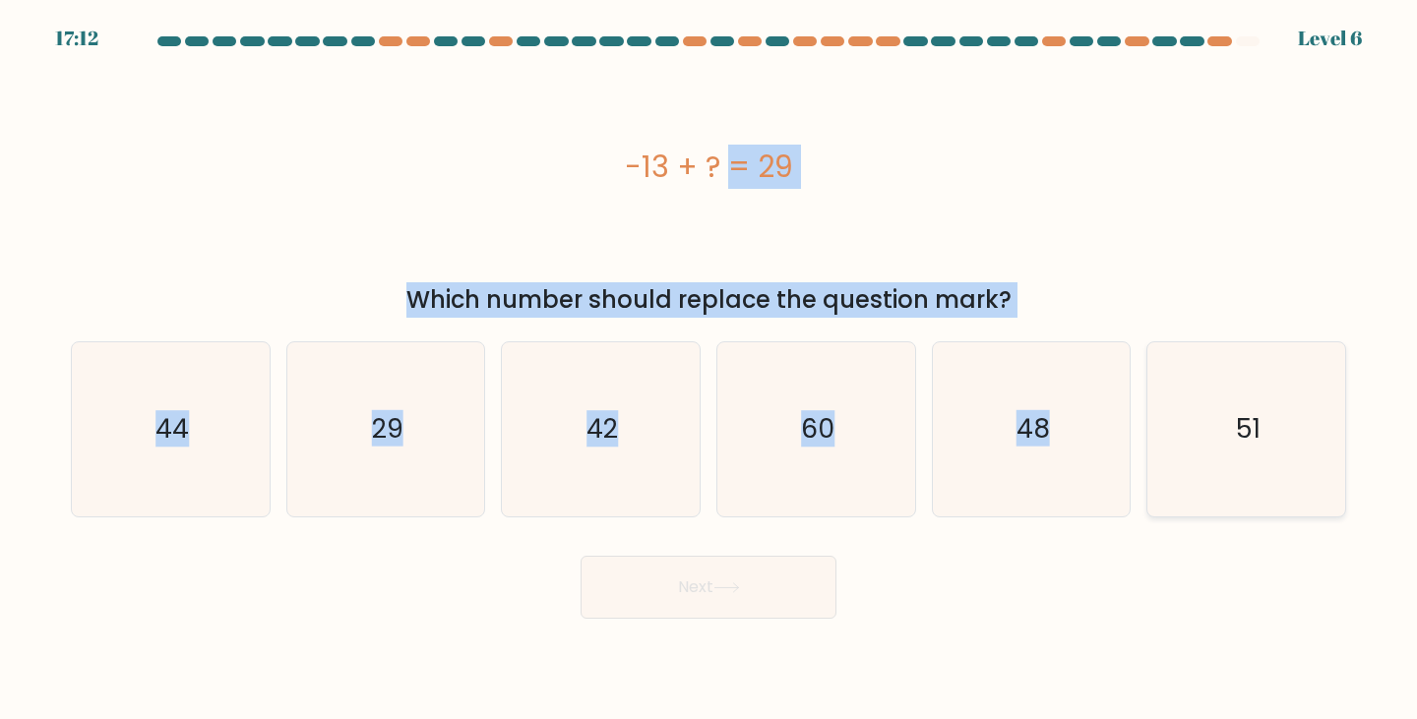
drag, startPoint x: 129, startPoint y: 140, endPoint x: 1332, endPoint y: 456, distance: 1243.5
click at [1334, 458] on form "a." at bounding box center [708, 327] width 1417 height 583
copy form "-13 + ? = 29 Which number should replace the question mark? a. 44 b. 29 c. 42 d…"
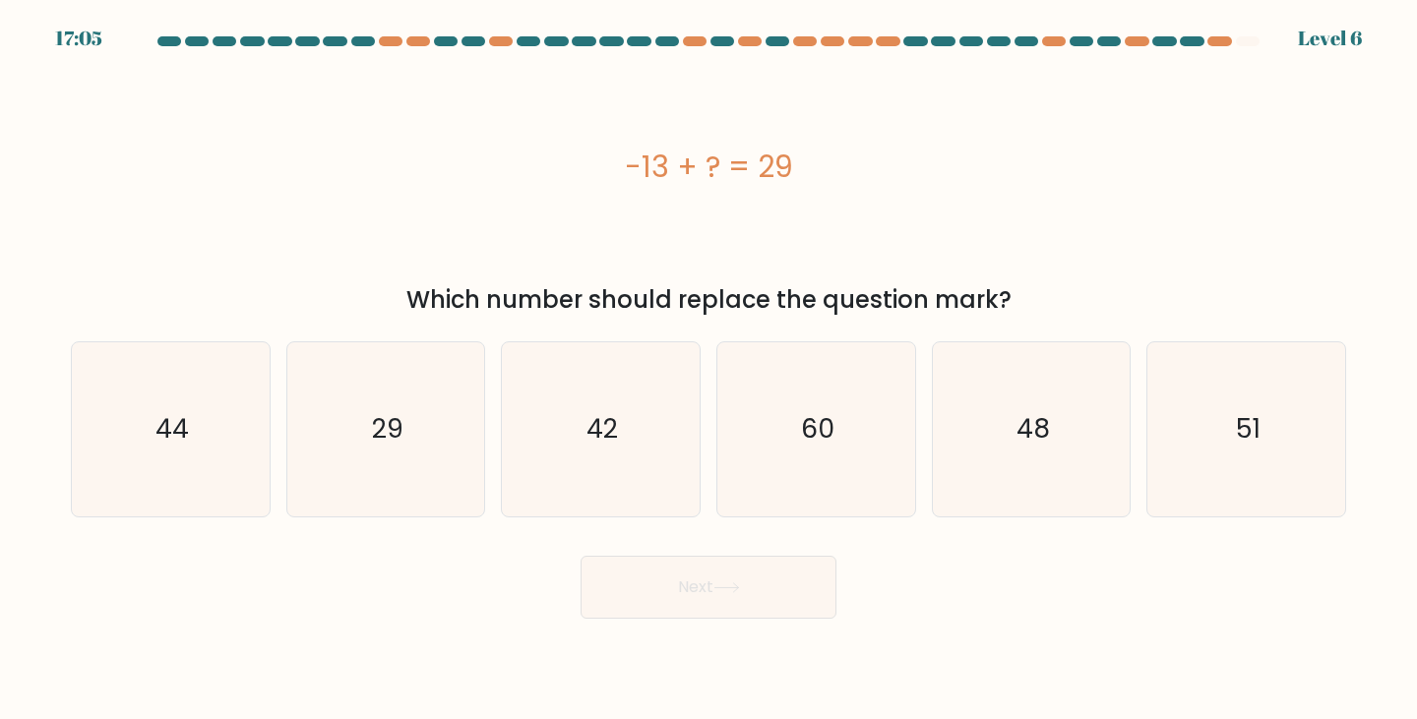
drag, startPoint x: 889, startPoint y: 549, endPoint x: 782, endPoint y: 520, distance: 110.3
click at [879, 549] on div "Next" at bounding box center [708, 580] width 1299 height 78
click at [598, 417] on text "42" at bounding box center [602, 429] width 31 height 36
click at [709, 370] on input "c. 42" at bounding box center [709, 365] width 1 height 10
radio input "true"
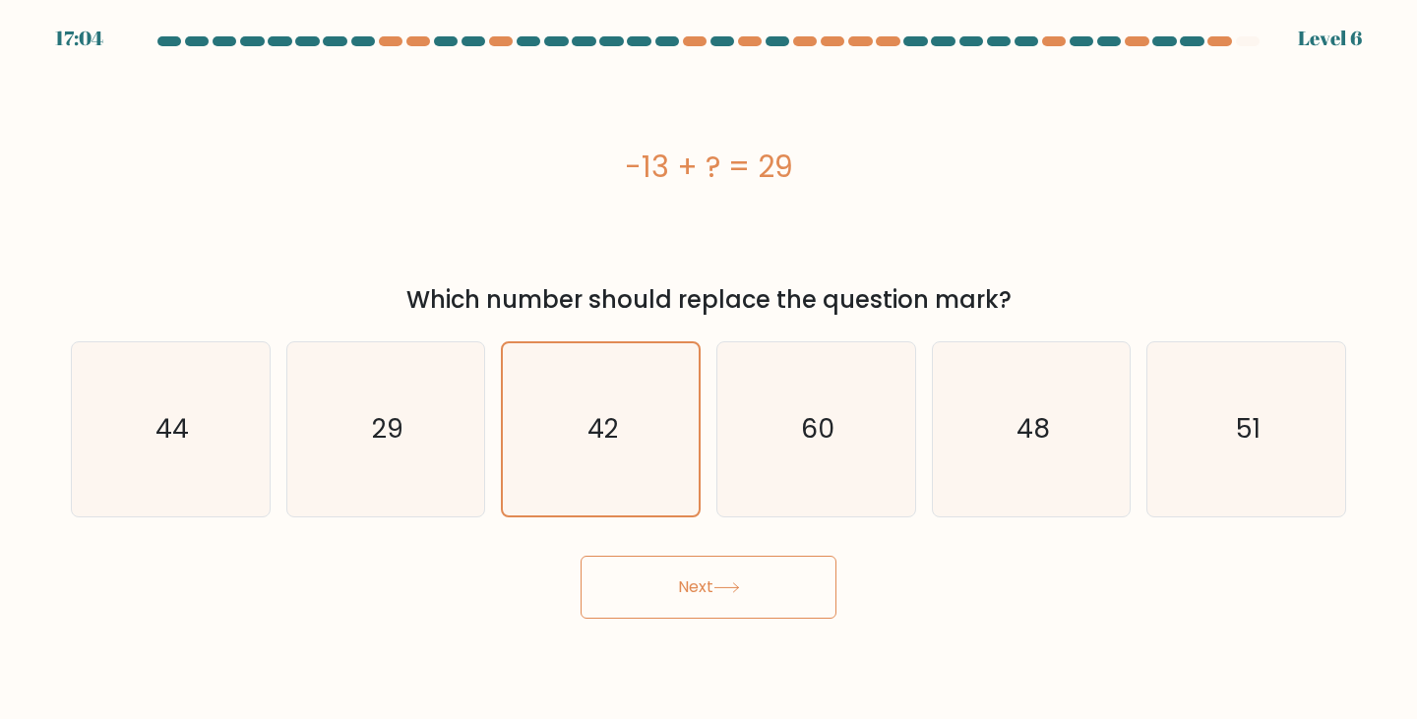
click at [683, 569] on button "Next" at bounding box center [709, 587] width 256 height 63
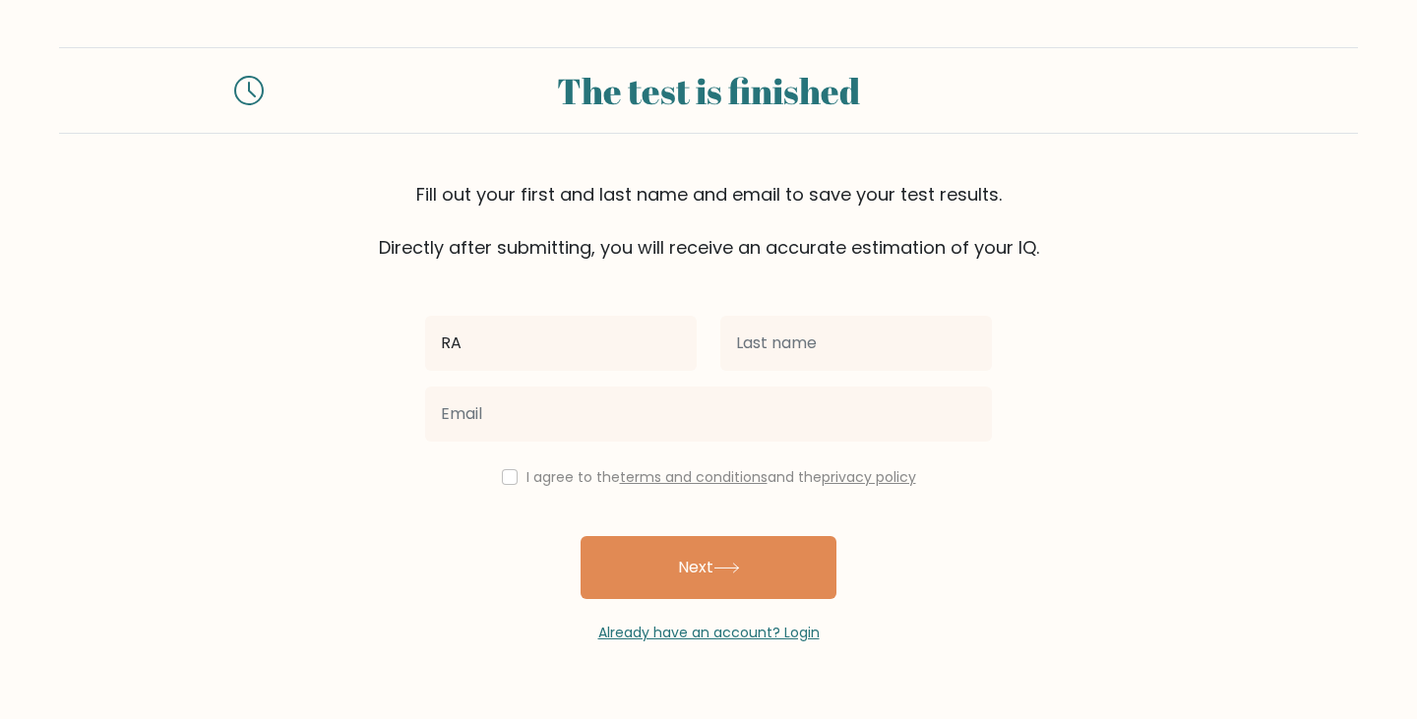
type input "[PERSON_NAME]"
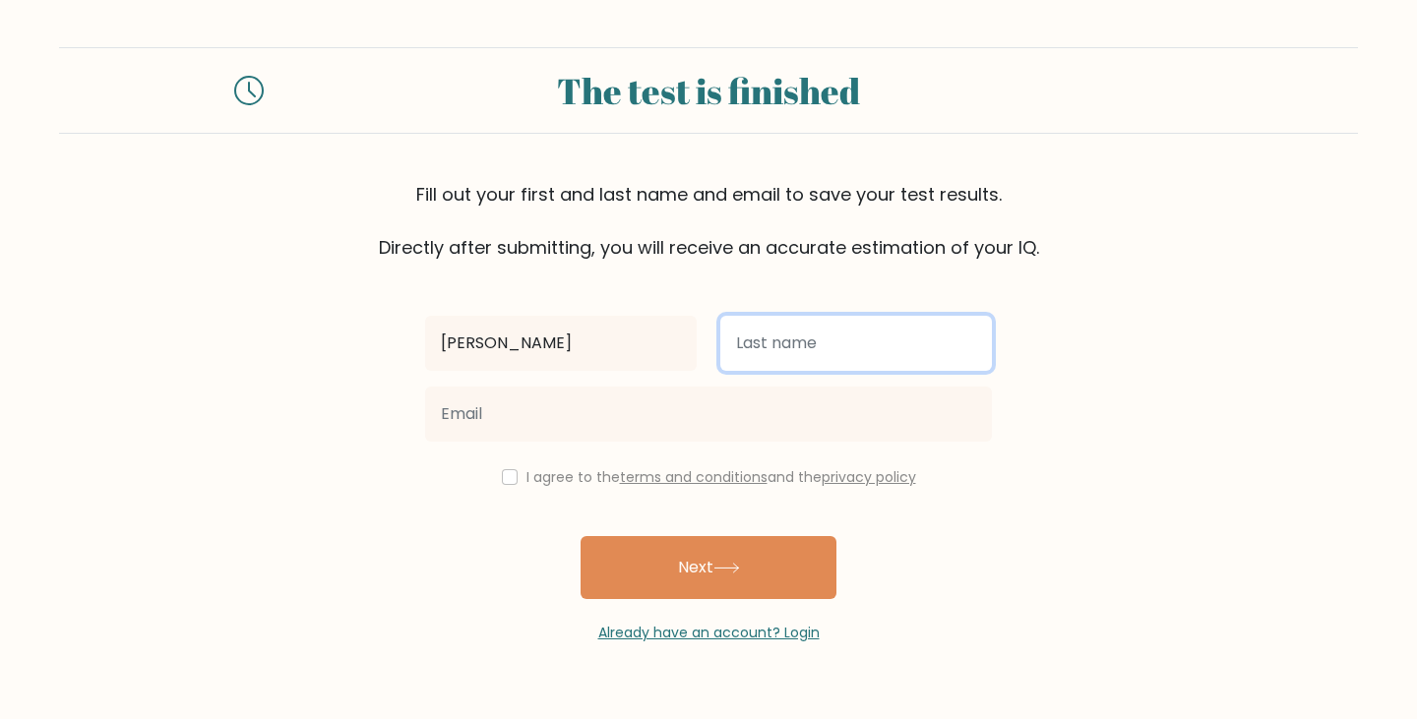
click at [756, 345] on input "text" at bounding box center [856, 343] width 272 height 55
type input "Ronquillo"
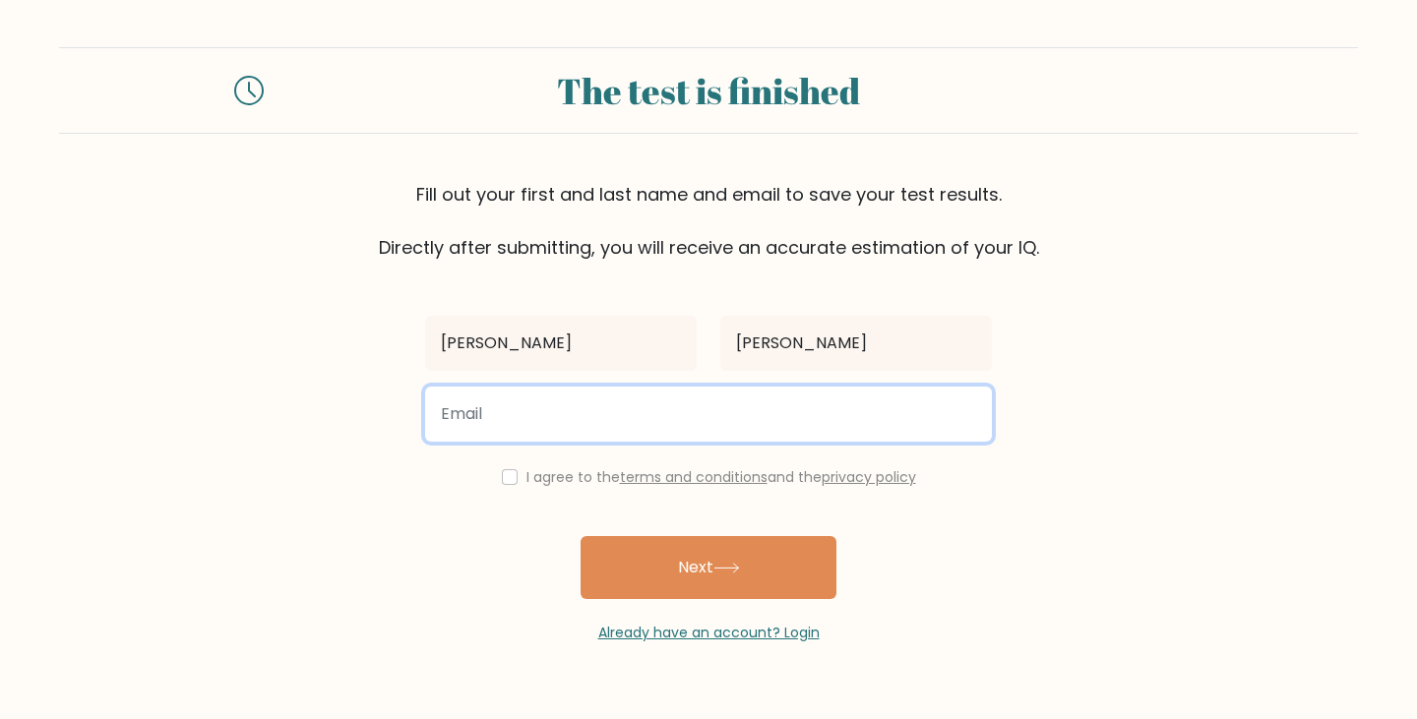
click at [632, 406] on input "email" at bounding box center [708, 414] width 567 height 55
type input "ronquilloraymon053@gmail.com"
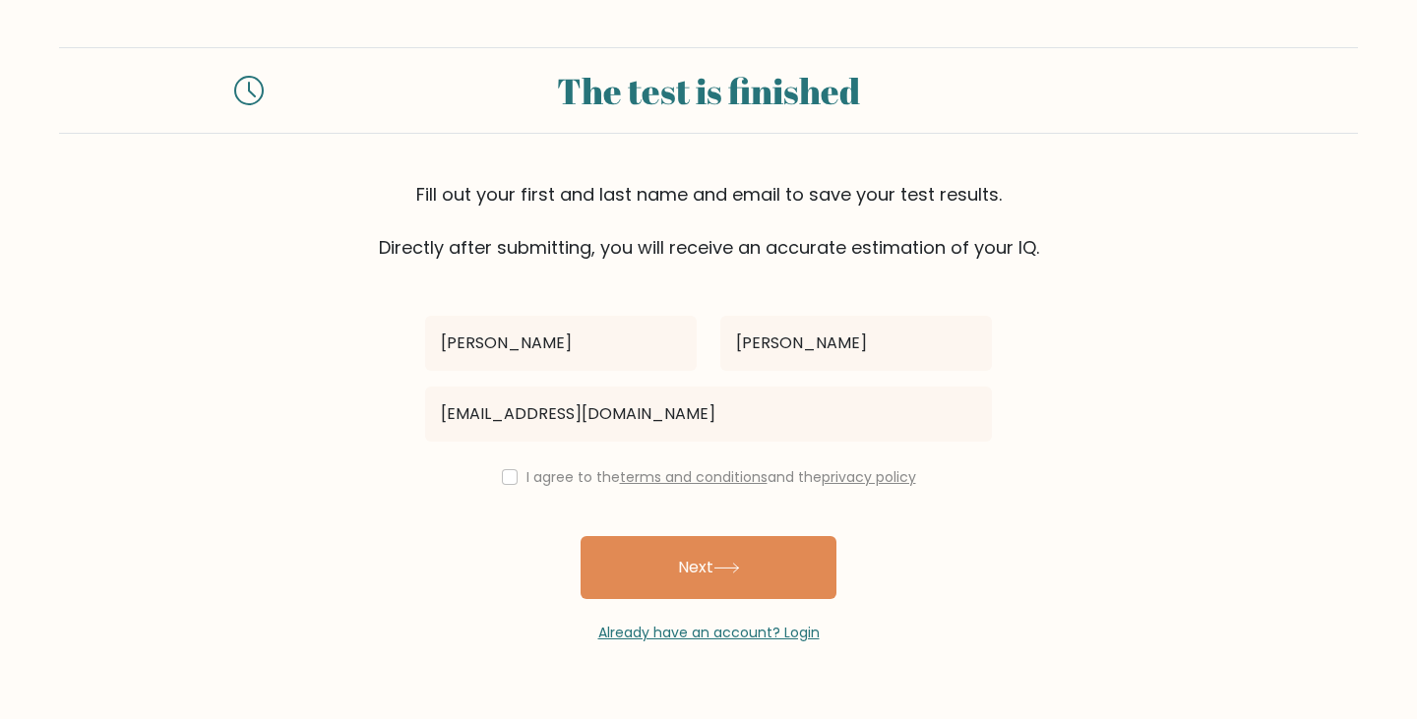
click at [514, 467] on div "I agree to the terms and conditions and the privacy policy" at bounding box center [708, 478] width 591 height 24
click at [505, 482] on input "checkbox" at bounding box center [510, 477] width 16 height 16
checkbox input "true"
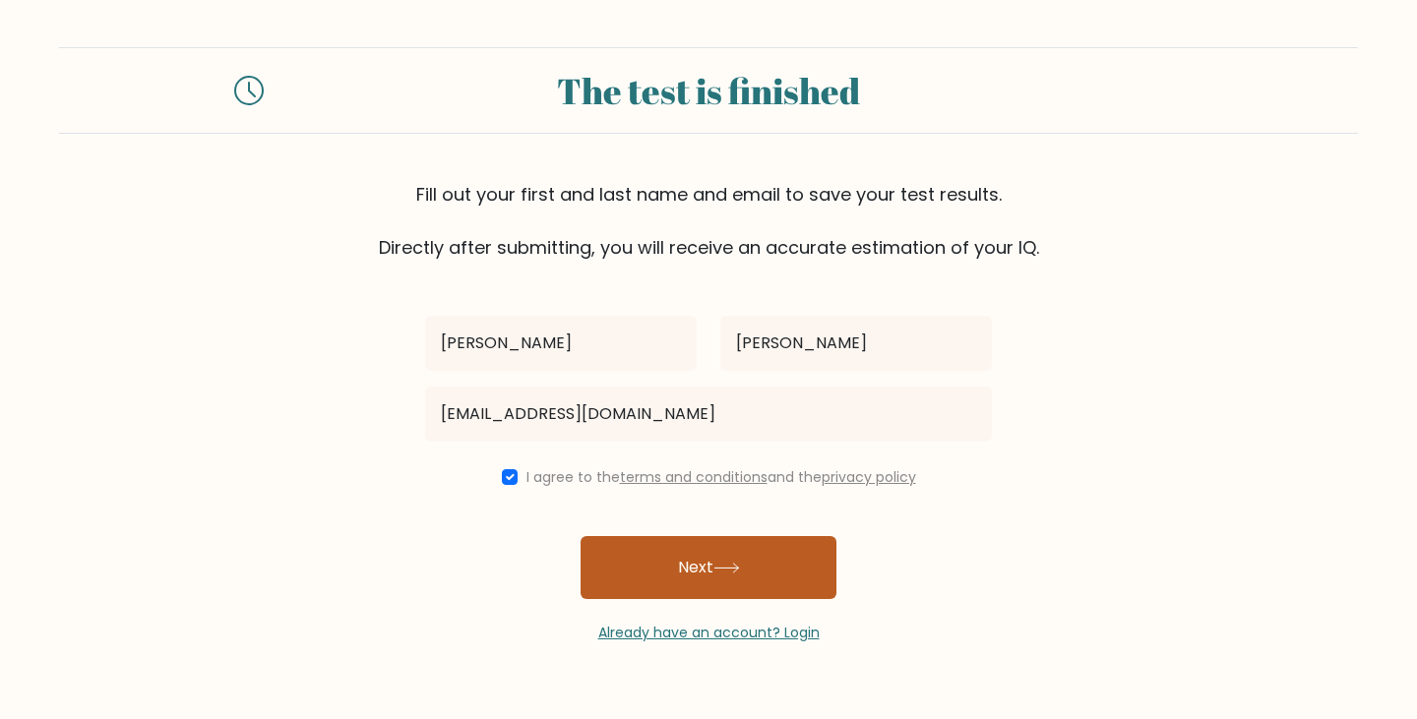
click at [660, 550] on button "Next" at bounding box center [709, 567] width 256 height 63
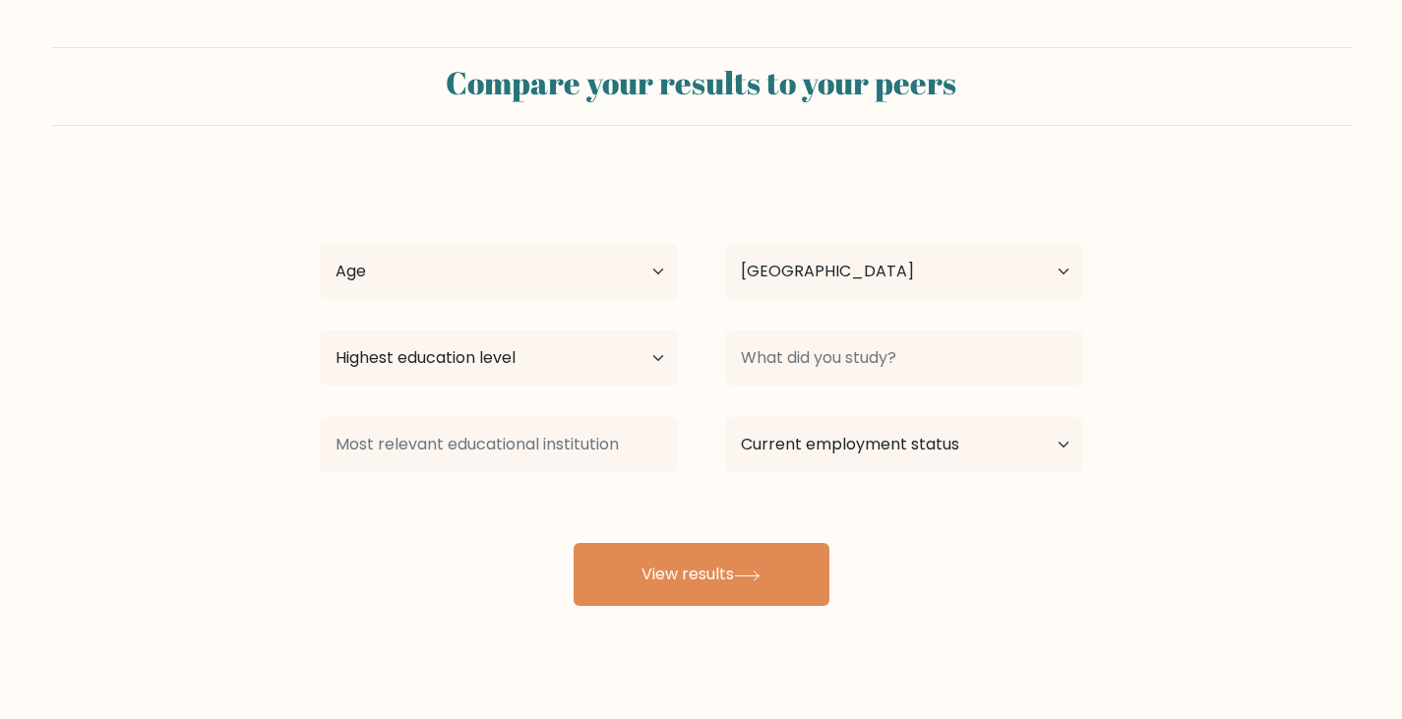
select select "PH"
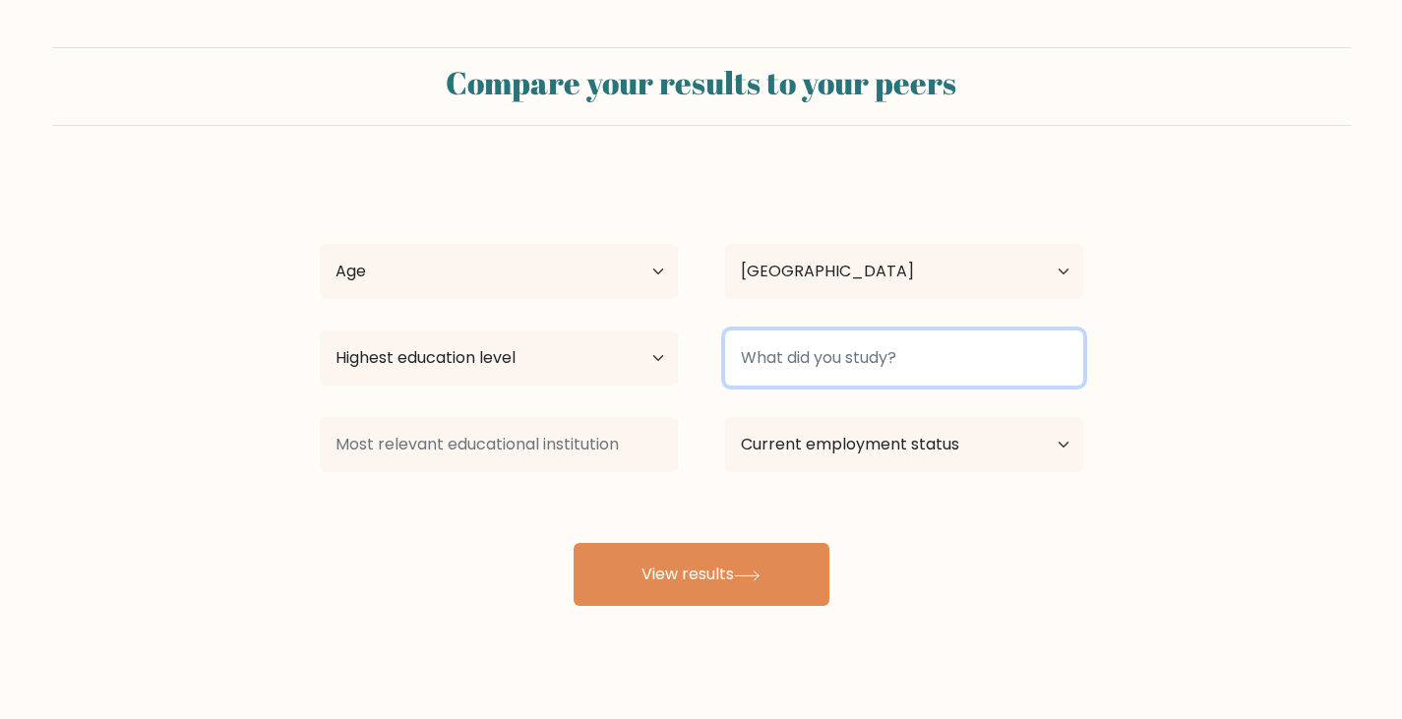
click at [766, 360] on input at bounding box center [904, 358] width 358 height 55
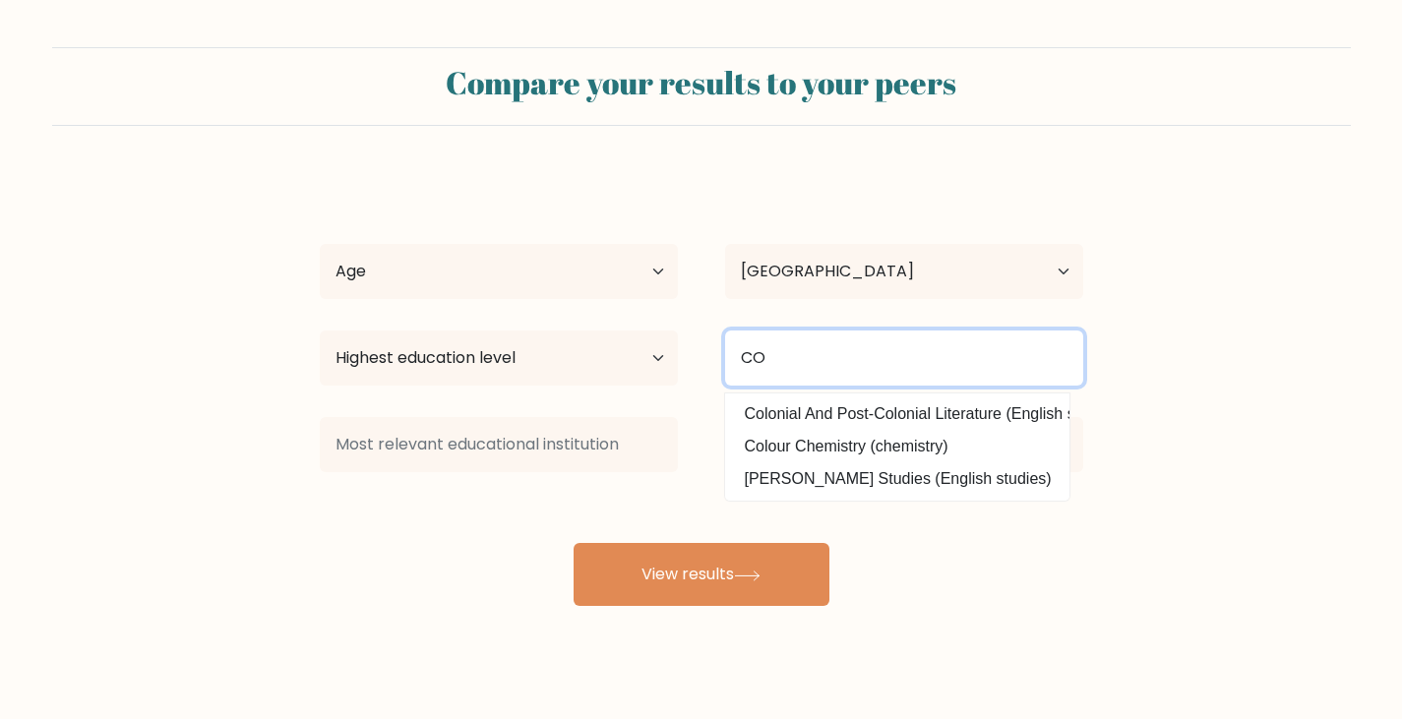
type input "C"
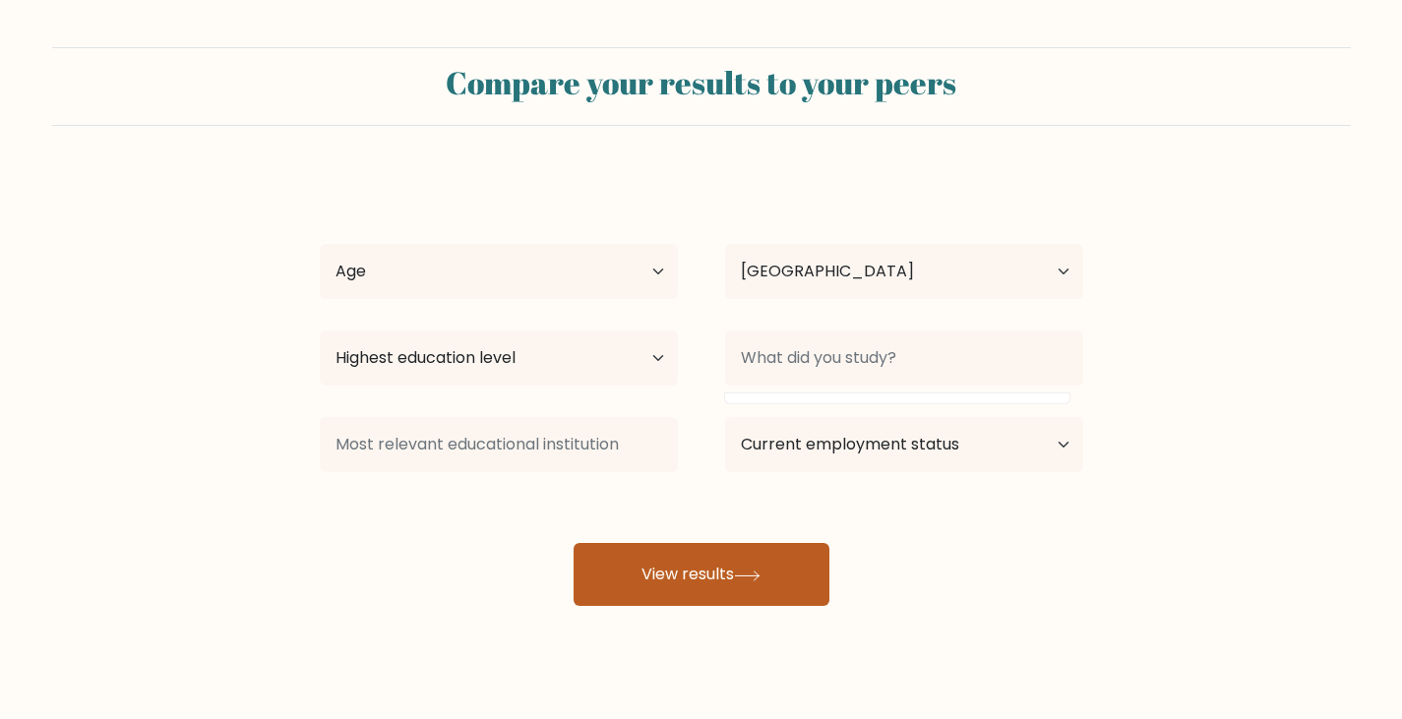
click at [745, 551] on button "View results" at bounding box center [702, 574] width 256 height 63
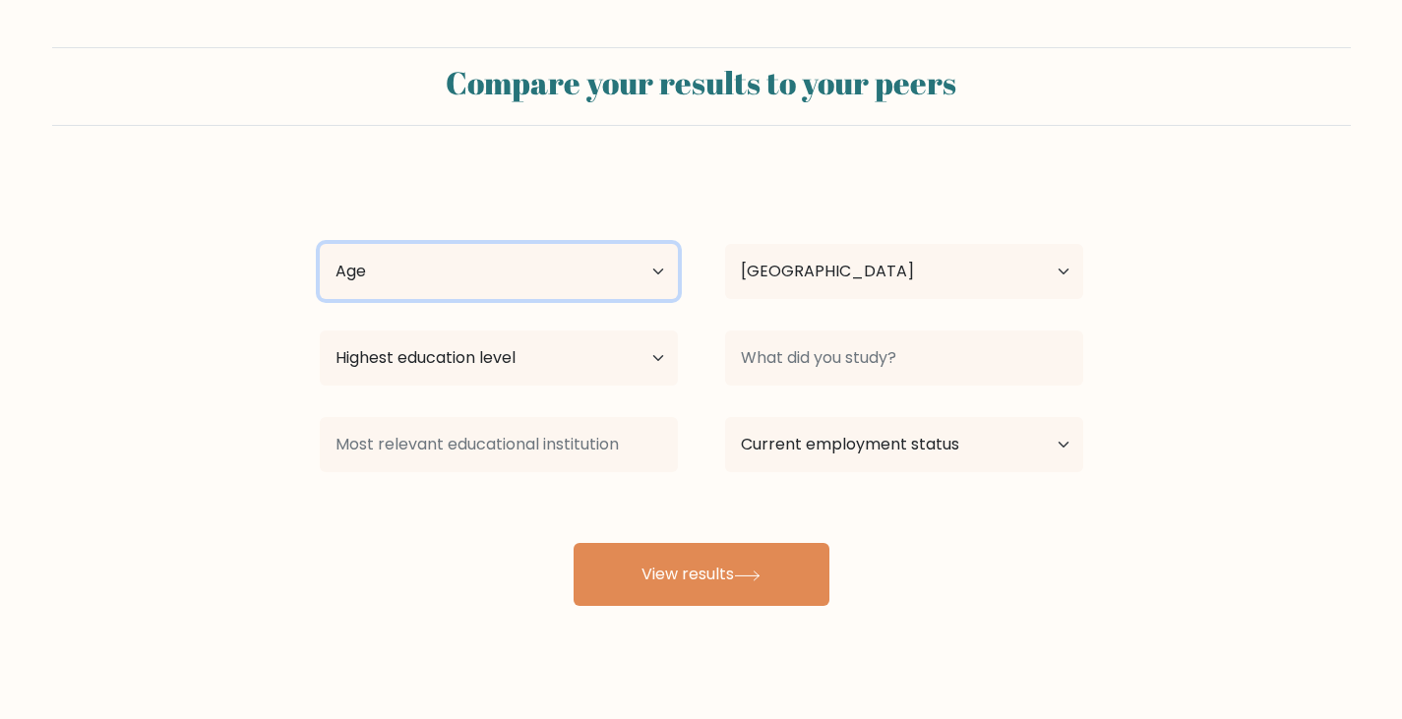
click at [544, 250] on select "Age Under 18 years old 18-24 years old 25-34 years old 35-44 years old 45-54 ye…" at bounding box center [499, 271] width 358 height 55
select select "25_34"
click at [320, 244] on select "Age Under 18 years old 18-24 years old 25-34 years old 35-44 years old 45-54 ye…" at bounding box center [499, 271] width 358 height 55
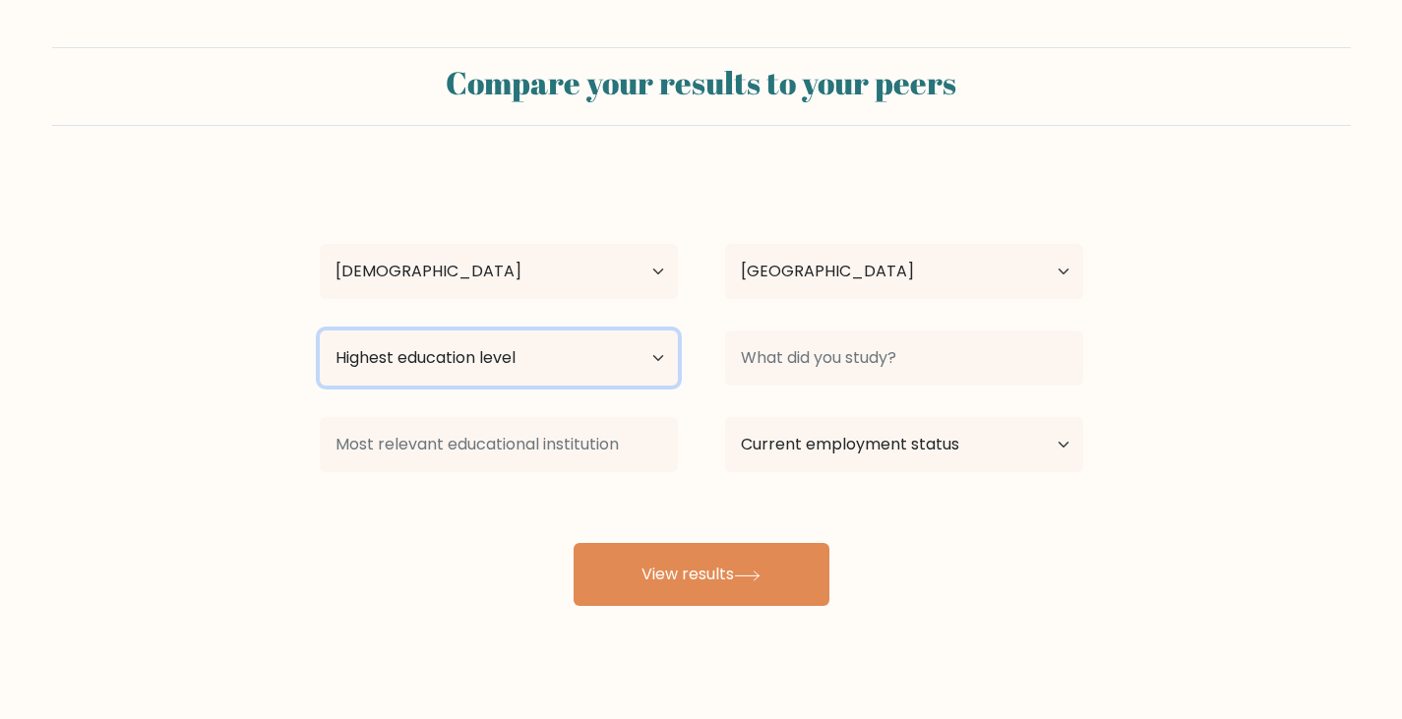
click at [650, 358] on select "Highest education level No schooling Primary Lower Secondary Upper Secondary Oc…" at bounding box center [499, 358] width 358 height 55
select select "bachelors_degree"
click at [320, 331] on select "Highest education level No schooling Primary Lower Secondary Upper Secondary Oc…" at bounding box center [499, 358] width 358 height 55
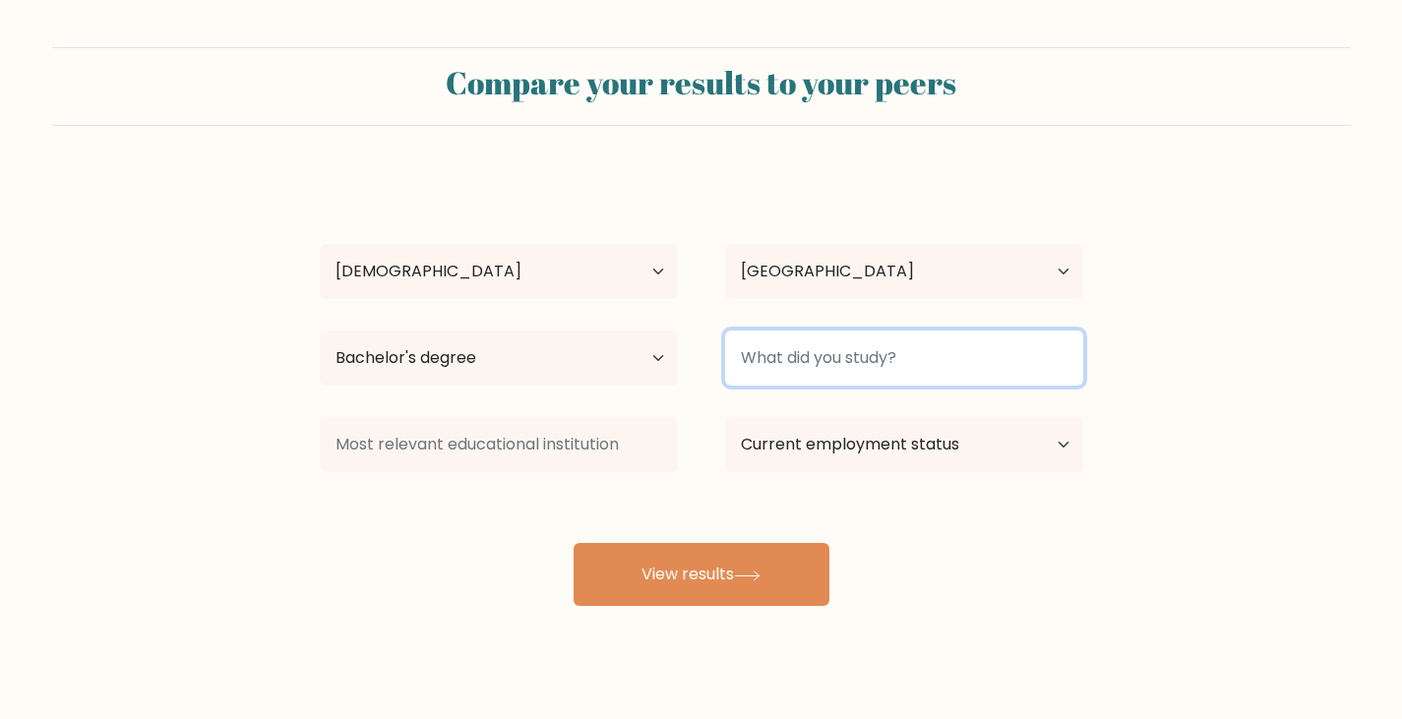
click at [791, 369] on input at bounding box center [904, 358] width 358 height 55
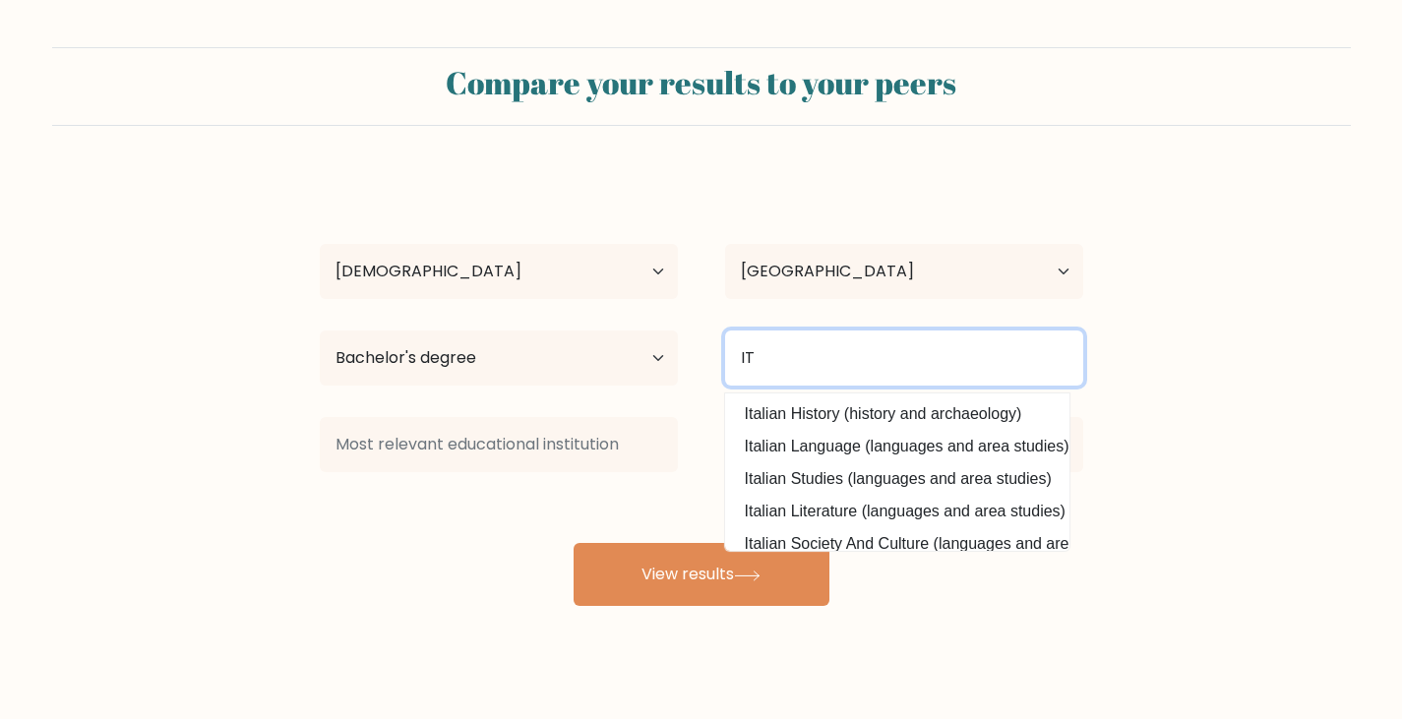
type input "IT"
click at [574, 543] on button "View results" at bounding box center [702, 574] width 256 height 63
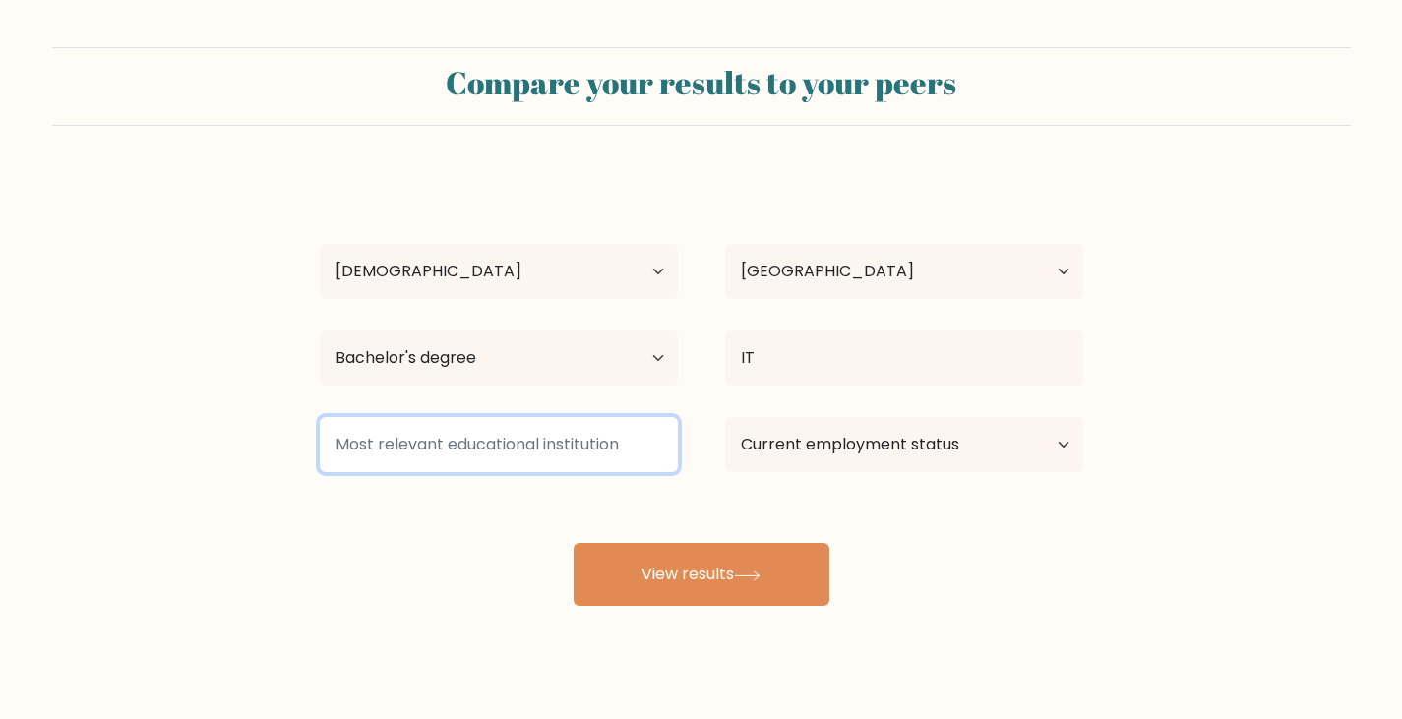
click at [487, 426] on input at bounding box center [499, 444] width 358 height 55
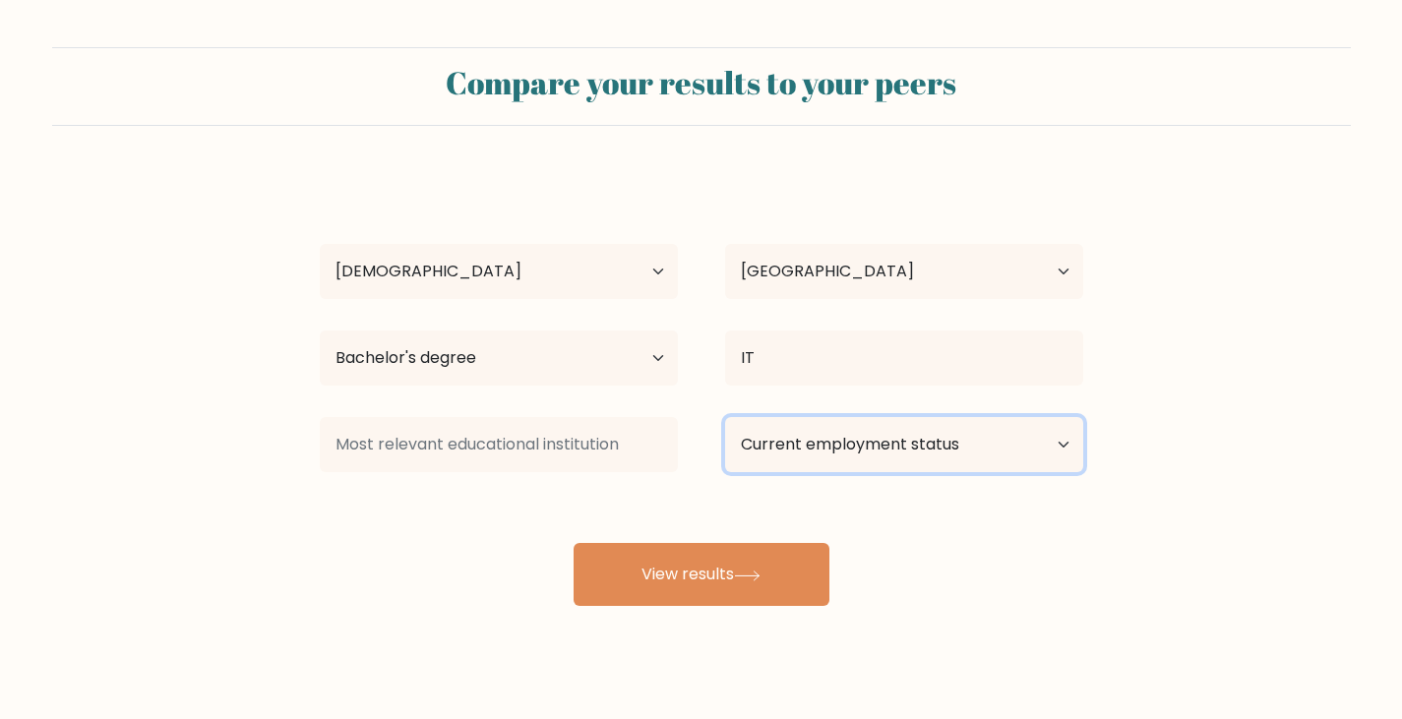
click at [902, 448] on select "Current employment status Employed Student Retired Other / prefer not to answer" at bounding box center [904, 444] width 358 height 55
select select "other"
click at [725, 417] on select "Current employment status Employed Student Retired Other / prefer not to answer" at bounding box center [904, 444] width 358 height 55
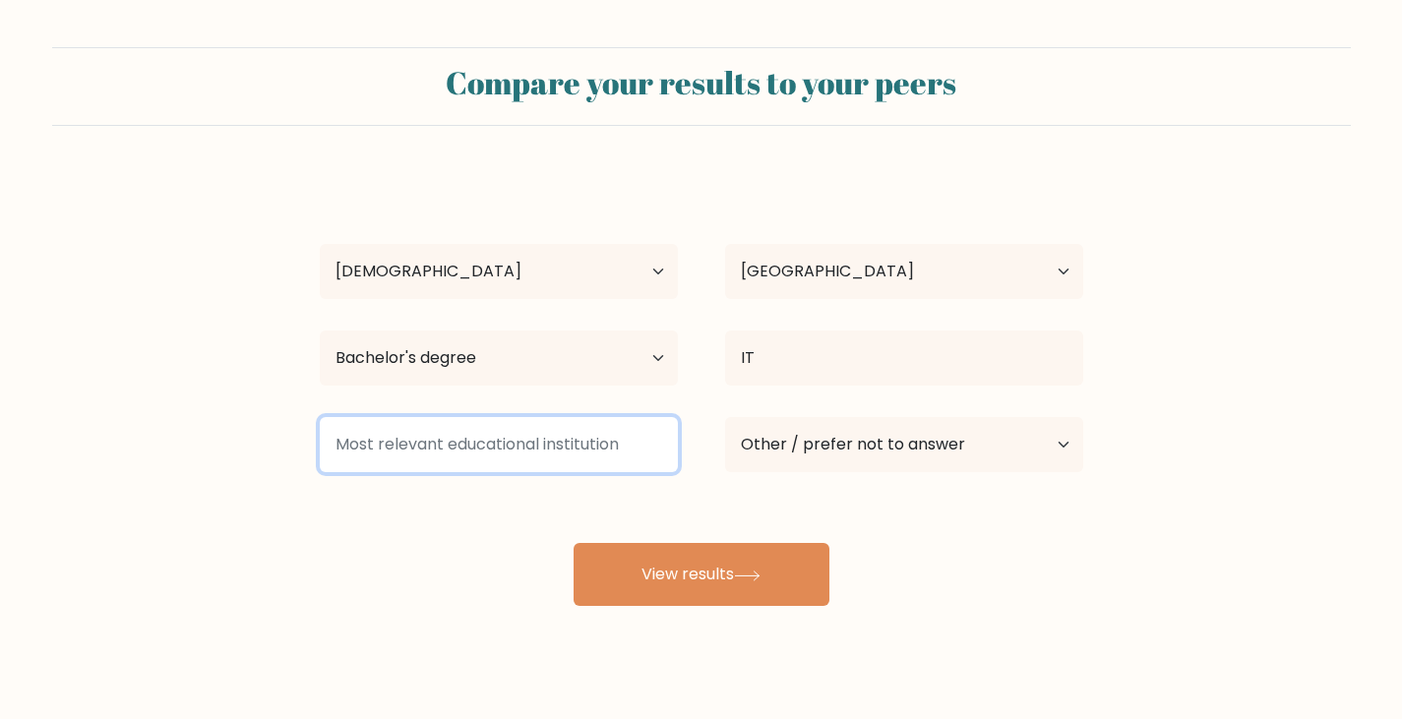
click at [522, 443] on input at bounding box center [499, 444] width 358 height 55
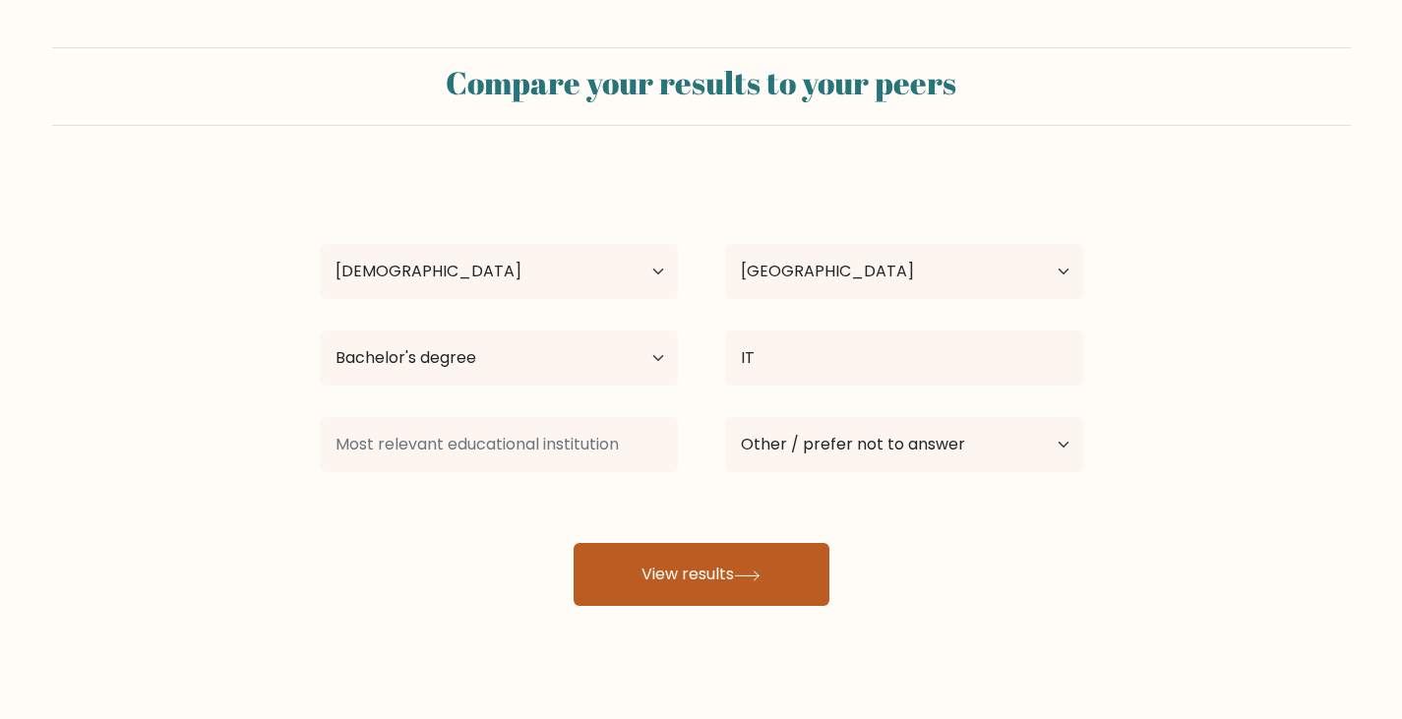
click at [661, 561] on button "View results" at bounding box center [702, 574] width 256 height 63
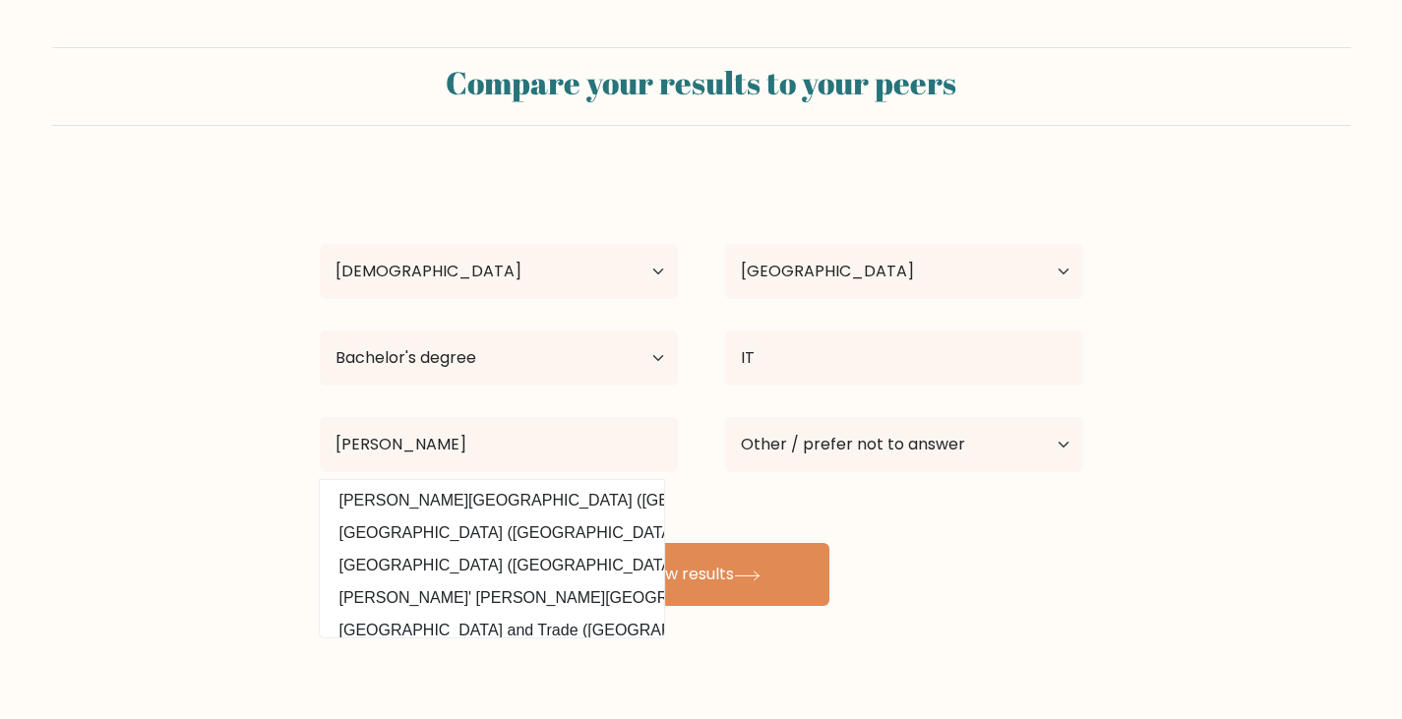
click at [524, 491] on option "Don Honorio Ventura Technological State University (Philippines)" at bounding box center [492, 500] width 335 height 31
type input "Don [PERSON_NAME][GEOGRAPHIC_DATA]"
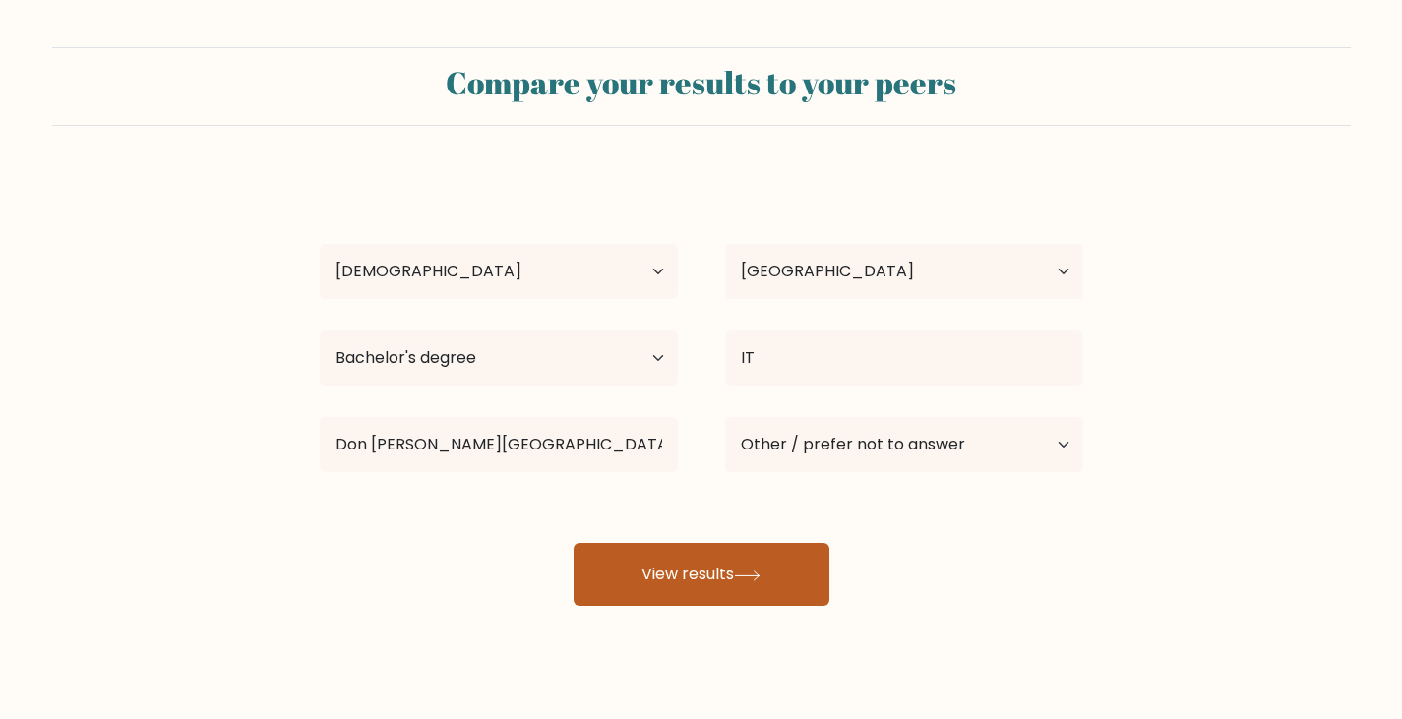
click at [655, 564] on button "View results" at bounding box center [702, 574] width 256 height 63
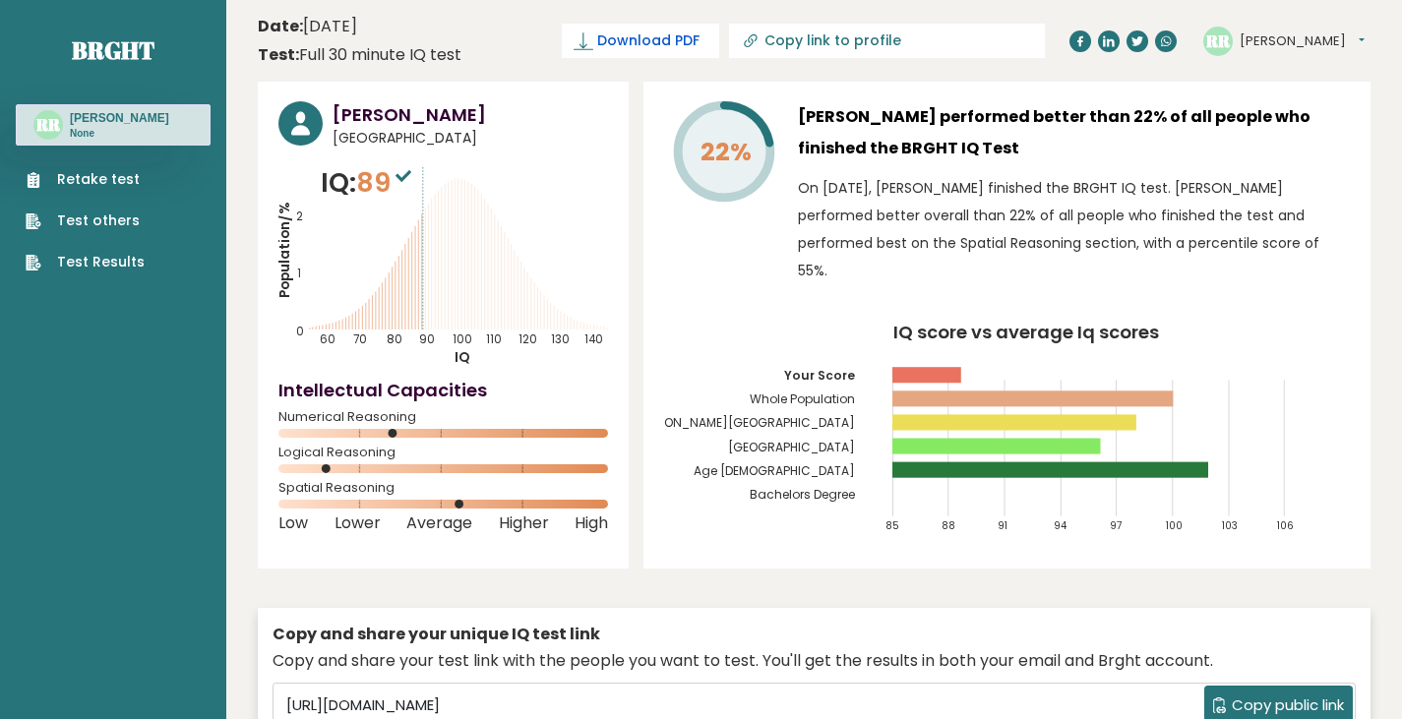
click at [700, 41] on span "Download PDF" at bounding box center [648, 41] width 102 height 21
click at [697, 37] on span "✓ Your PDF is downloaded..." at bounding box center [607, 41] width 223 height 34
click at [677, 36] on span "✓ Your PDF is downloaded..." at bounding box center [607, 41] width 223 height 34
click at [678, 36] on span "✓ Your PDF is downloaded..." at bounding box center [607, 41] width 223 height 34
click at [719, 37] on span "✓ Your PDF is downloaded..." at bounding box center [607, 41] width 223 height 34
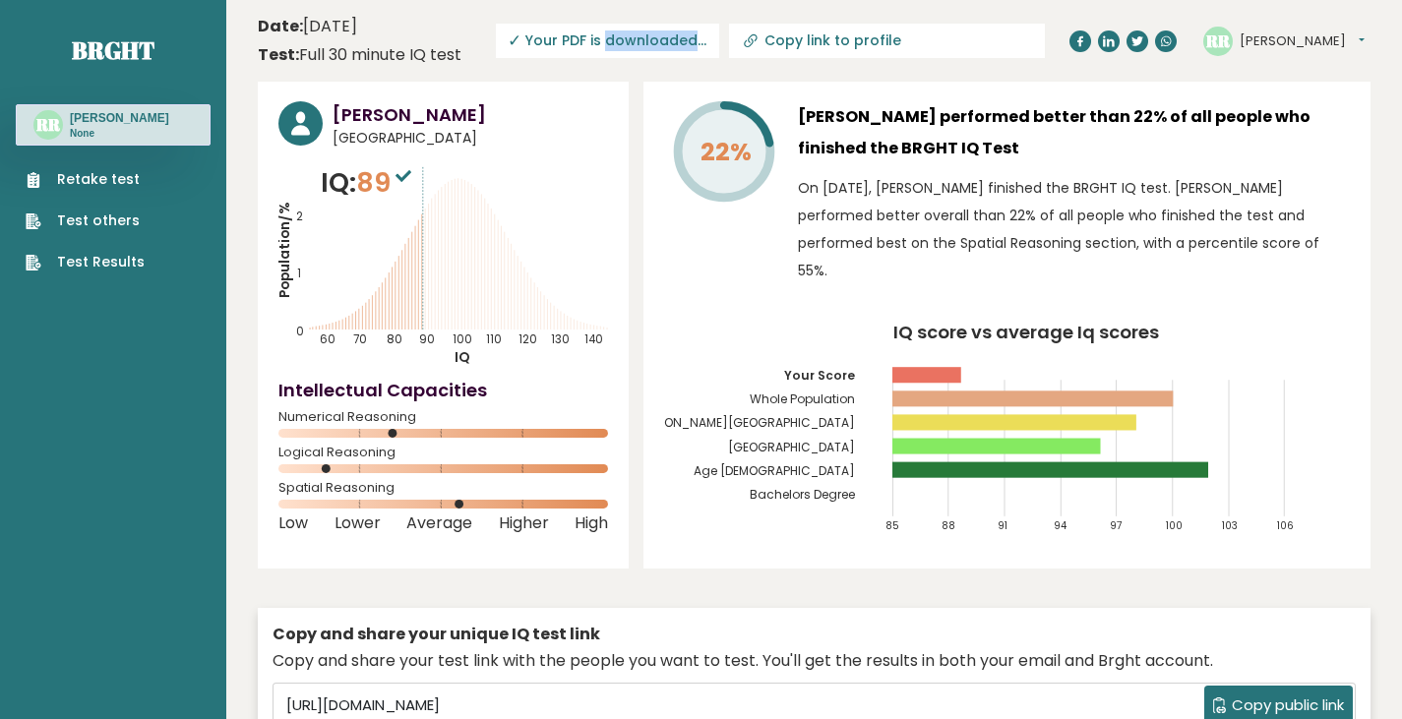
click at [719, 37] on span "✓ Your PDF is downloaded..." at bounding box center [607, 41] width 223 height 34
click at [1276, 38] on button "[PERSON_NAME]" at bounding box center [1302, 41] width 125 height 20
click at [518, 82] on div "Raymon Ronquillo Philippines IQ: 89 Population/% IQ 0 1 2 60 70 80 90 100 110 1…" at bounding box center [443, 325] width 371 height 487
click at [111, 261] on link "Test Results" at bounding box center [85, 262] width 119 height 21
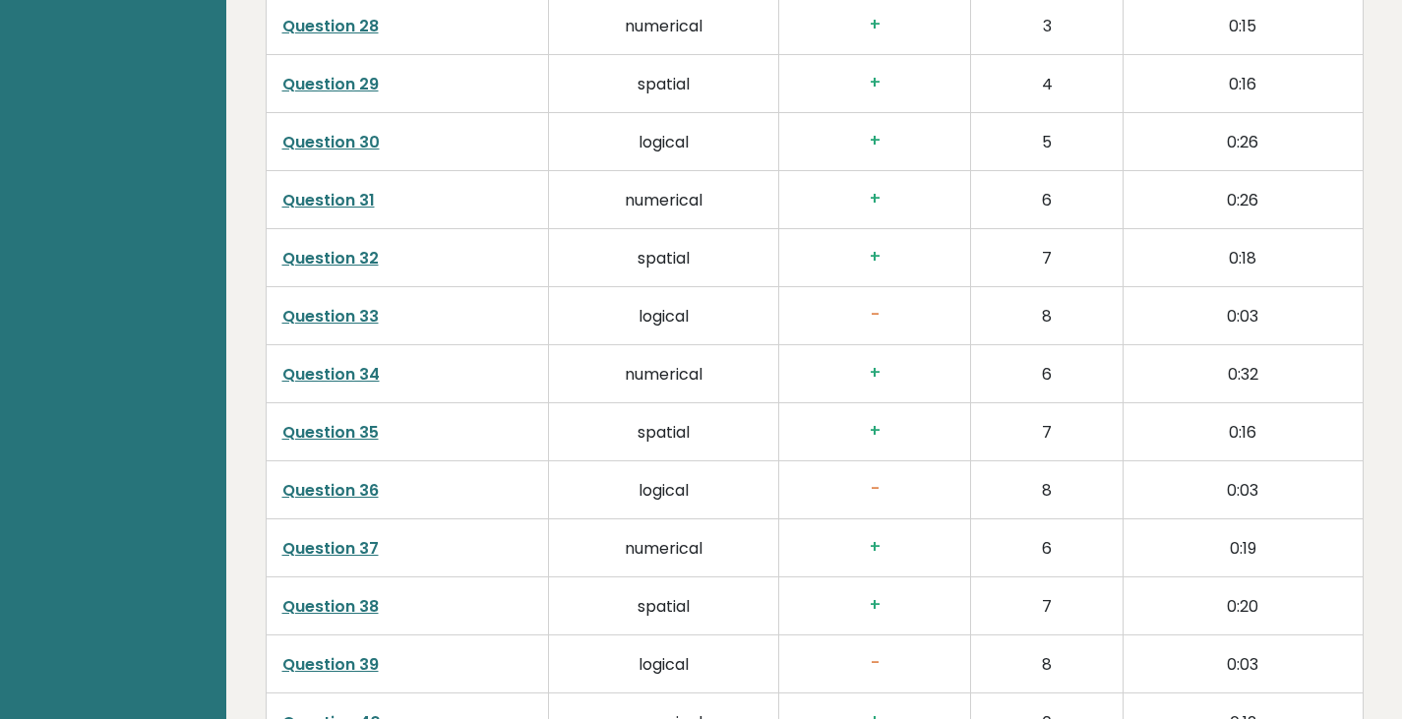
scroll to position [5036, 0]
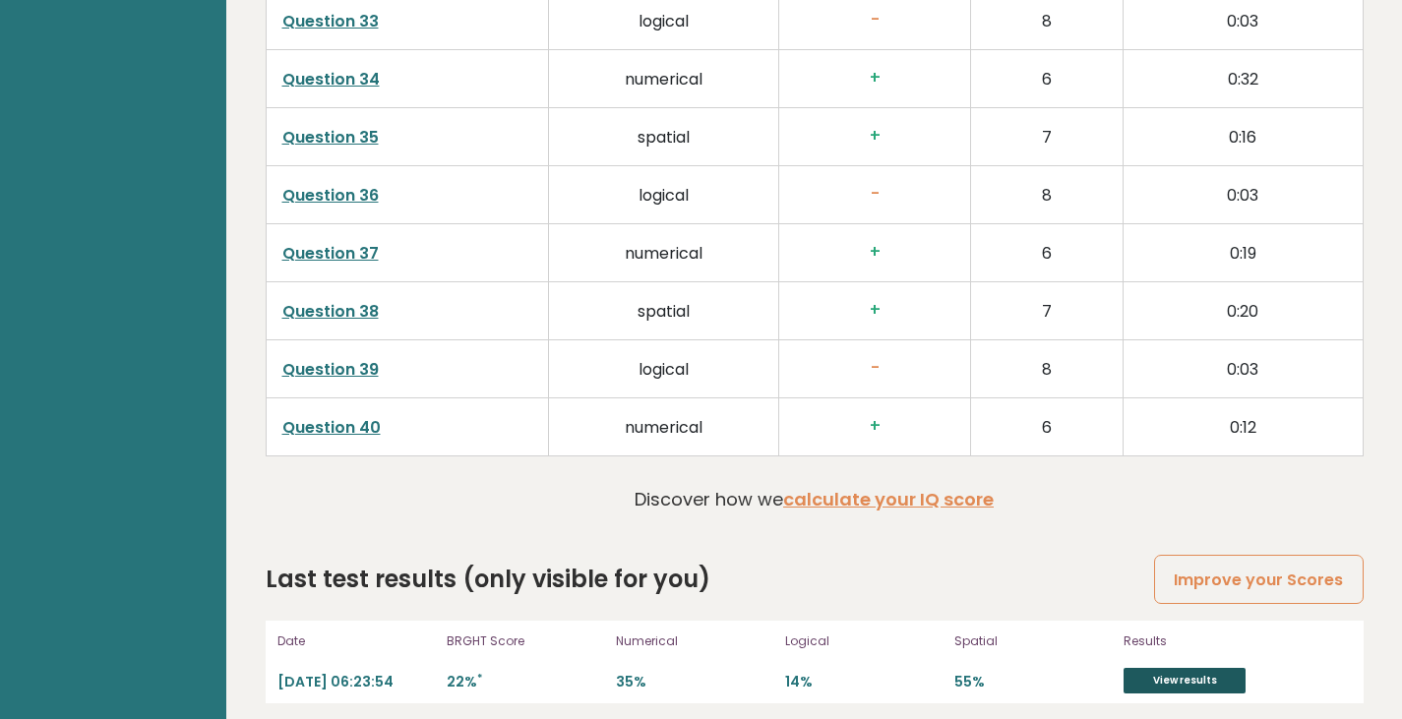
click at [1161, 672] on link "View results" at bounding box center [1185, 681] width 122 height 26
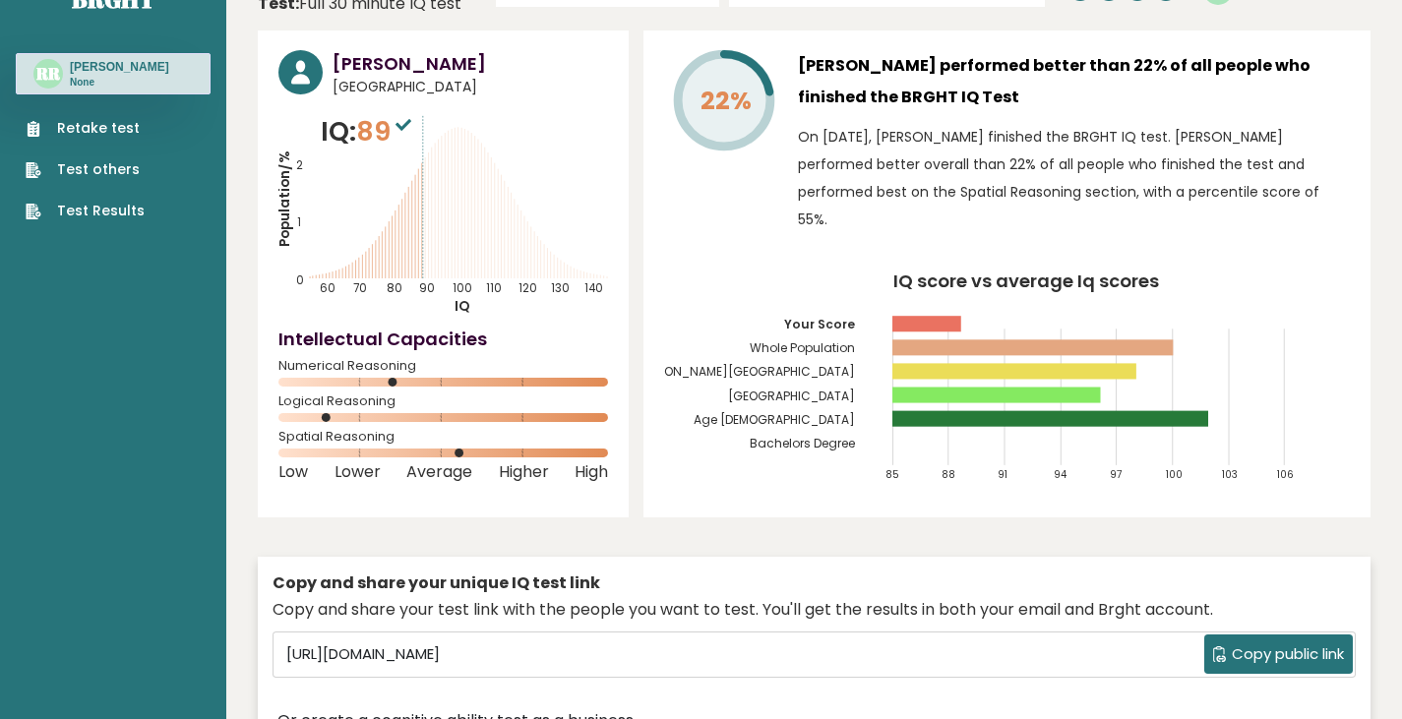
scroll to position [0, 0]
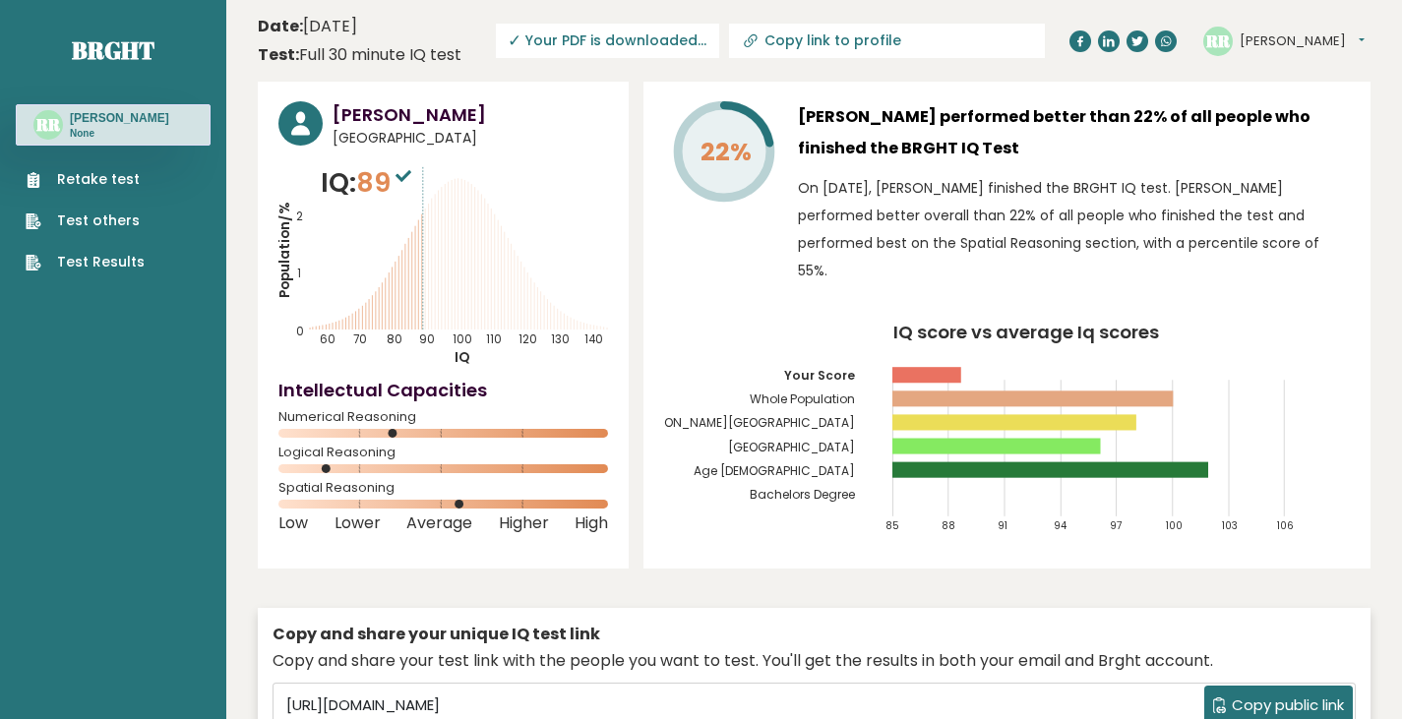
click at [719, 37] on span "✓ Your PDF is downloaded..." at bounding box center [607, 41] width 223 height 34
click at [759, 691] on input "[URL][DOMAIN_NAME]" at bounding box center [742, 706] width 926 height 30
click at [829, 557] on div "Raymon Ronquillo Philippines IQ: 89 Population/% IQ 0 1 2 60 70 80 90 100 110 1…" at bounding box center [814, 459] width 1113 height 754
click at [716, 23] on header "Date: September 14, 2025 Test: Full 30 minute IQ test Download PDF Downloading.…" at bounding box center [814, 41] width 1113 height 62
click at [719, 32] on span "✓ Your PDF is downloaded..." at bounding box center [607, 41] width 223 height 34
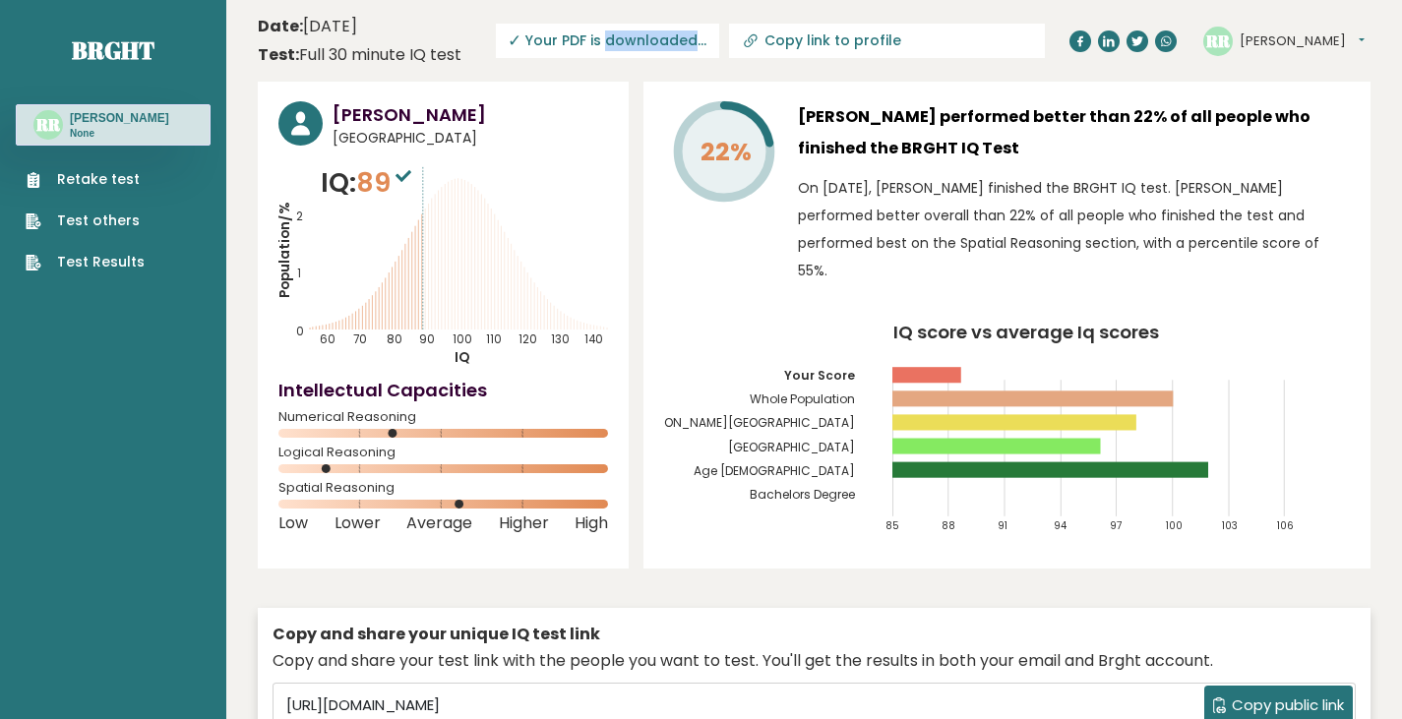
click at [719, 33] on span "✓ Your PDF is downloaded..." at bounding box center [607, 41] width 223 height 34
click at [1309, 43] on button "[PERSON_NAME]" at bounding box center [1302, 41] width 125 height 20
click at [1286, 124] on link "Settings" at bounding box center [1291, 127] width 100 height 28
click at [727, 150] on tspan "22%" at bounding box center [726, 152] width 51 height 34
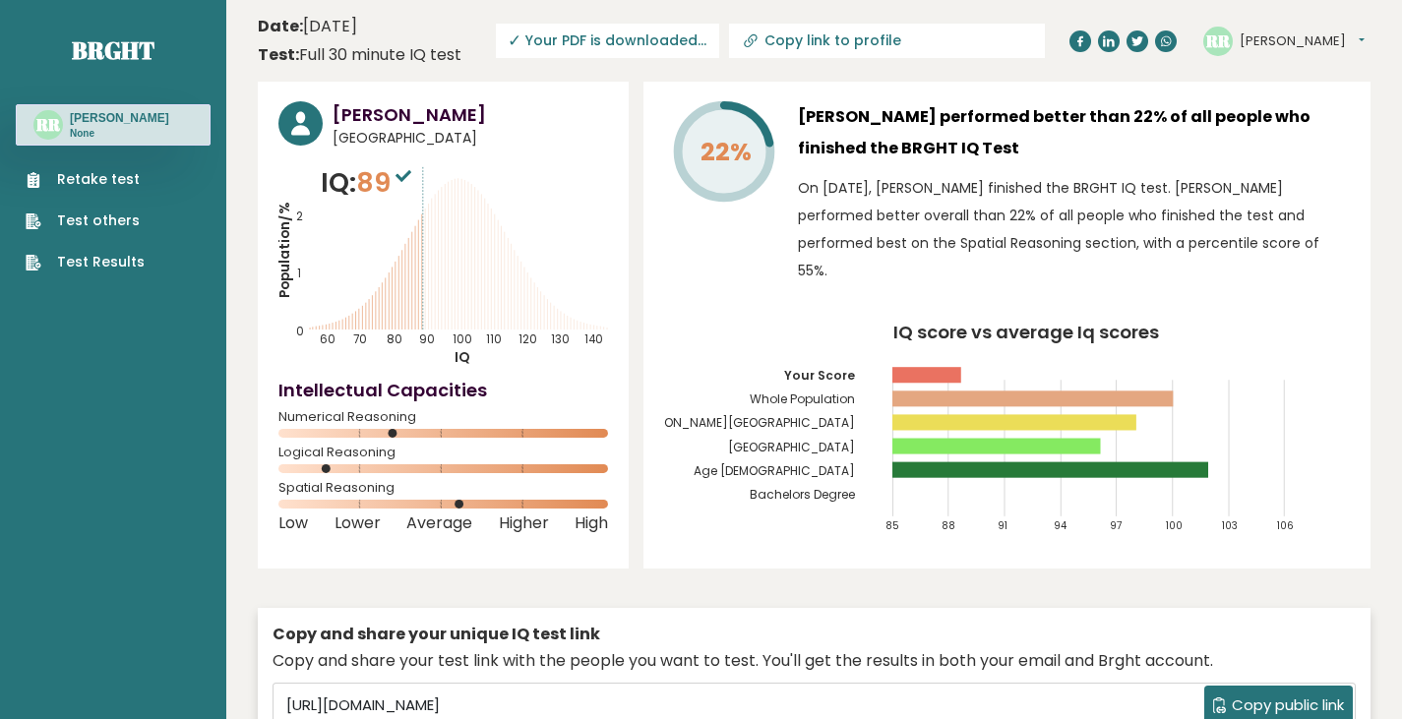
click at [719, 31] on span "✓ Your PDF is downloaded..." at bounding box center [607, 41] width 223 height 34
click at [719, 36] on span "✓ Your PDF is downloaded..." at bounding box center [607, 41] width 223 height 34
click at [719, 37] on span "✓ Your PDF is downloaded..." at bounding box center [607, 41] width 223 height 34
click at [498, 62] on header "Date: September 14, 2025 Test: Full 30 minute IQ test Download PDF Downloading.…" at bounding box center [814, 41] width 1113 height 62
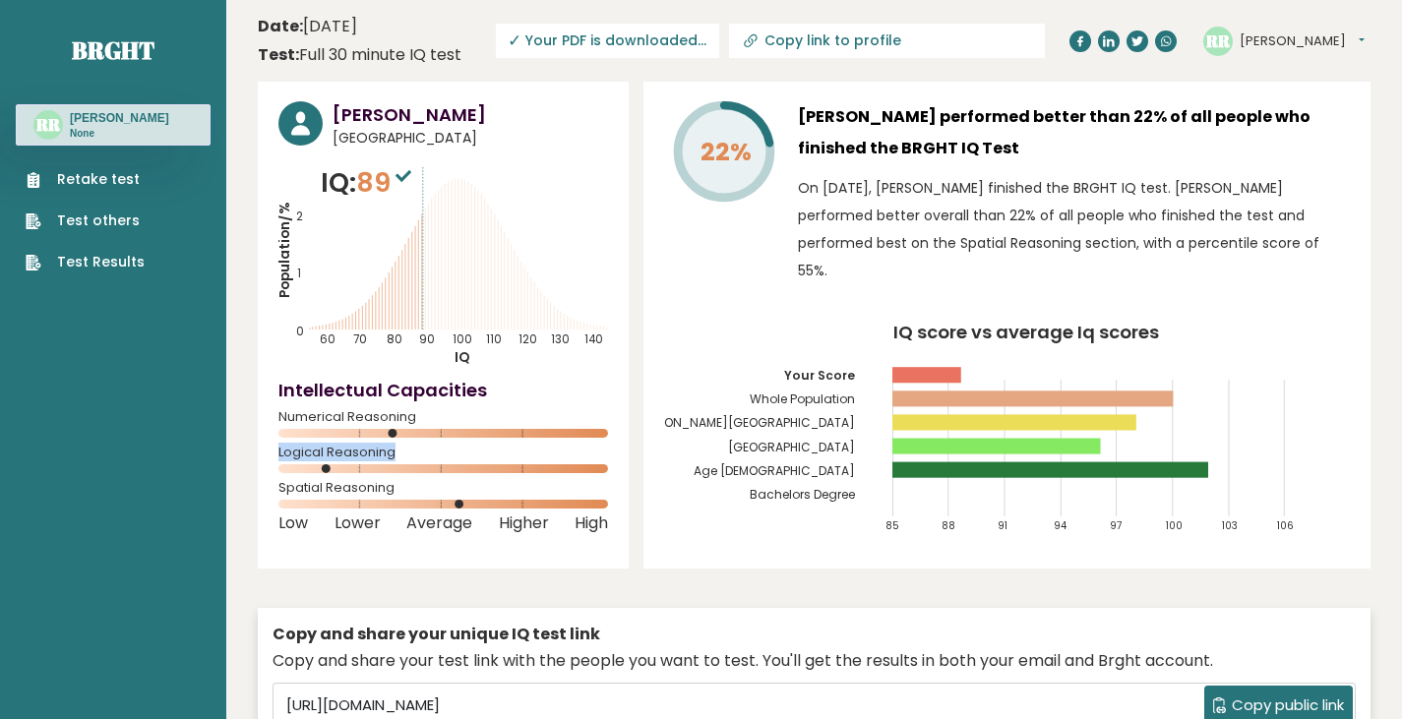
drag, startPoint x: 394, startPoint y: 436, endPoint x: 475, endPoint y: 448, distance: 82.5
click at [475, 448] on div "Raymon Ronquillo Philippines IQ: 89 Population/% IQ 0 1 2 60 70 80 90 100 110 1…" at bounding box center [443, 325] width 371 height 487
click at [508, 342] on text "110" at bounding box center [398, 250] width 238 height 196
click at [976, 149] on h3 "Raymon Ronquillo performed better than 22% of all people who finished the BRGHT…" at bounding box center [1074, 132] width 552 height 63
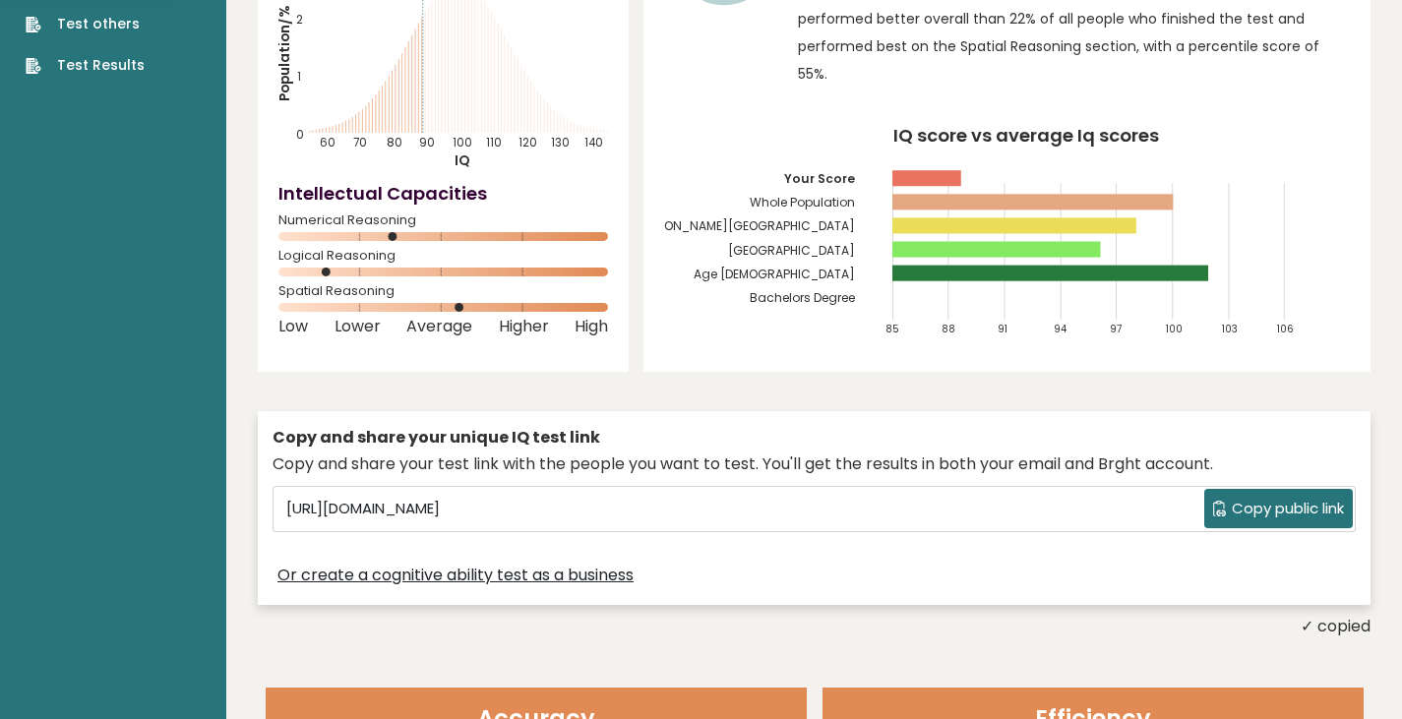
click at [1253, 498] on span "Copy public link" at bounding box center [1288, 509] width 112 height 23
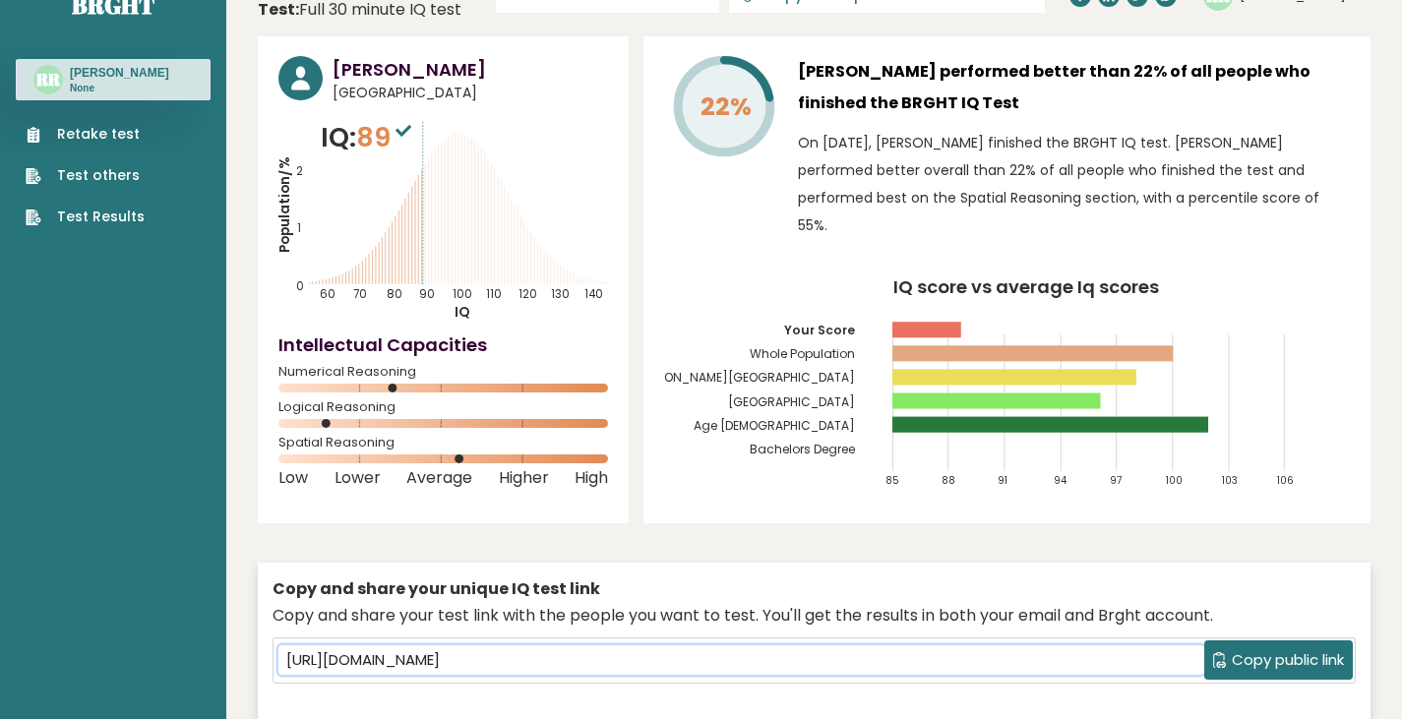
scroll to position [0, 0]
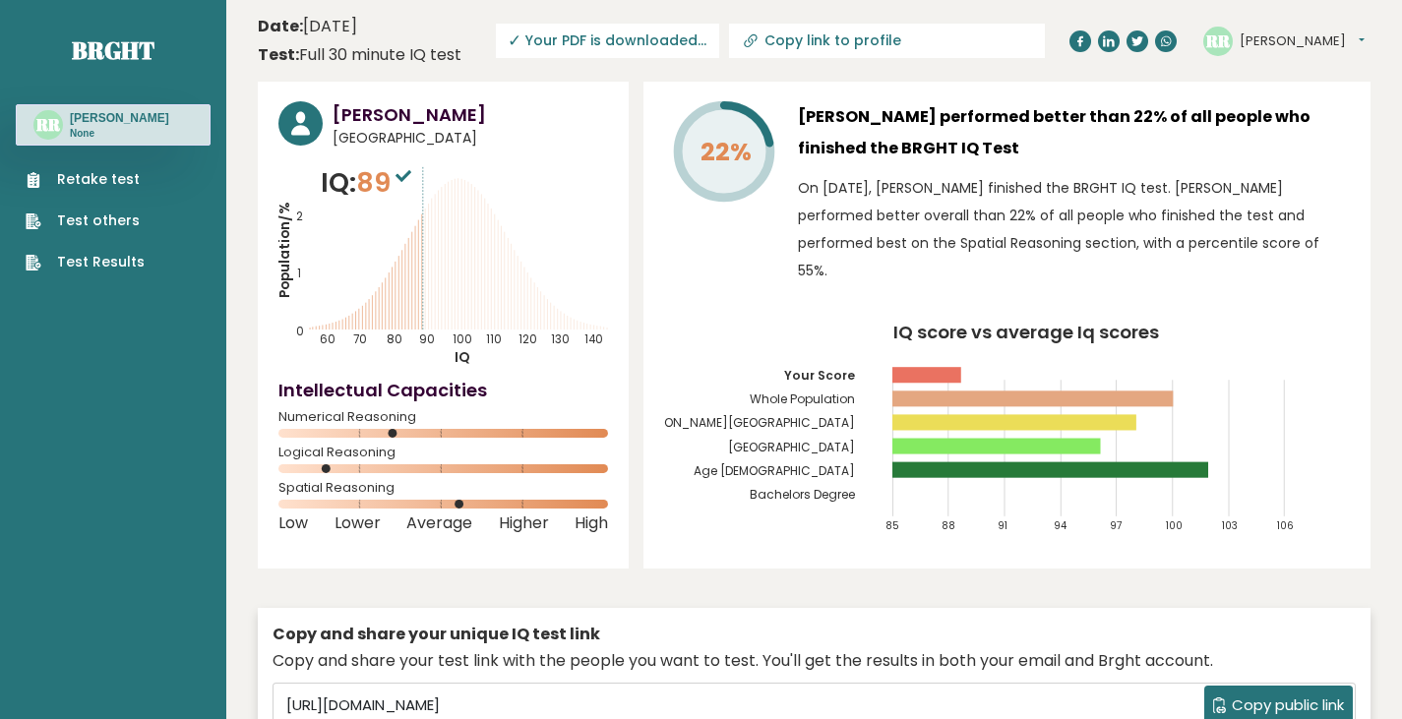
click at [906, 46] on input "Copy link to profile" at bounding box center [899, 40] width 268 height 16
type input "https://brght.org/profile/raymon-ronquillo/?utm_source=share&utm_medium=copy&ut…"
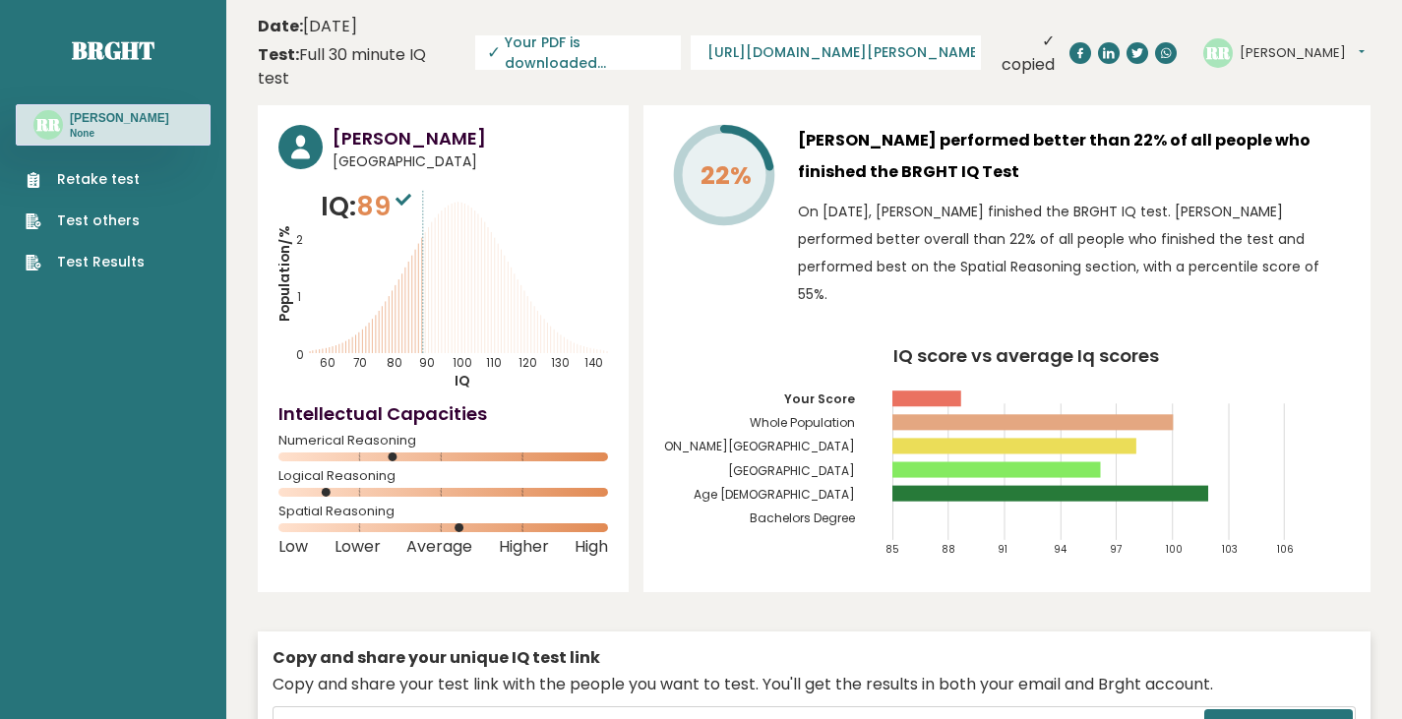
click at [924, 23] on header "Date: September 14, 2025 Test: Full 30 minute IQ test Download PDF Downloading.…" at bounding box center [814, 53] width 1113 height 86
click at [930, 44] on input "https://brght.org/profile/raymon-ronquillo/?utm_source=share&utm_medium=copy&ut…" at bounding box center [842, 52] width 268 height 16
click at [932, 44] on input "https://brght.org/profile/raymon-ronquillo/?utm_source=share&utm_medium=copy&ut…" at bounding box center [842, 52] width 268 height 16
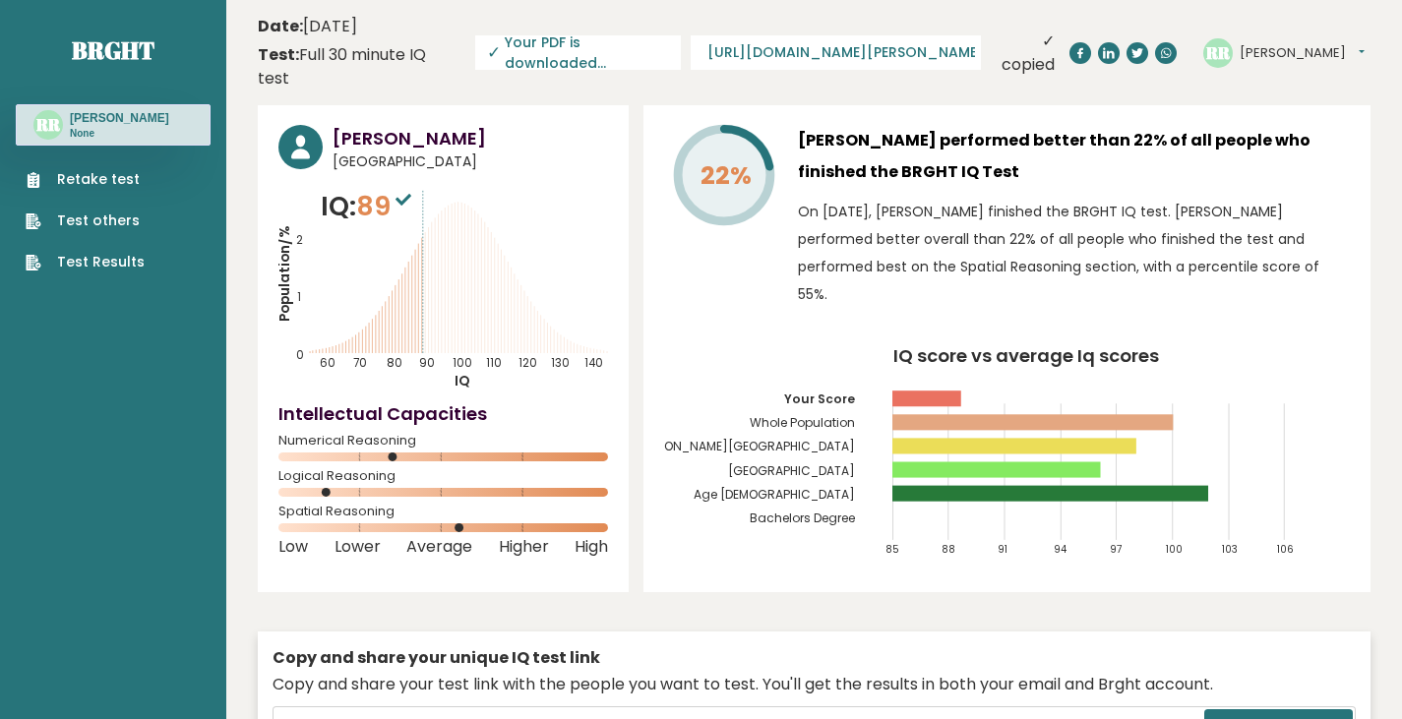
click at [932, 44] on input "https://brght.org/profile/raymon-ronquillo/?utm_source=share&utm_medium=copy&ut…" at bounding box center [842, 52] width 268 height 16
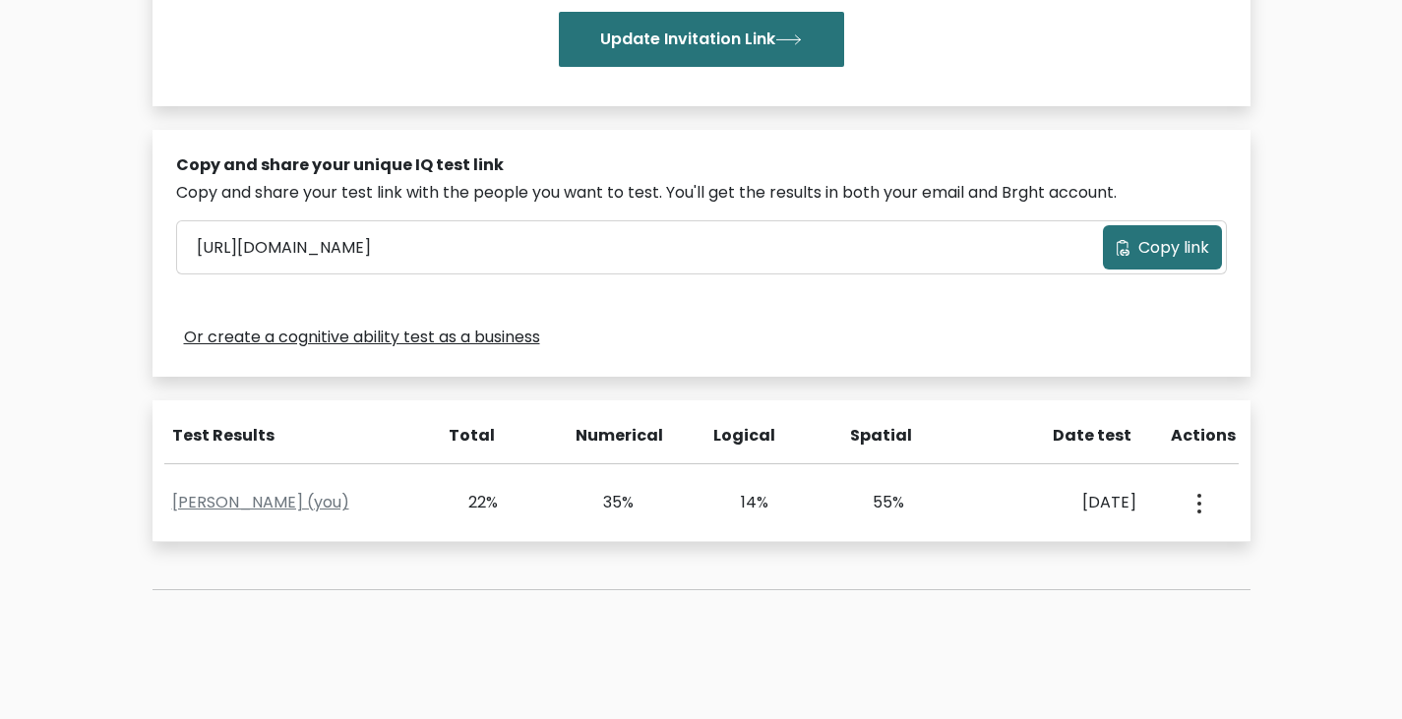
scroll to position [591, 0]
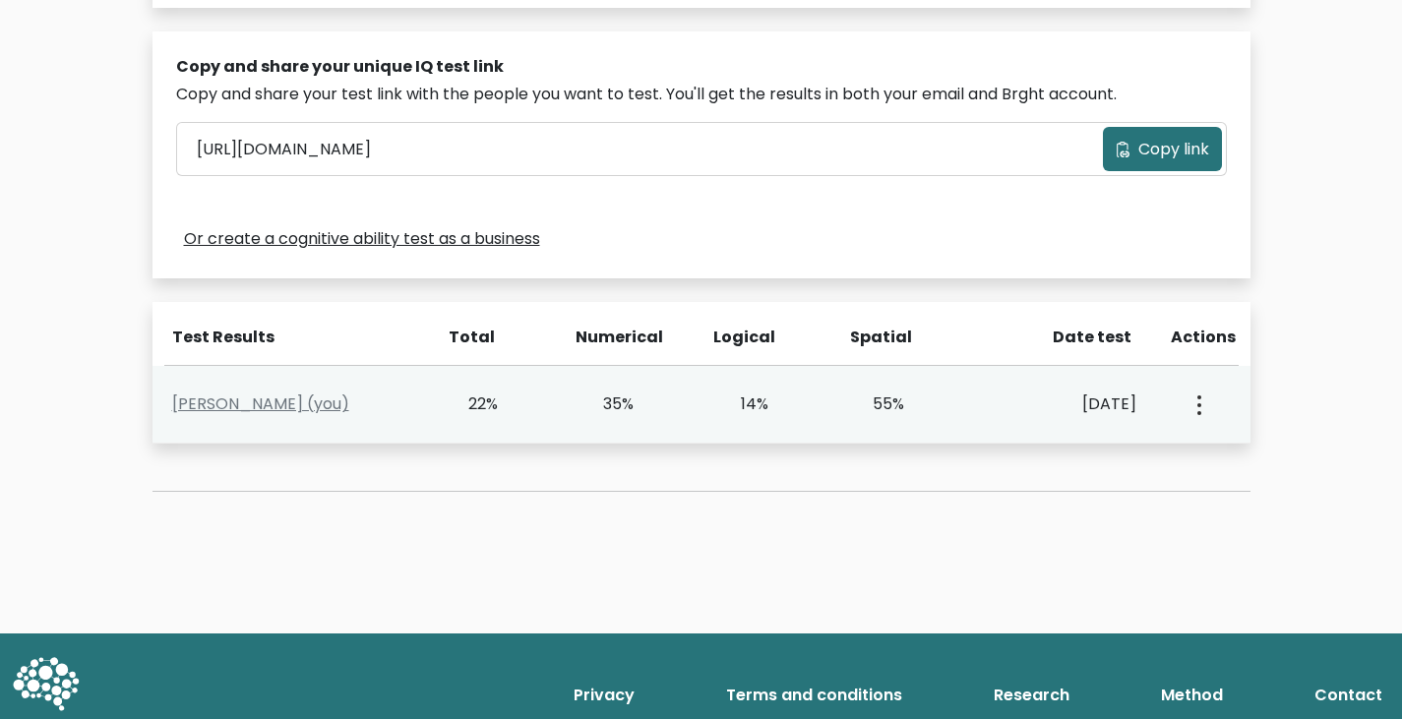
drag, startPoint x: 472, startPoint y: 395, endPoint x: 504, endPoint y: 415, distance: 37.7
click at [490, 404] on div "22%" at bounding box center [471, 405] width 56 height 24
click at [523, 438] on div "[PERSON_NAME] (you) 22% 35% 14% 55% [DATE] View Profile" at bounding box center [702, 405] width 1098 height 78
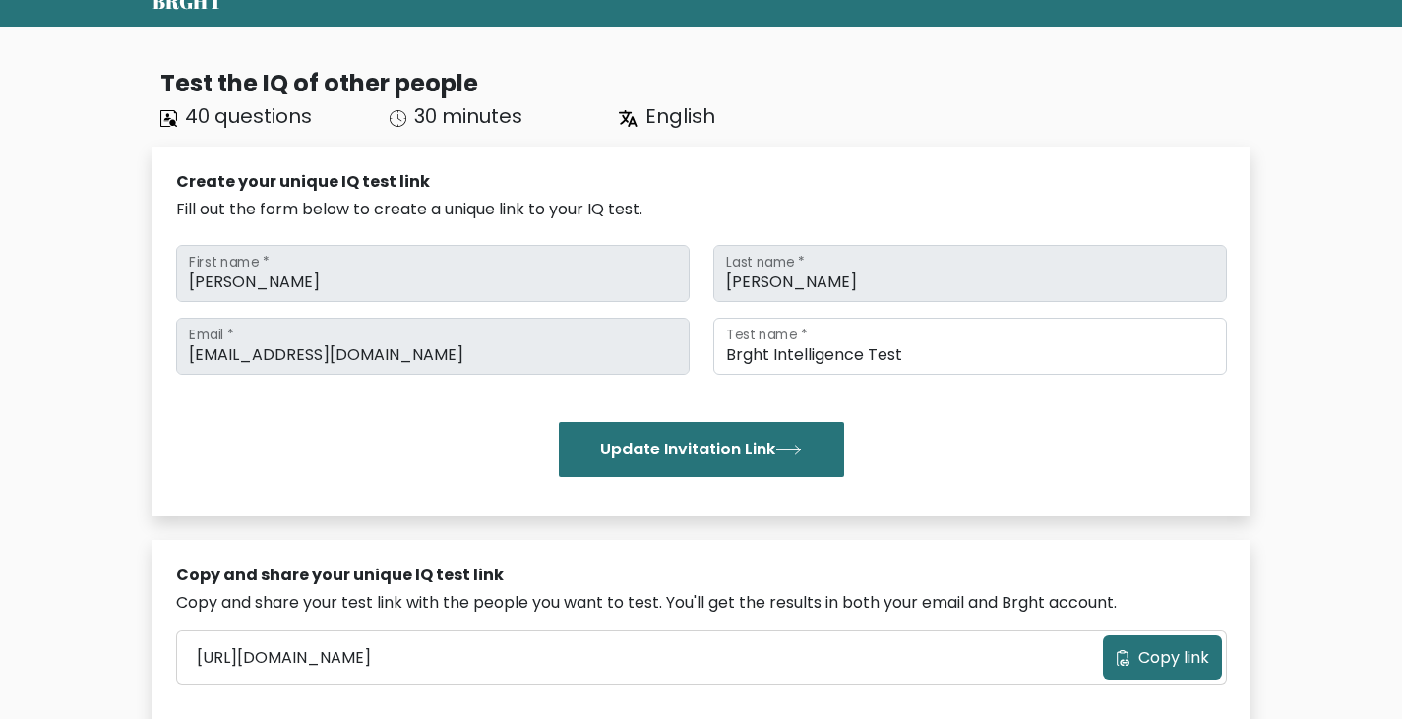
scroll to position [0, 0]
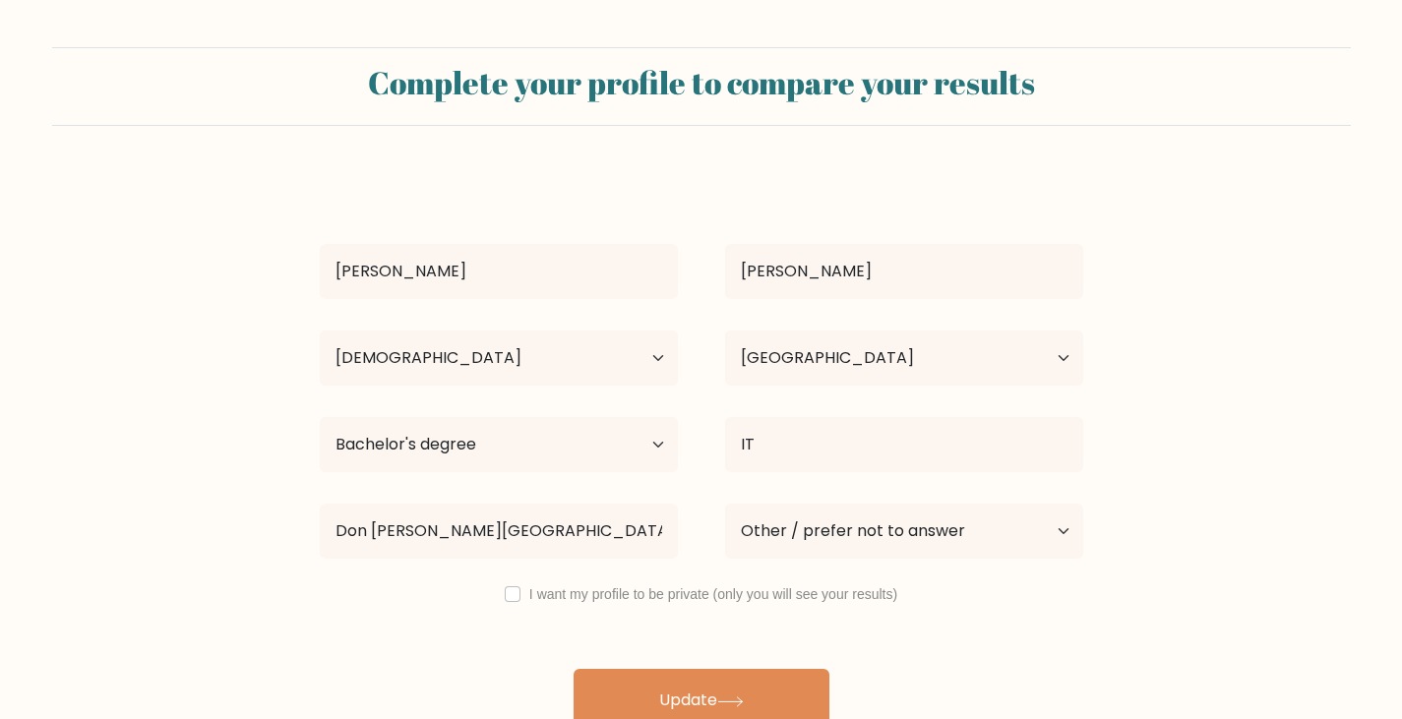
select select "25_34"
select select "PH"
select select "bachelors_degree"
select select "other"
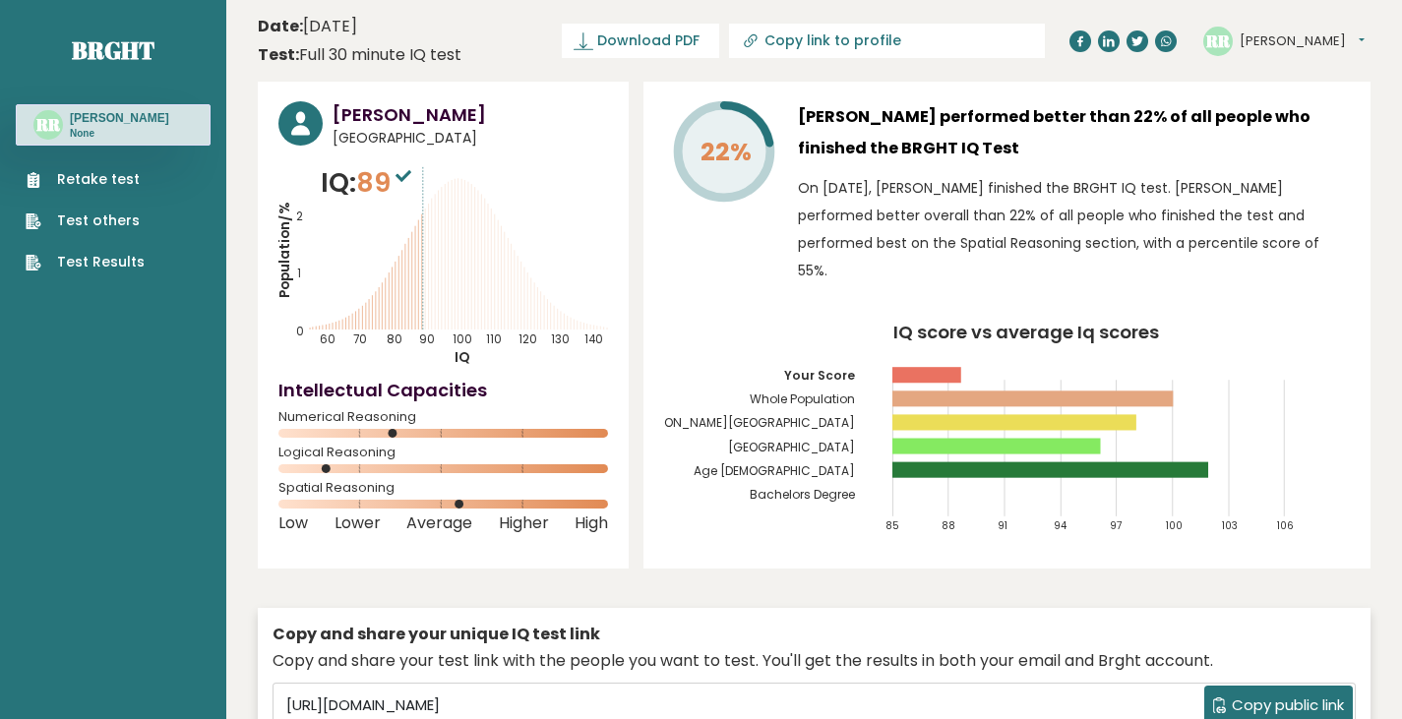
click at [700, 41] on span "Download PDF" at bounding box center [648, 41] width 102 height 21
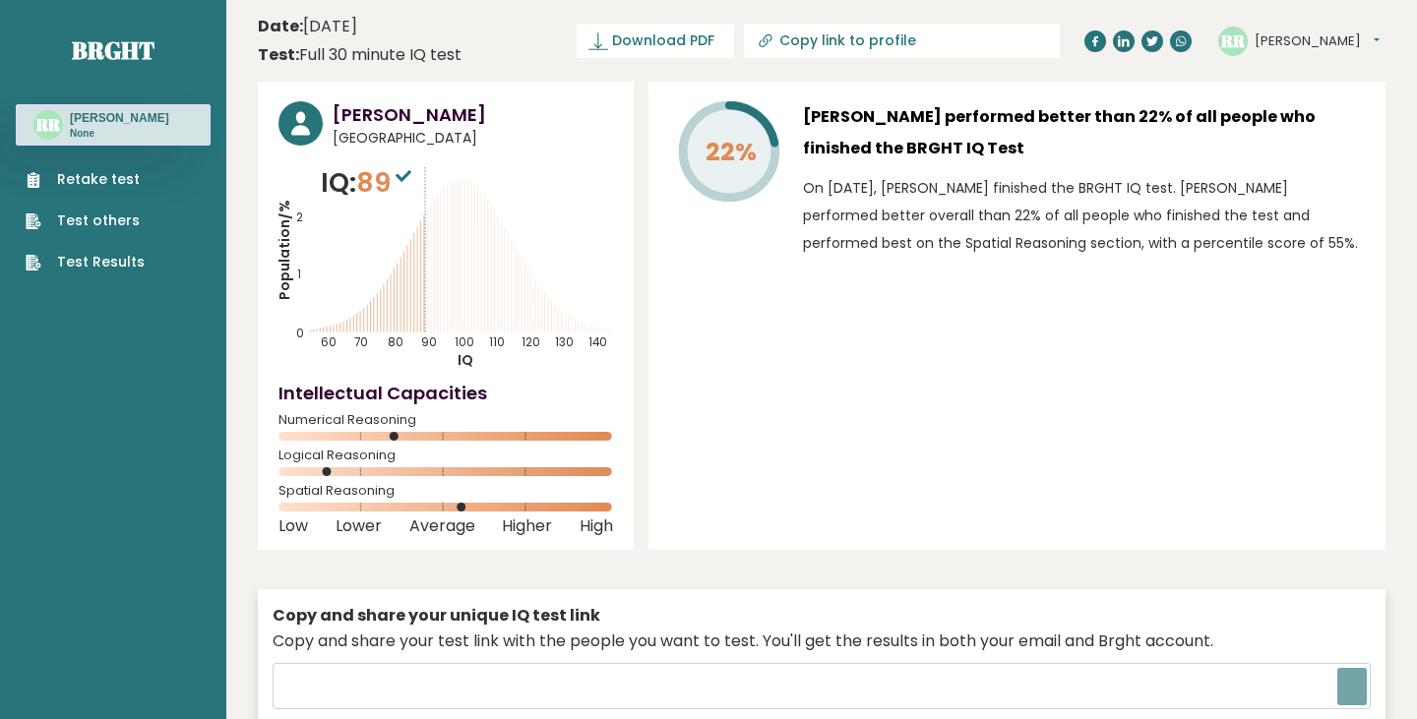
type input "[URL][DOMAIN_NAME]"
